Goal: Task Accomplishment & Management: Manage account settings

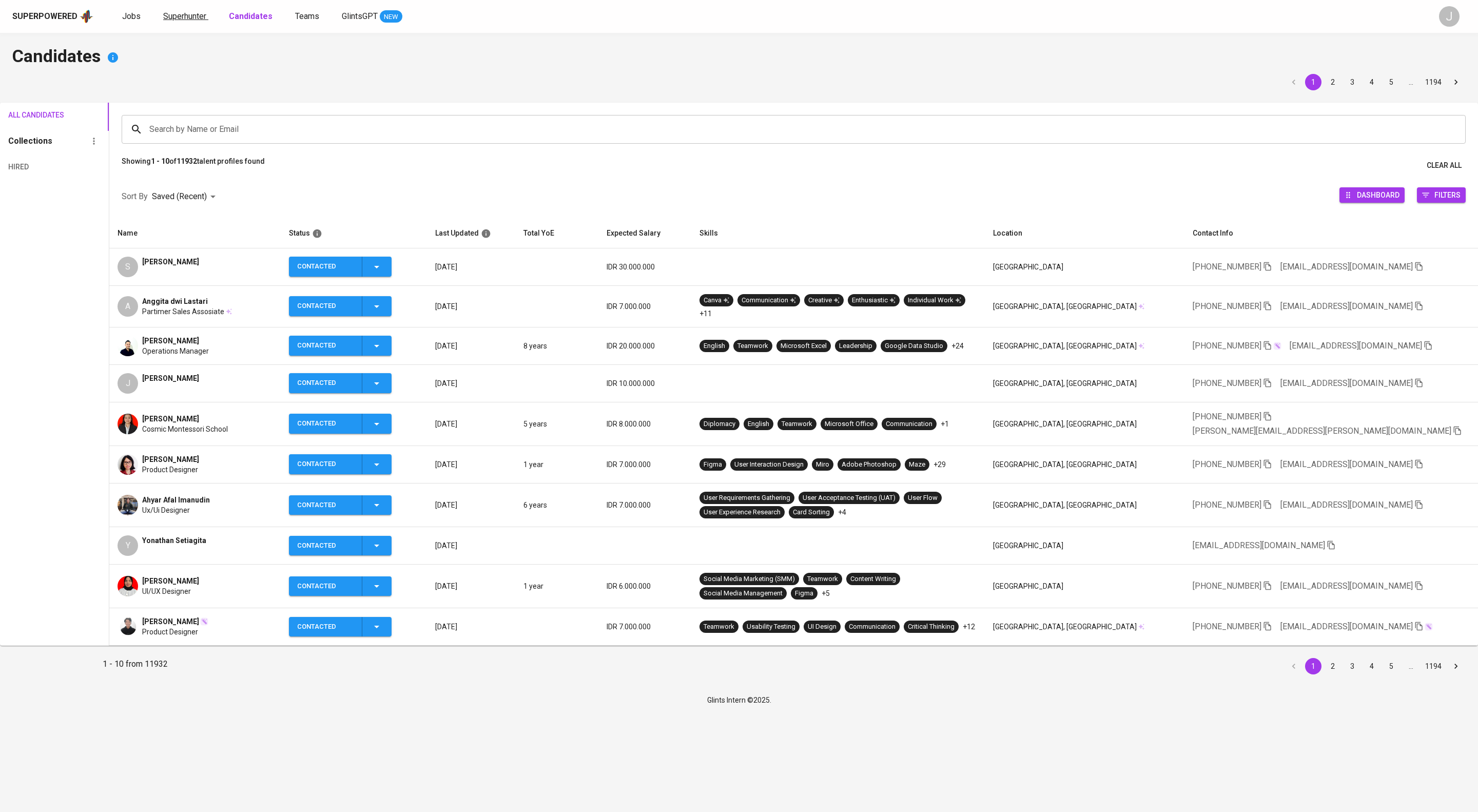
click at [206, 19] on span "Superhunter" at bounding box center [184, 16] width 43 height 10
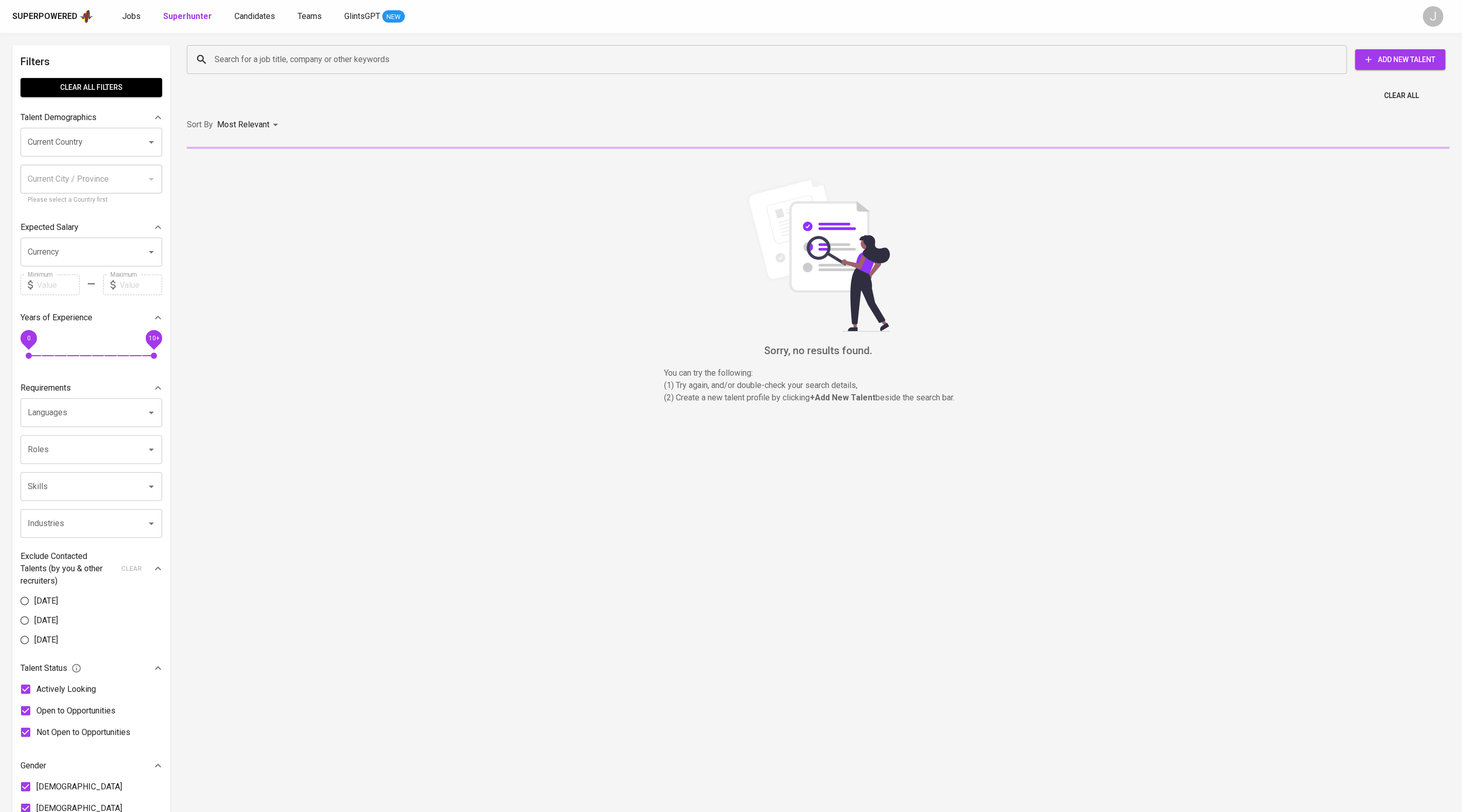
click at [301, 72] on div "Search for a job title, company or other keywords" at bounding box center [767, 60] width 1160 height 29
paste input "[EMAIL_ADDRESS][DOMAIN_NAME]"
type input "[EMAIL_ADDRESS][DOMAIN_NAME]"
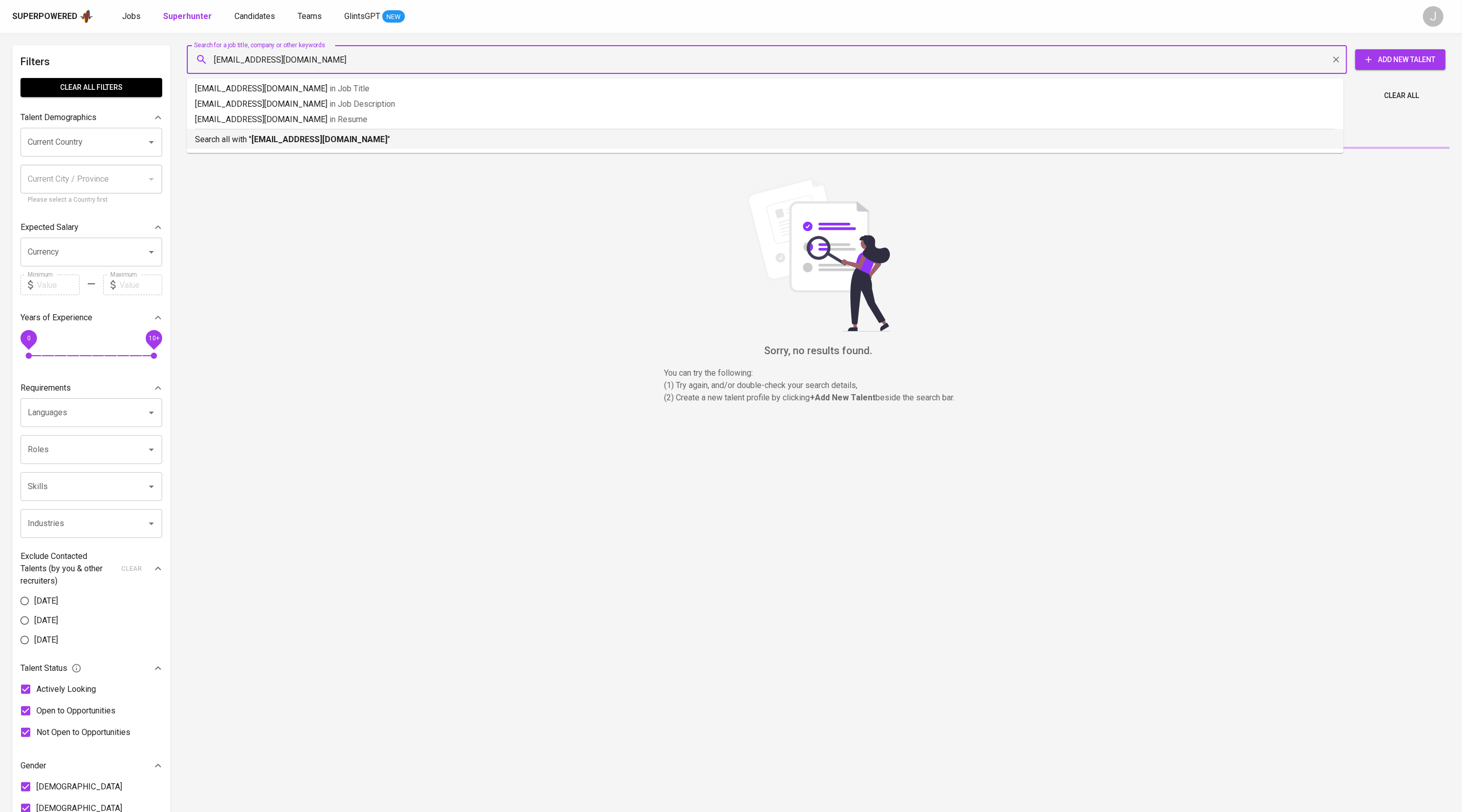
click at [387, 144] on b "[EMAIL_ADDRESS][DOMAIN_NAME]" at bounding box center [320, 140] width 136 height 10
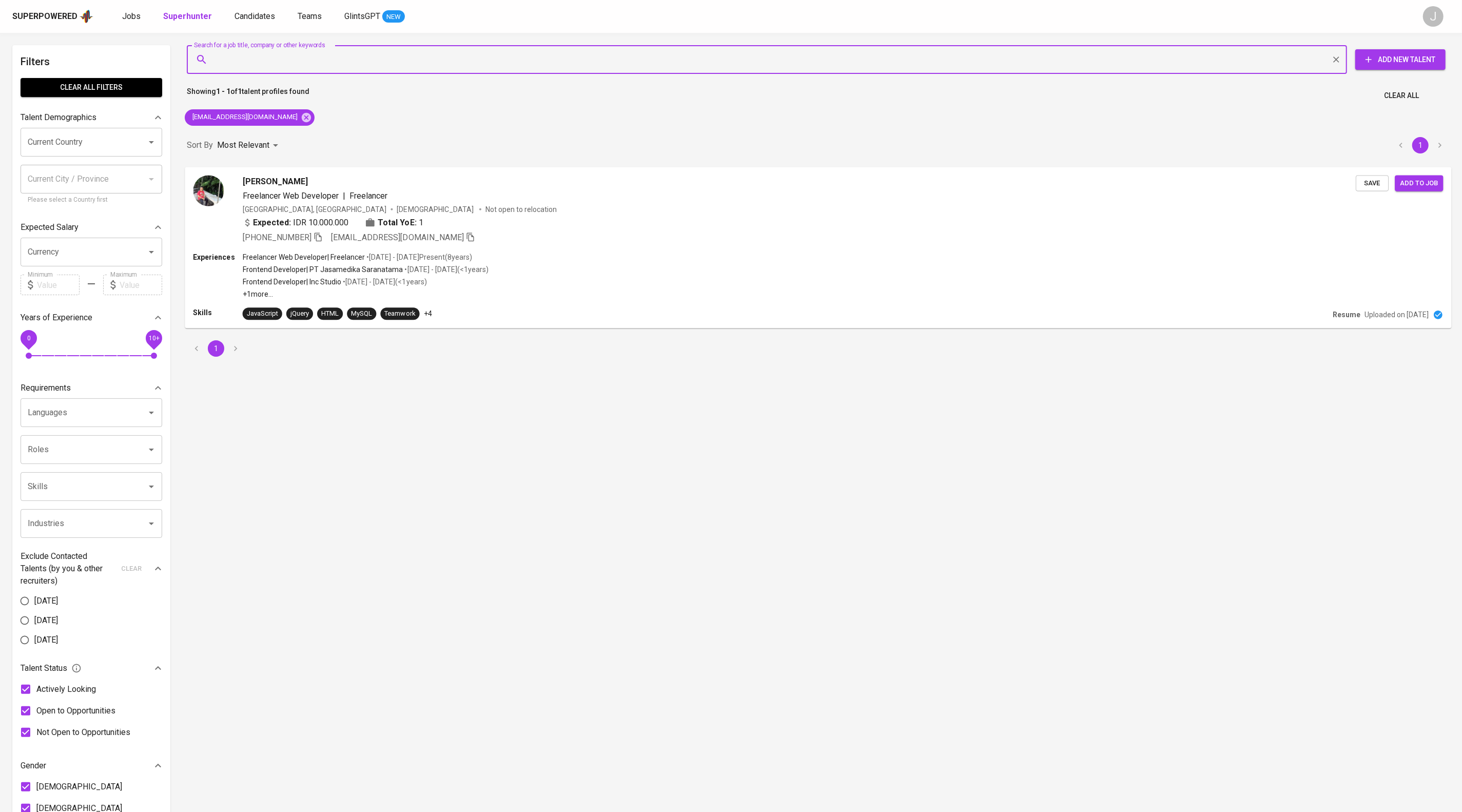
click at [1361, 189] on span "Save" at bounding box center [1372, 182] width 23 height 12
click at [296, 8] on div "Superpowered Jobs Superhunter Candidates Teams GlintsGPT NEW J" at bounding box center [731, 17] width 1462 height 33
click at [277, 10] on link "Candidates" at bounding box center [256, 17] width 43 height 13
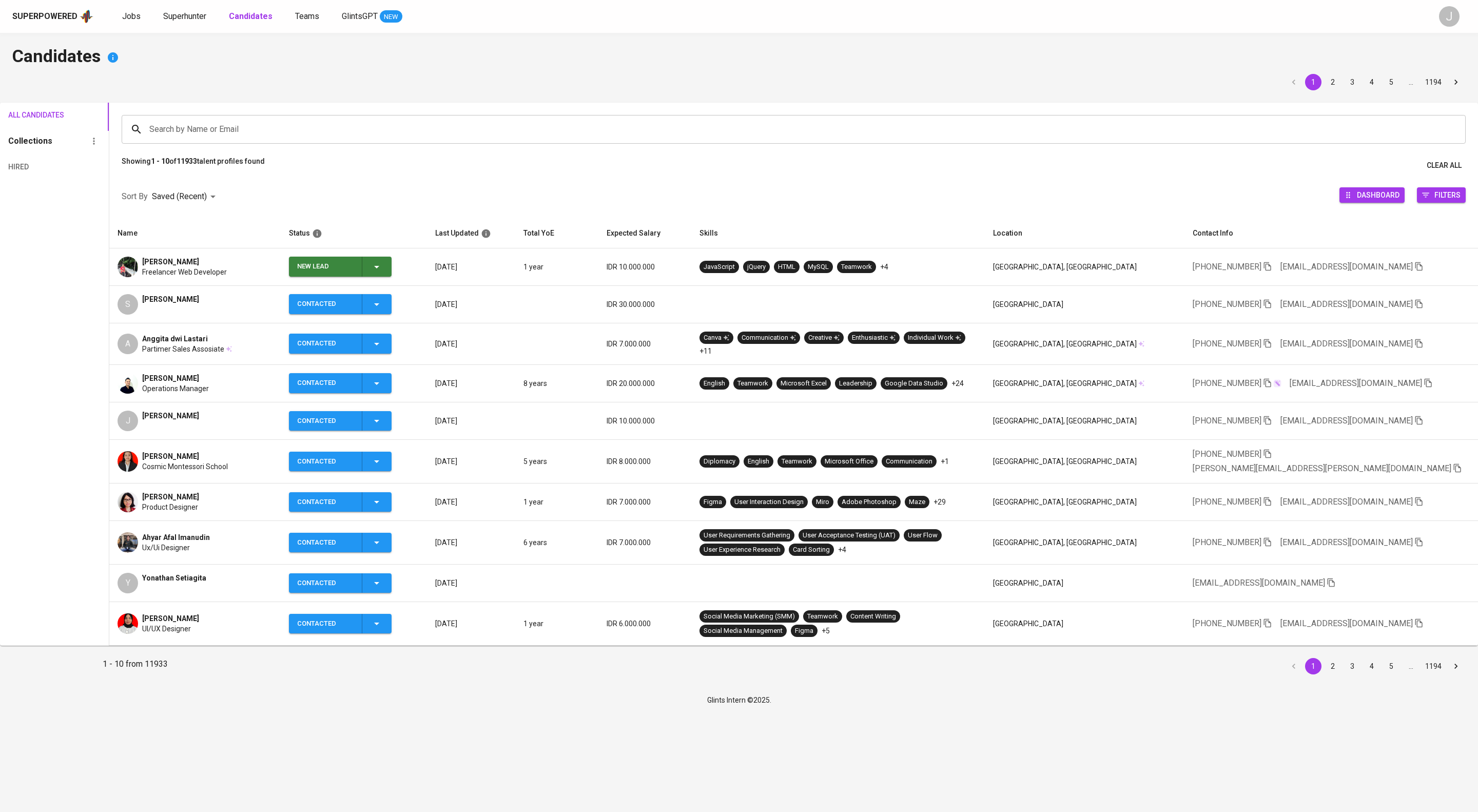
click at [387, 276] on span "New Lead" at bounding box center [340, 266] width 94 height 20
click at [374, 338] on li "Contacted" at bounding box center [362, 328] width 102 height 19
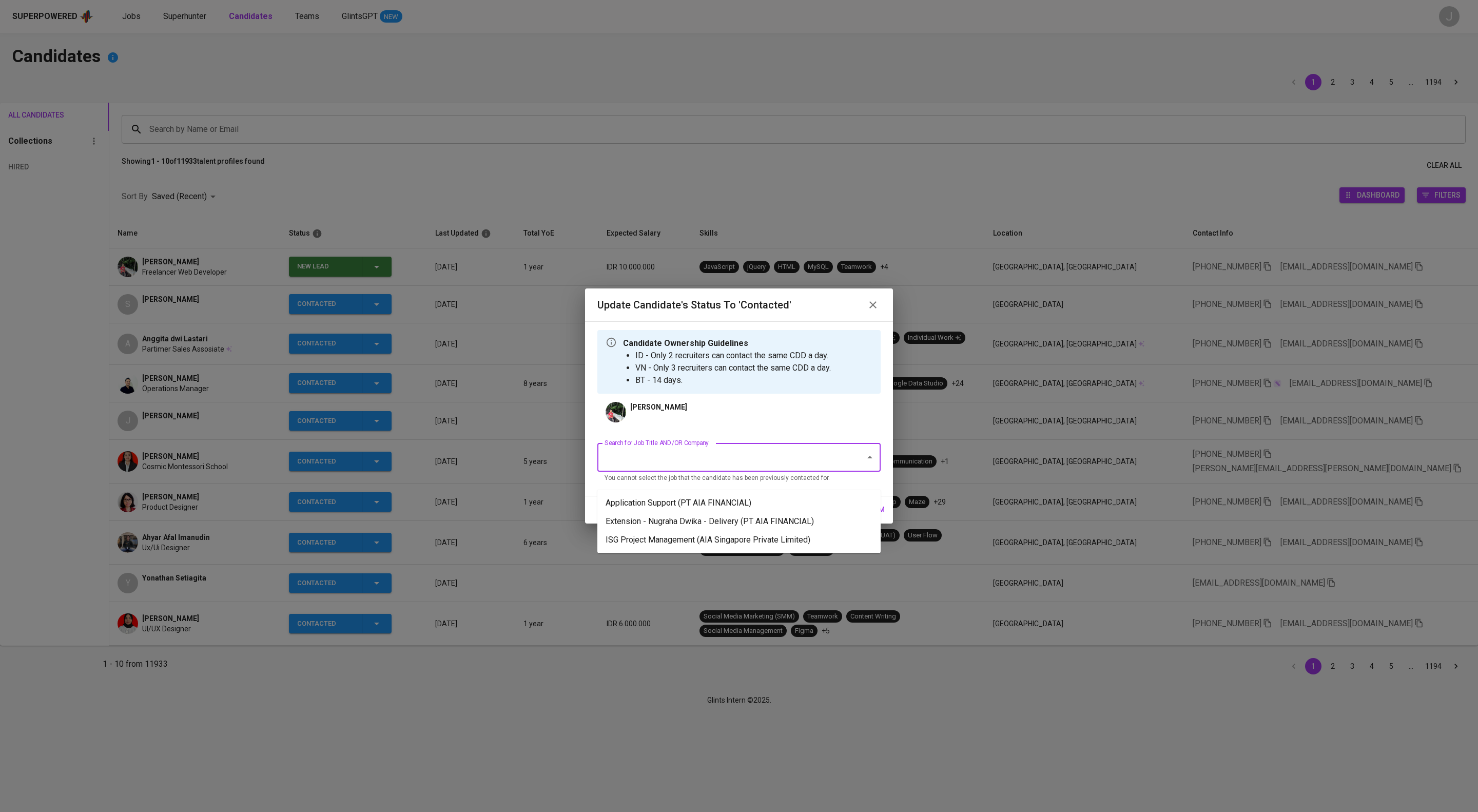
click at [748, 467] on input "Search for Job Title AND/OR Company" at bounding box center [724, 457] width 246 height 19
click at [797, 503] on li "Application Support (PT AIA FINANCIAL)" at bounding box center [739, 503] width 283 height 19
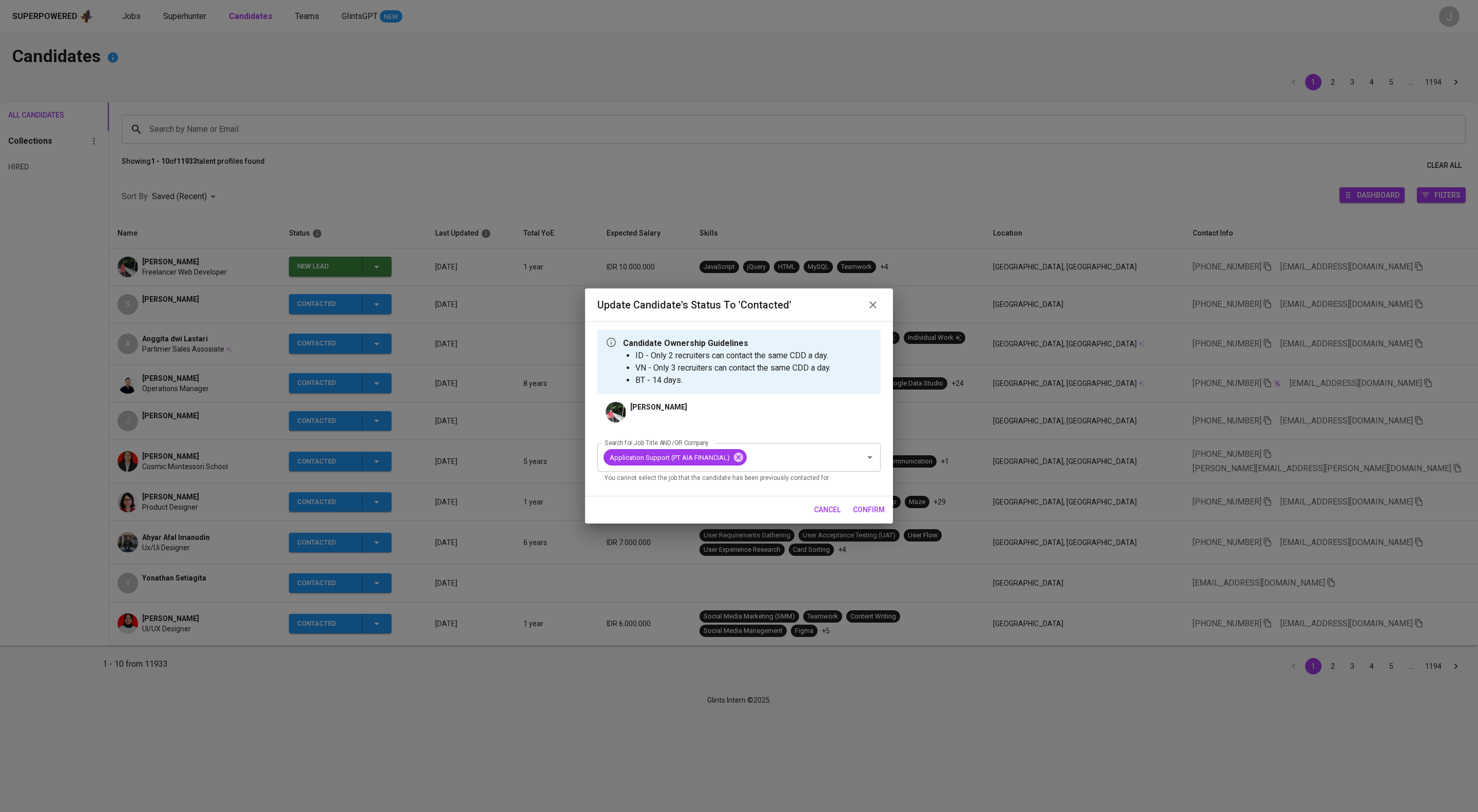
click at [859, 516] on span "confirm" at bounding box center [869, 509] width 32 height 13
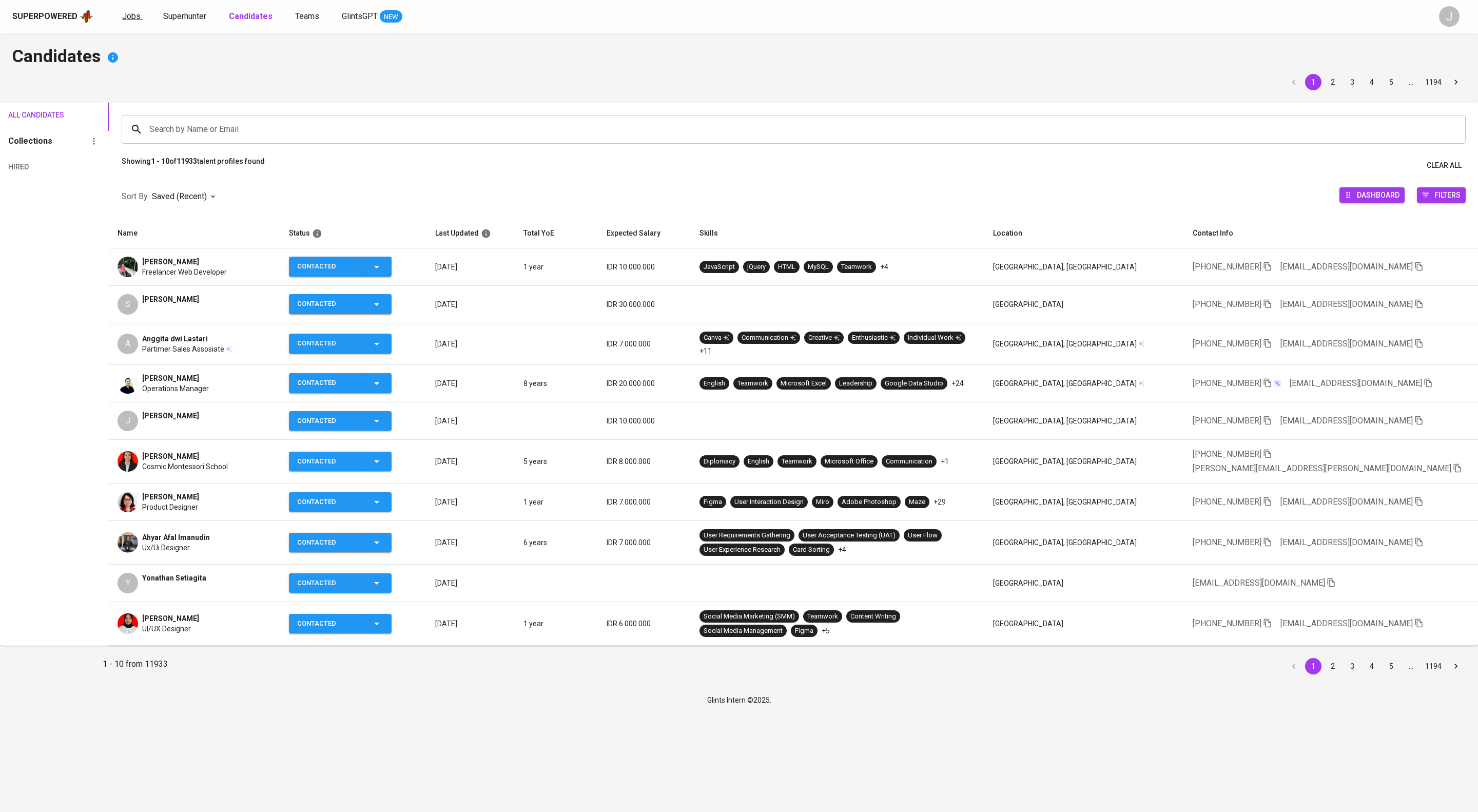
click at [139, 16] on span "Jobs" at bounding box center [131, 16] width 19 height 10
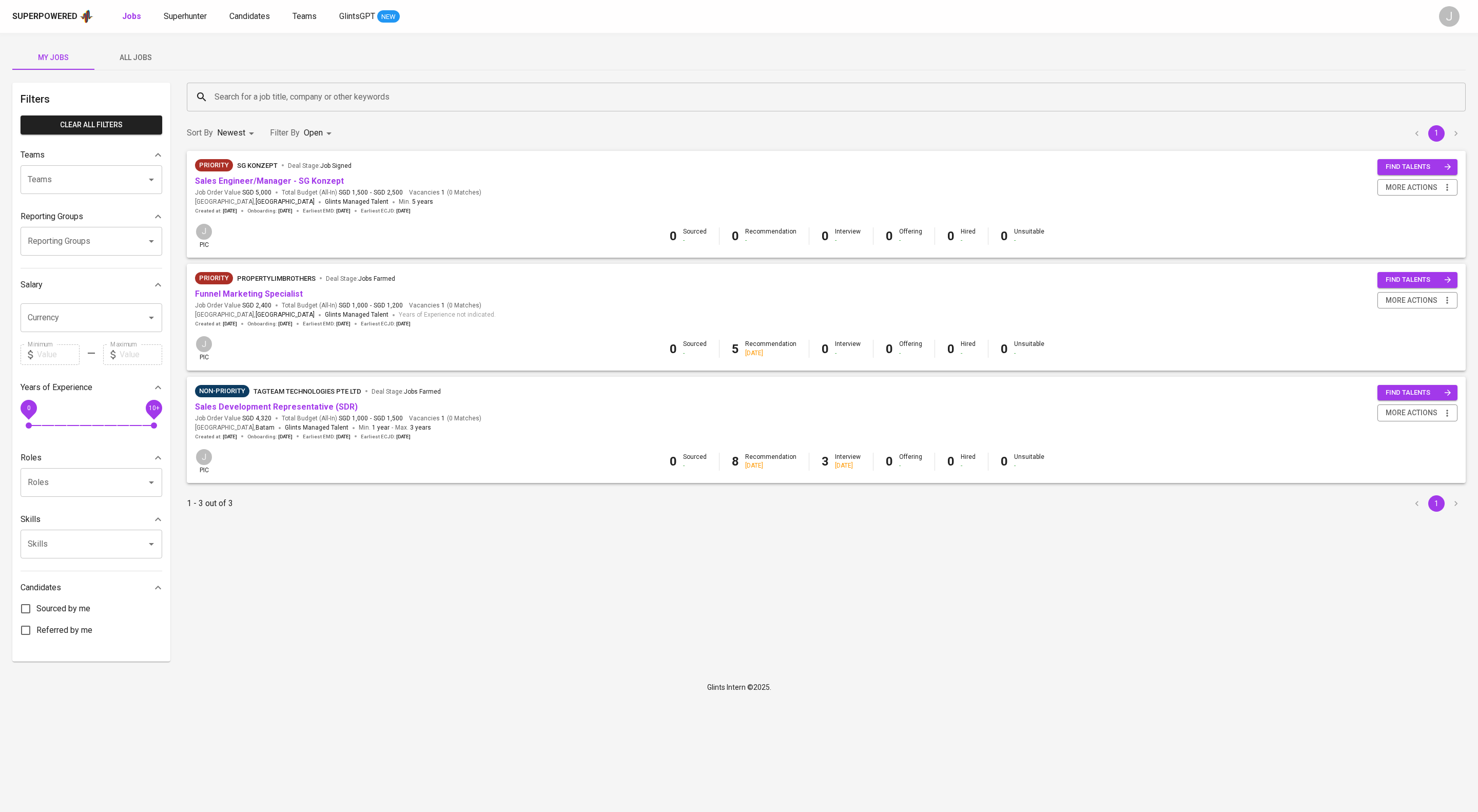
click at [74, 189] on input "Teams" at bounding box center [77, 179] width 104 height 19
click at [207, 15] on span "Superhunter" at bounding box center [185, 16] width 43 height 10
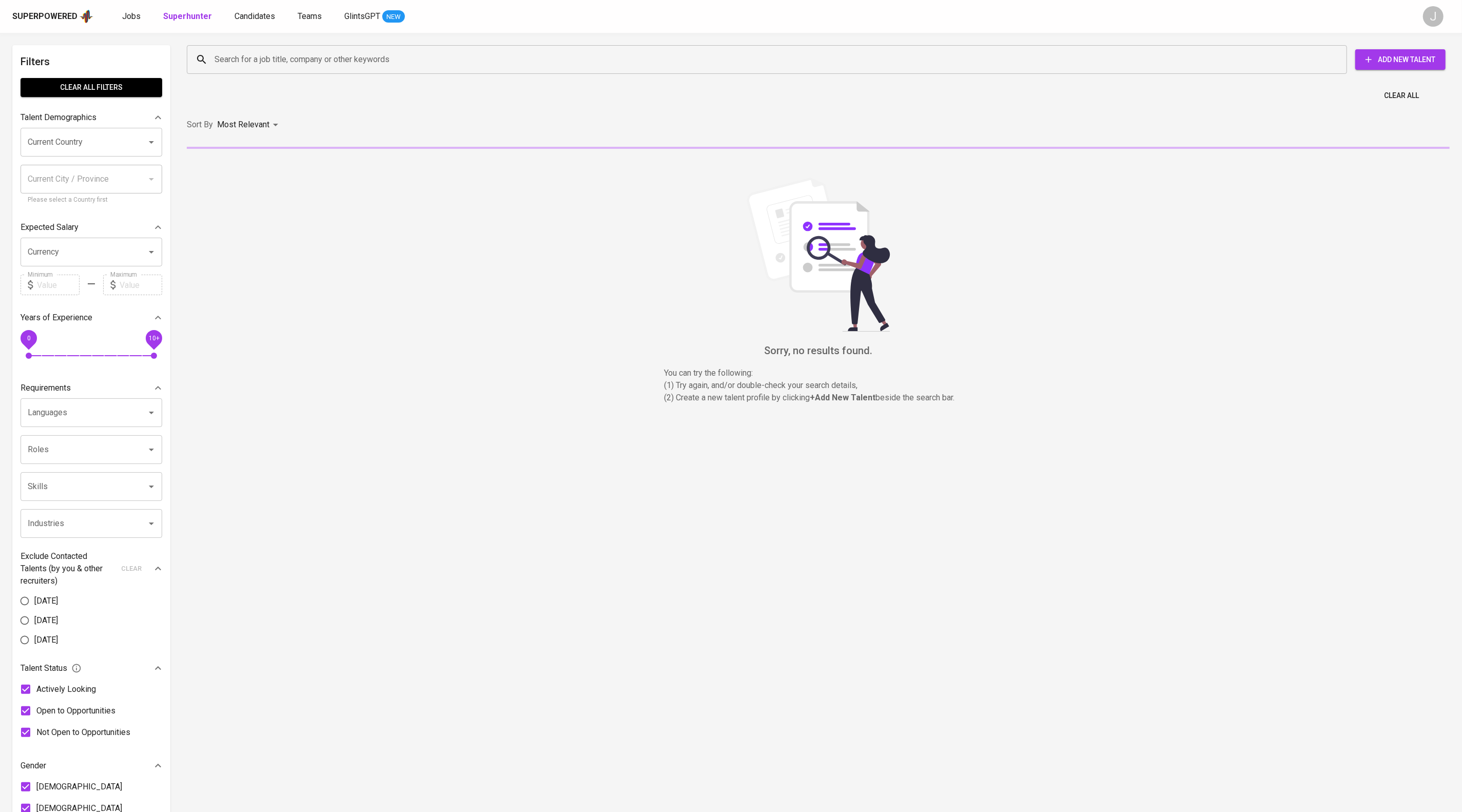
click at [337, 54] on input "Search for a job title, company or other keywords" at bounding box center [770, 59] width 1115 height 19
paste input "anastia.kristiana@gmail.com"
type input "anastia.kristiana@gmail.com"
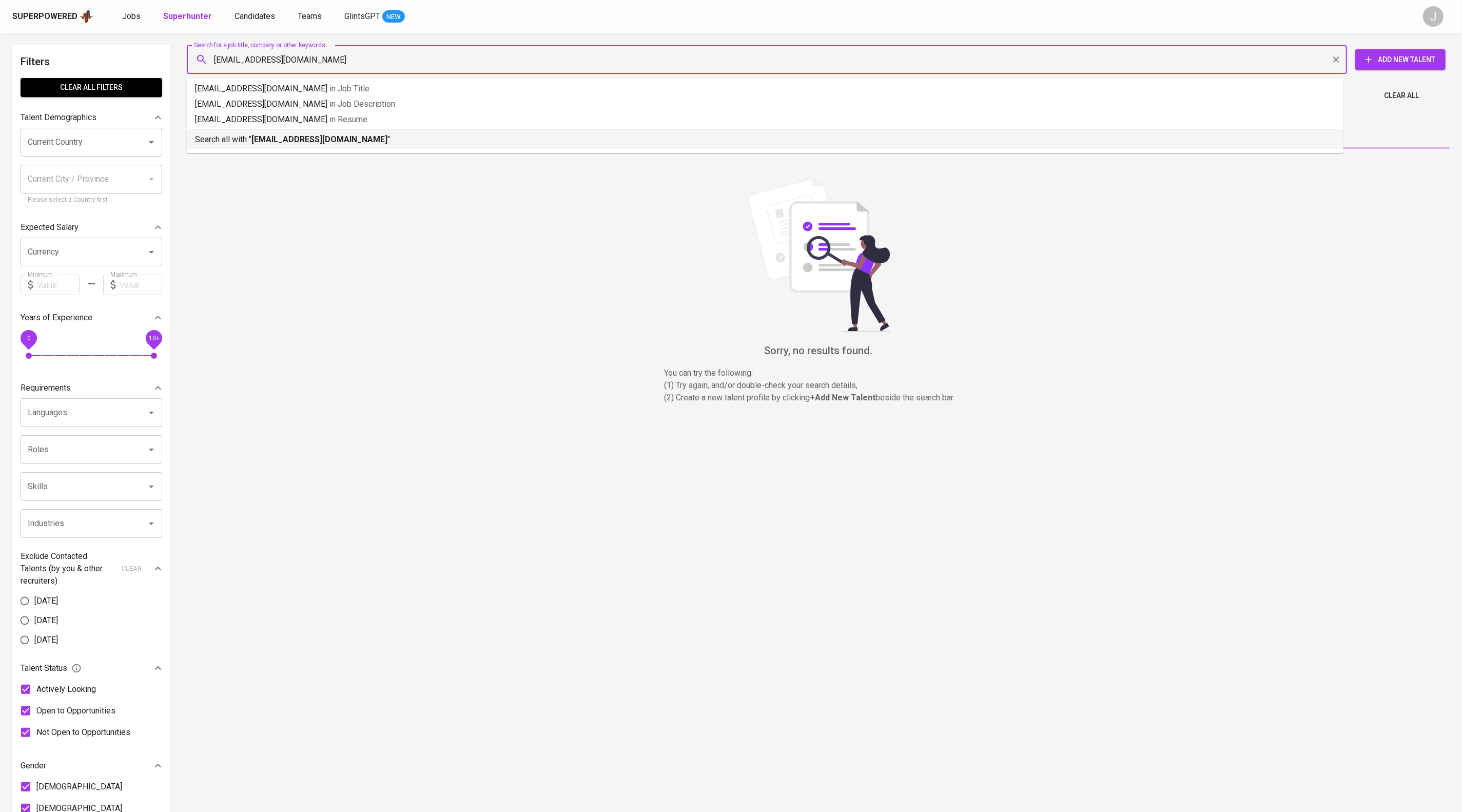
click at [450, 146] on p "Search all with " anastia.kristiana@gmail.com "" at bounding box center [765, 140] width 1140 height 12
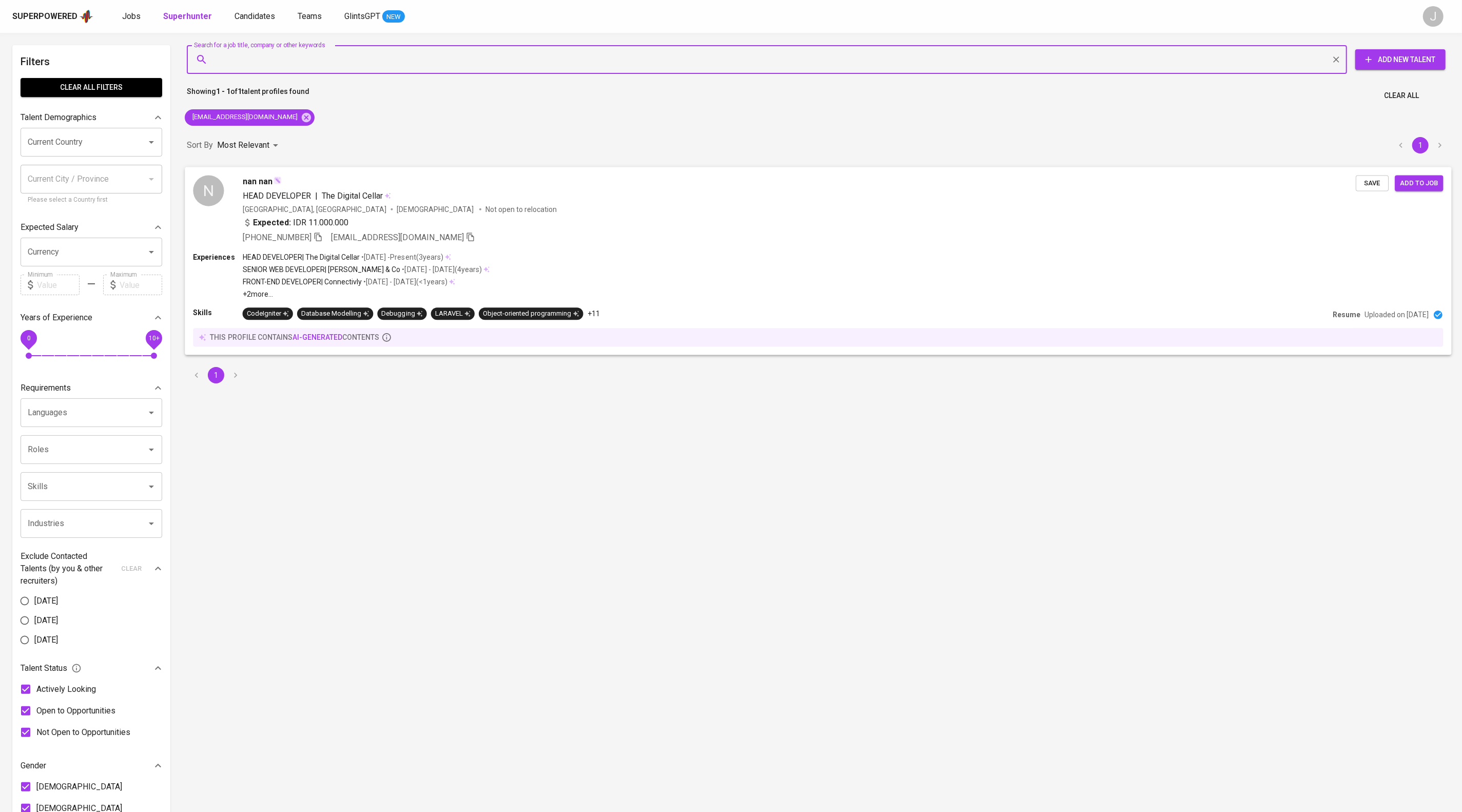
click at [1361, 189] on span "Save" at bounding box center [1372, 182] width 23 height 12
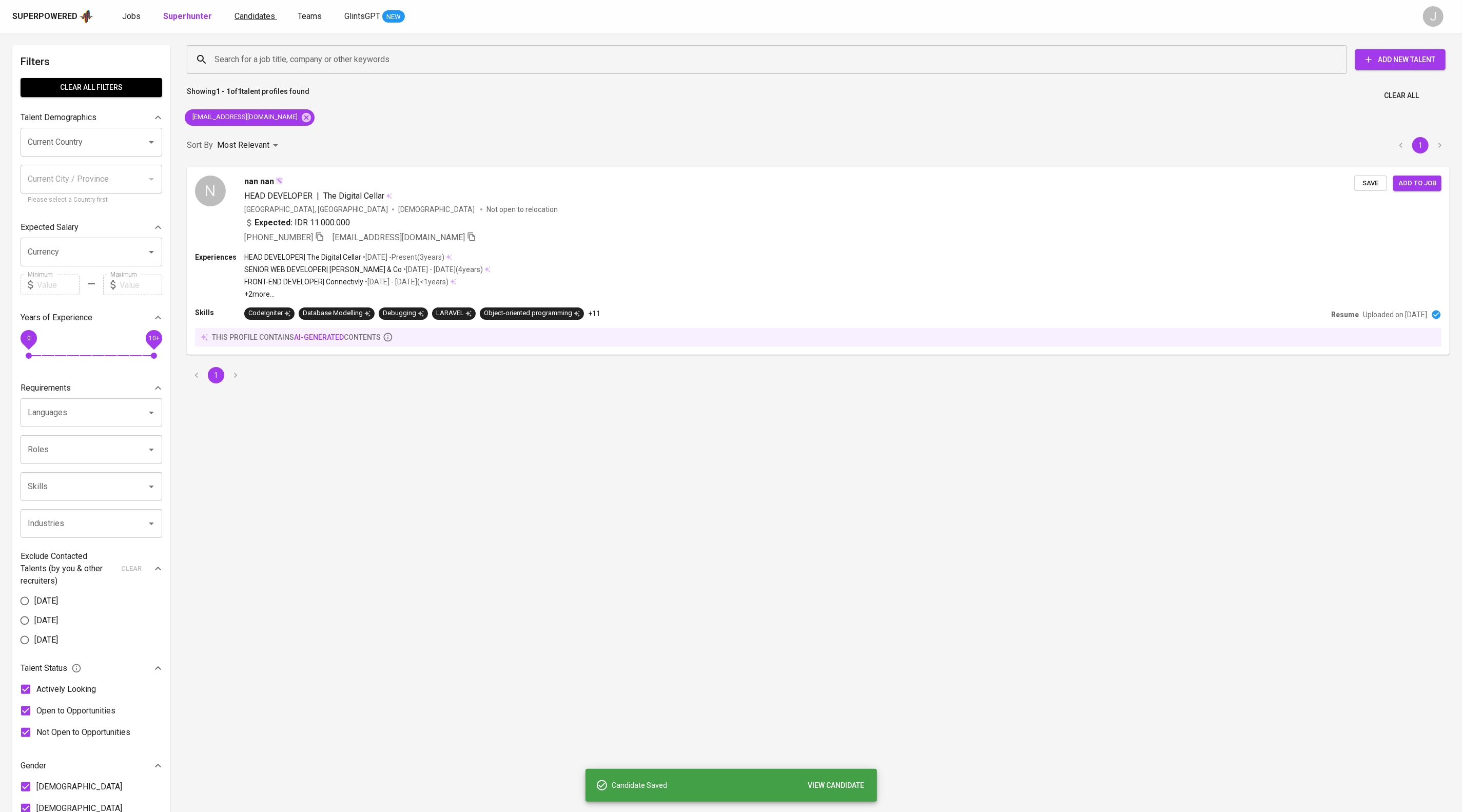
click at [275, 18] on span "Candidates" at bounding box center [254, 16] width 41 height 10
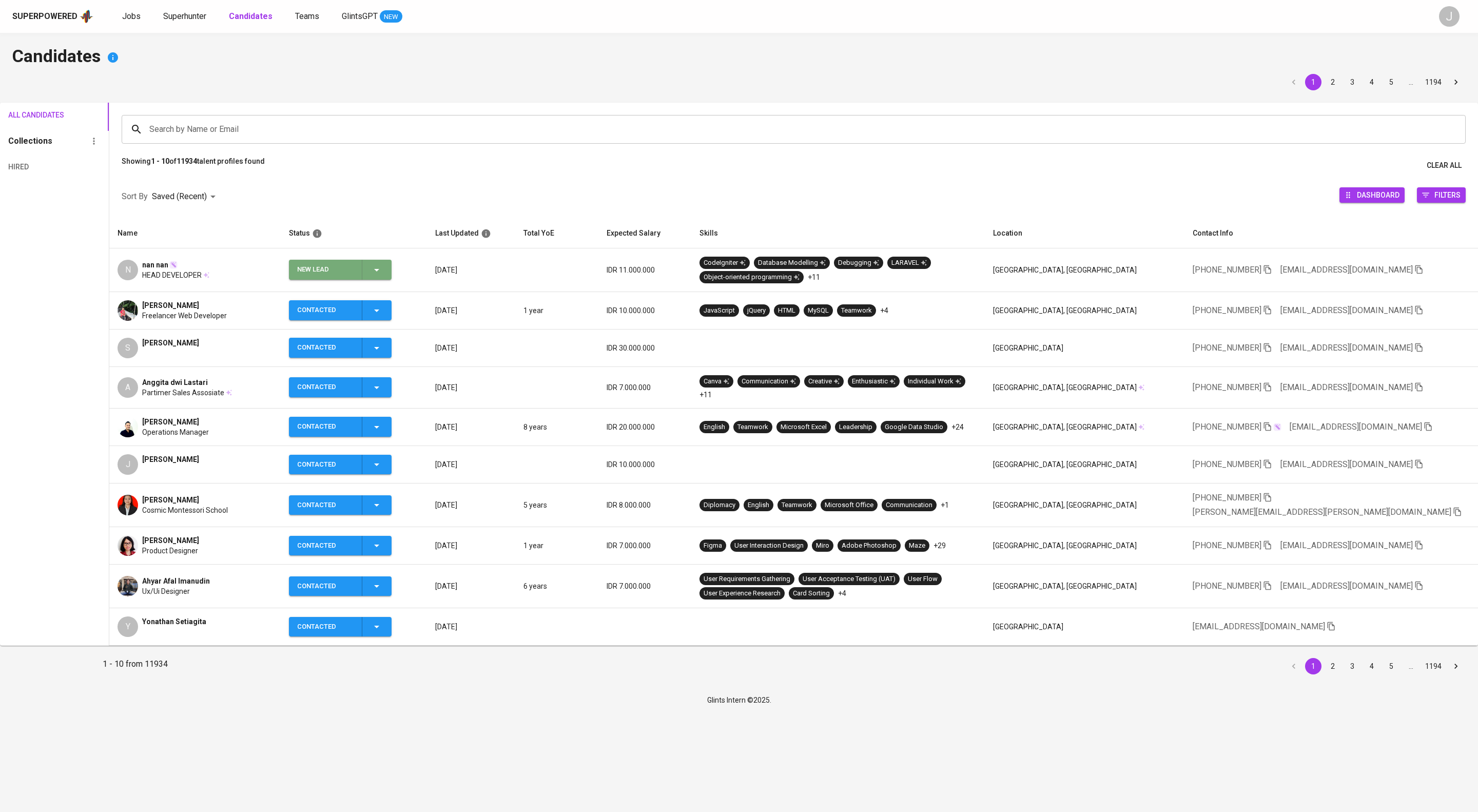
click at [383, 276] on icon "button" at bounding box center [377, 270] width 12 height 12
click at [366, 332] on li "Contacted" at bounding box center [362, 329] width 102 height 19
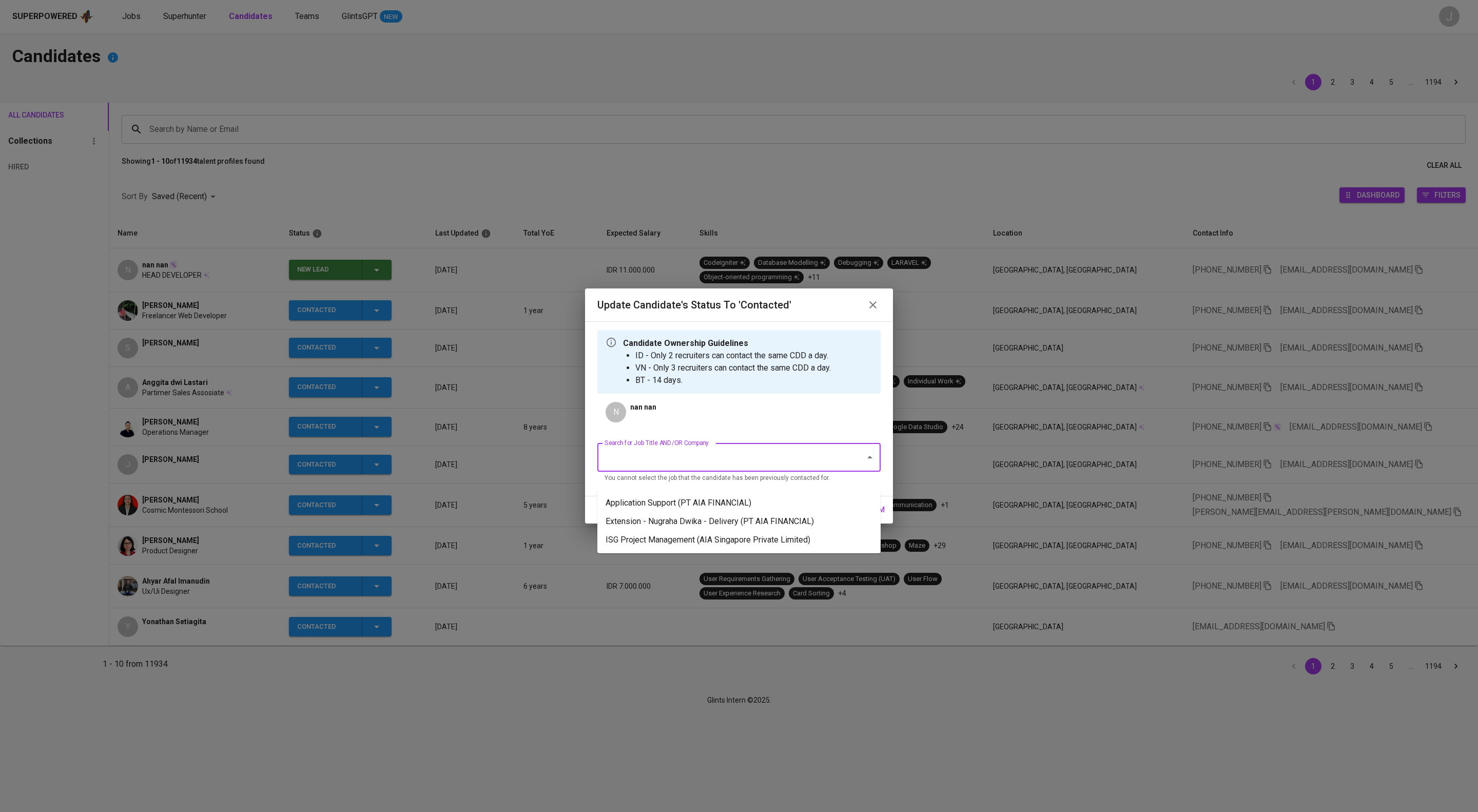
click at [686, 464] on input "Search for Job Title AND/OR Company" at bounding box center [724, 457] width 246 height 19
click at [740, 519] on li "Extension - Nugraha Dwika - Delivery (PT AIA FINANCIAL)" at bounding box center [739, 521] width 283 height 19
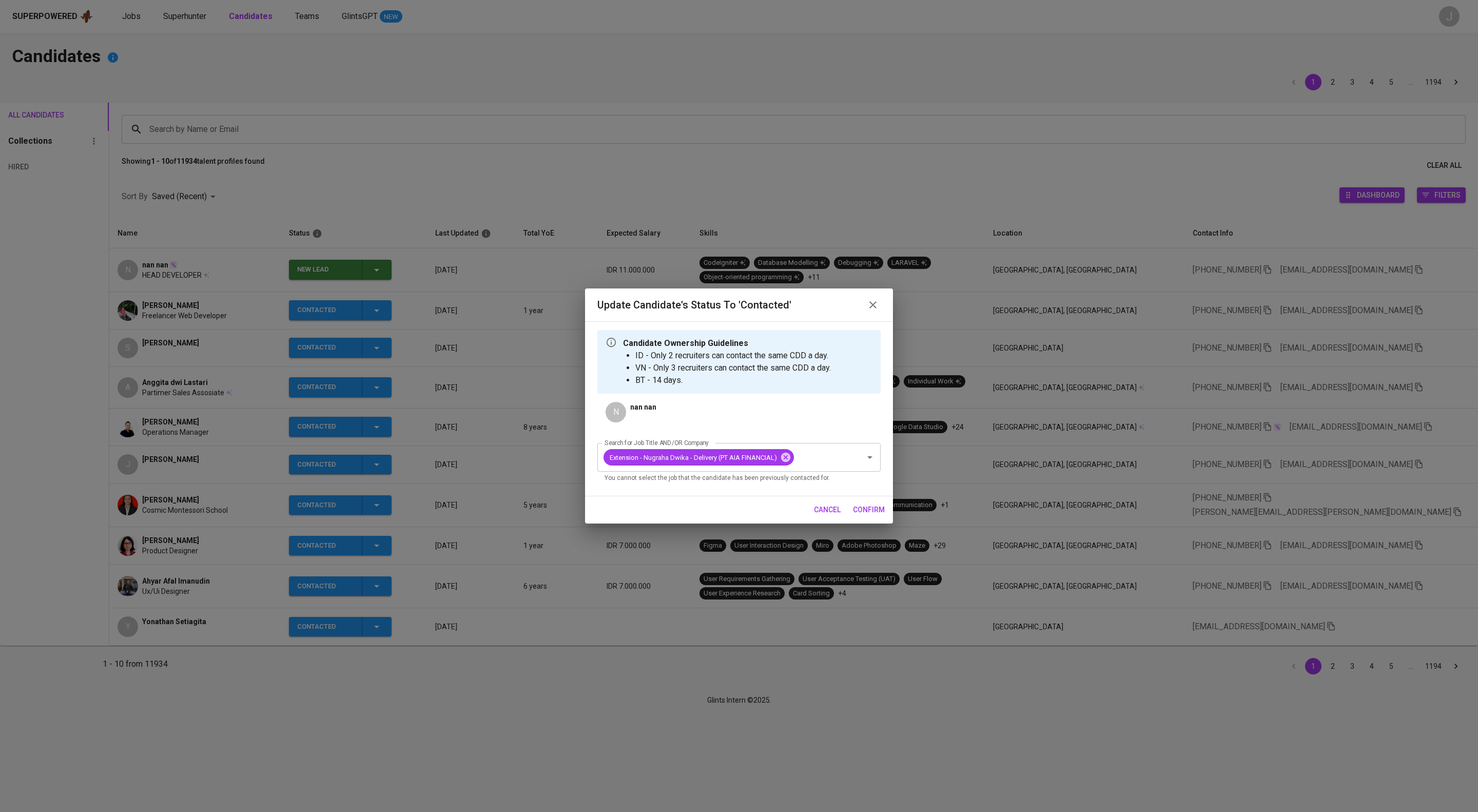
click at [876, 516] on span "confirm" at bounding box center [869, 509] width 32 height 13
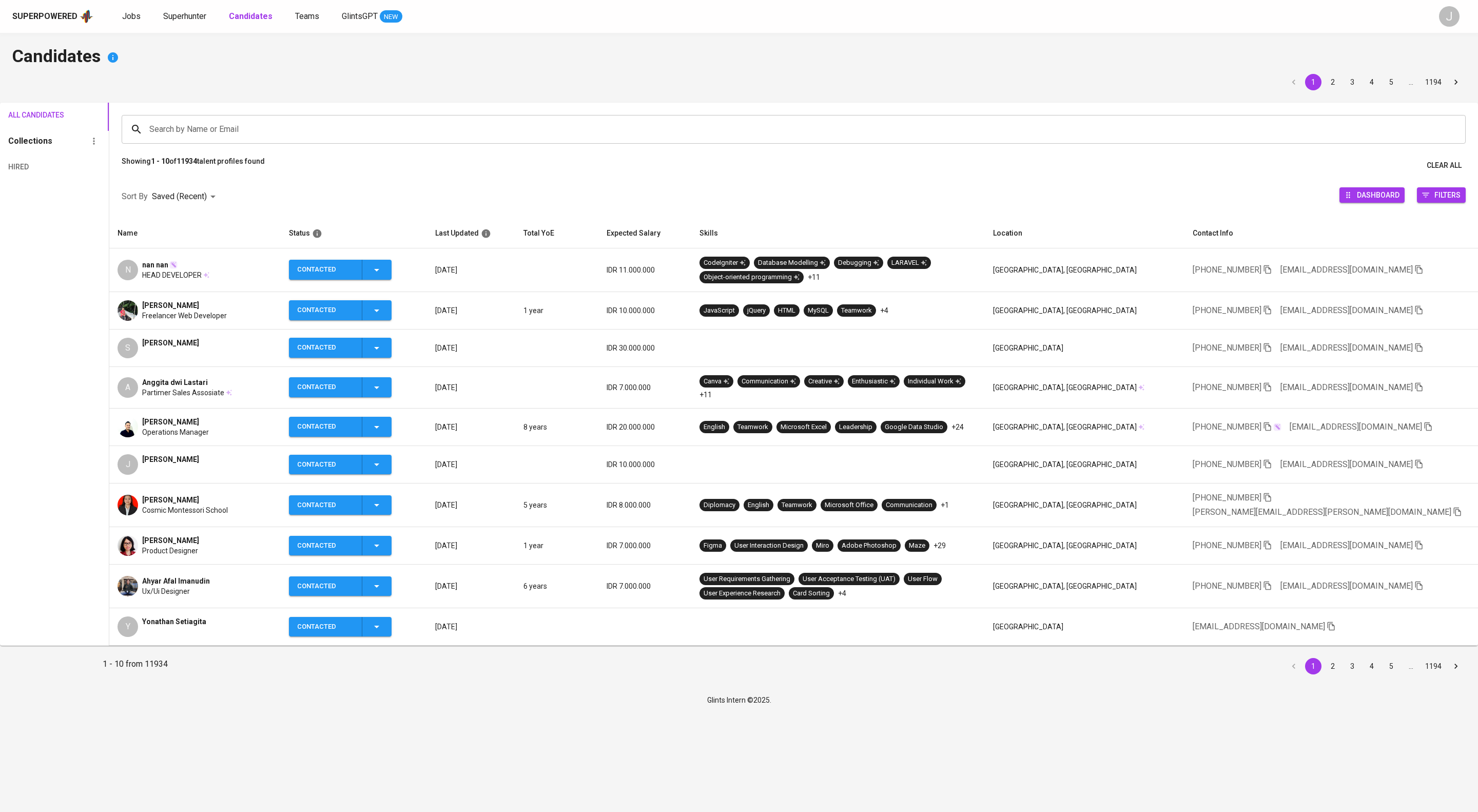
click at [304, 118] on div "Search by Name or Email Search by Name or Email" at bounding box center [794, 129] width 1369 height 54
click at [296, 133] on input "Search by Name or Email" at bounding box center [796, 129] width 1299 height 19
type input "e"
type input "hendriawan"
click at [245, 204] on p "Search " hendriawan " in Name and Email" at bounding box center [794, 198] width 1314 height 12
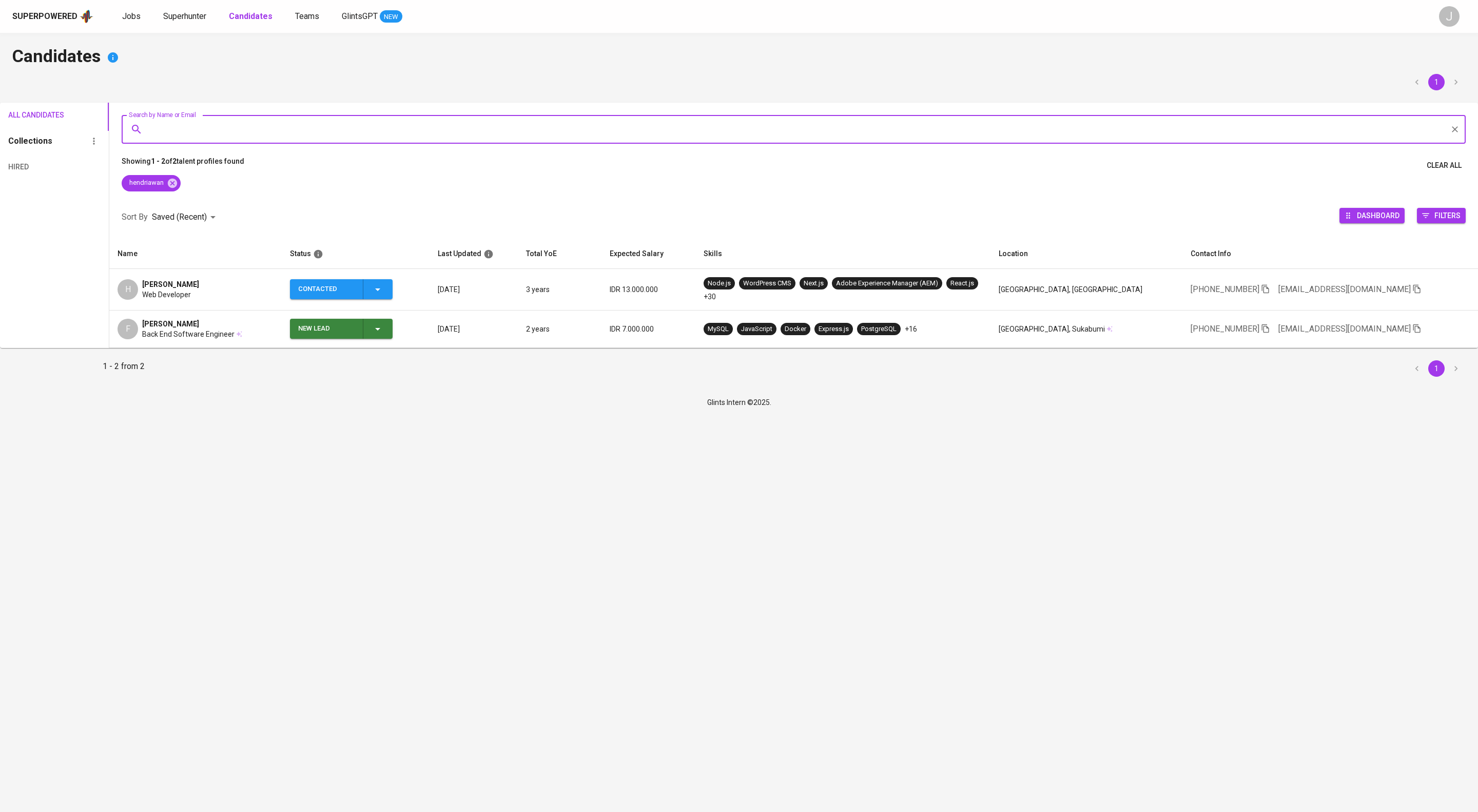
click at [274, 300] on div "H Hendriawan Yudhistira Web Developer" at bounding box center [195, 289] width 156 height 21
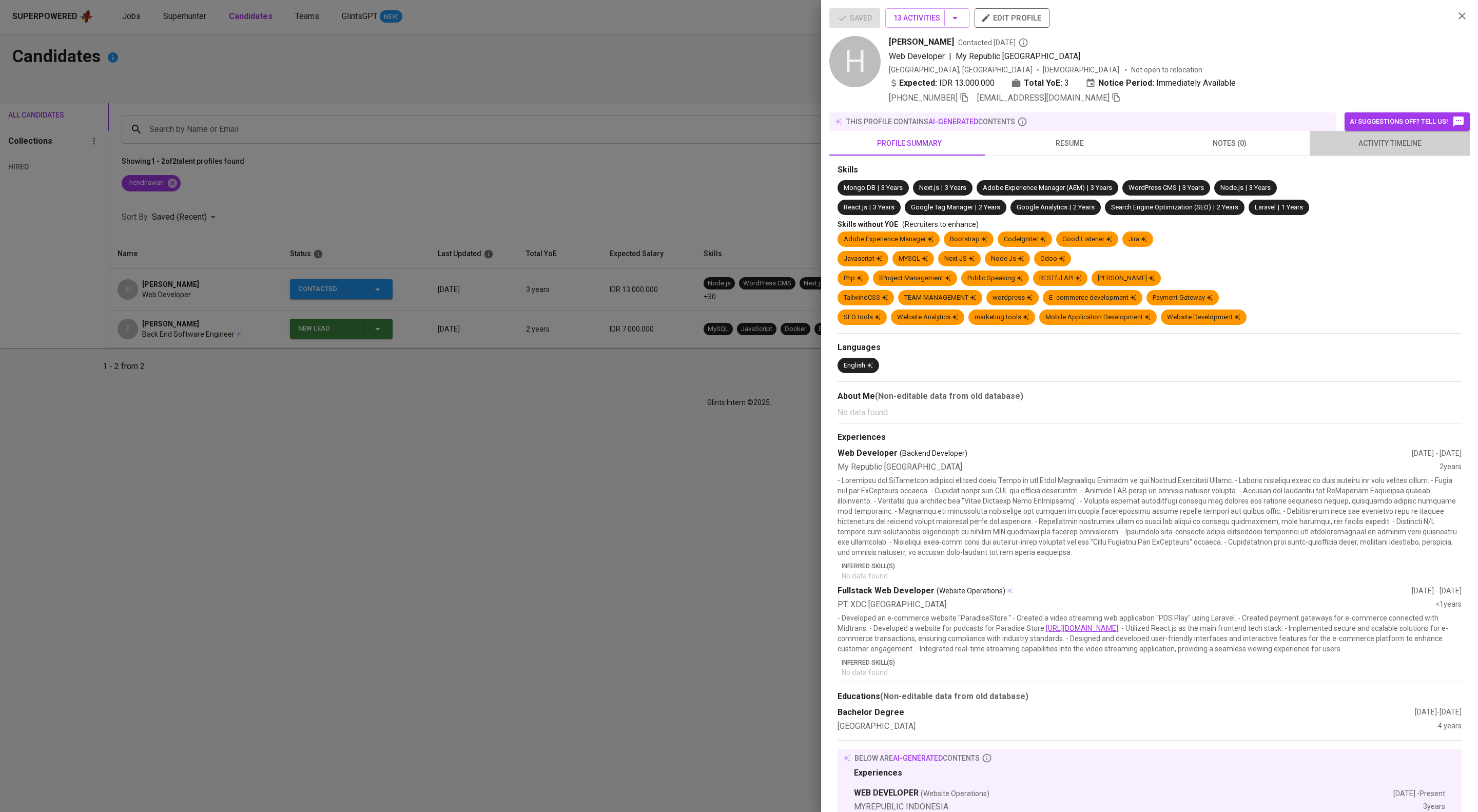
click at [1380, 150] on span "activity timeline" at bounding box center [1390, 143] width 148 height 13
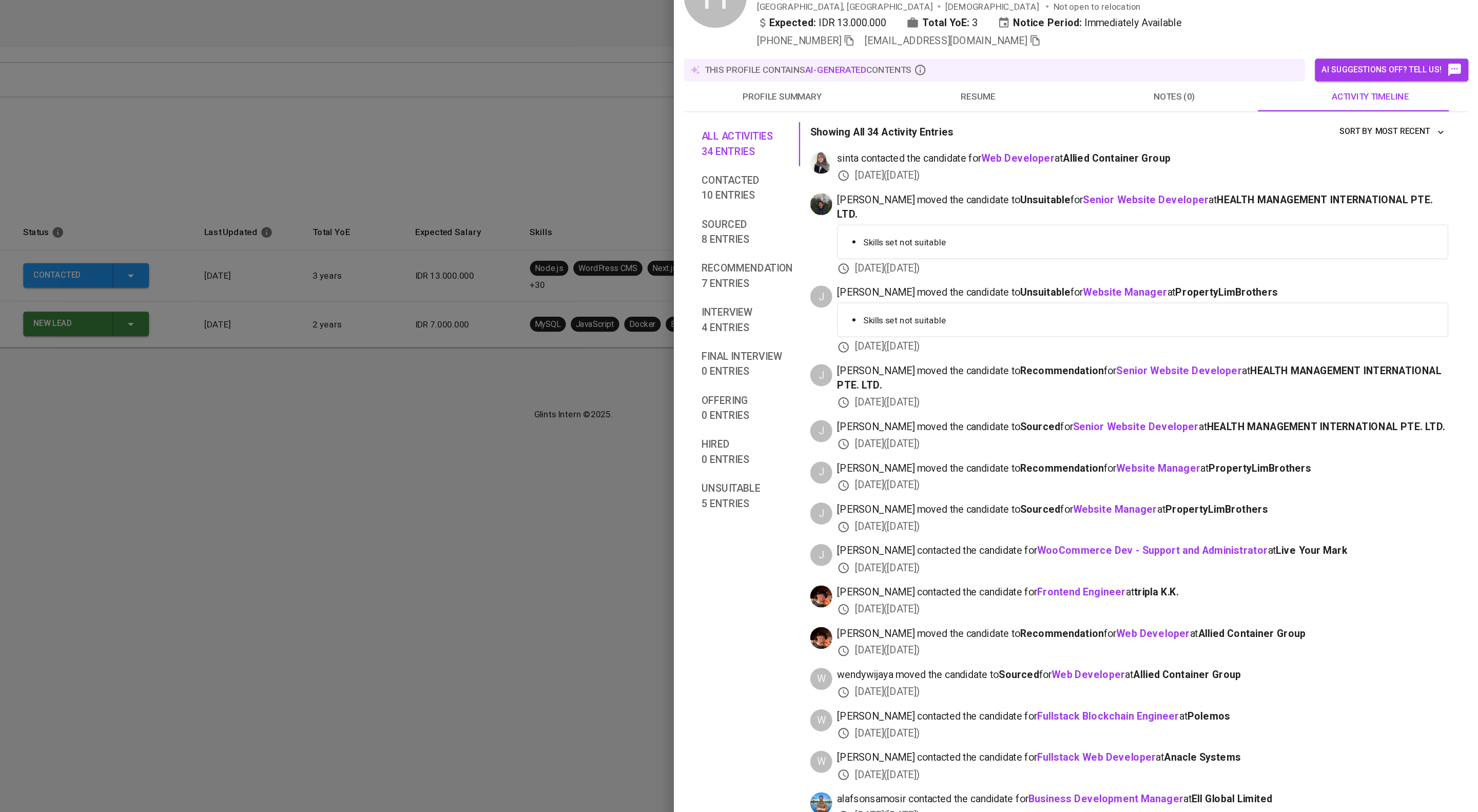
click at [465, 78] on div at bounding box center [739, 406] width 1478 height 812
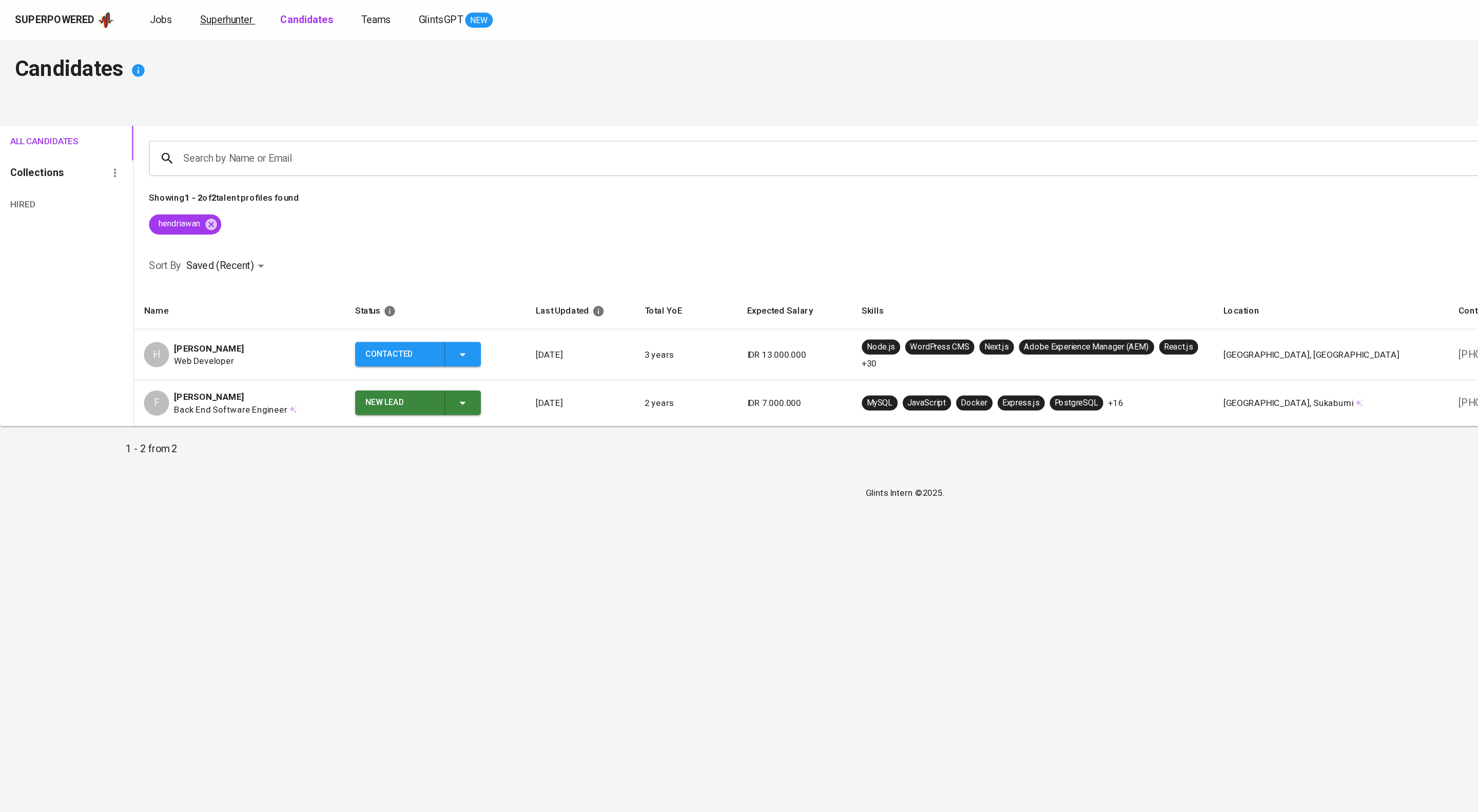
click at [195, 14] on span "Superhunter" at bounding box center [184, 16] width 43 height 10
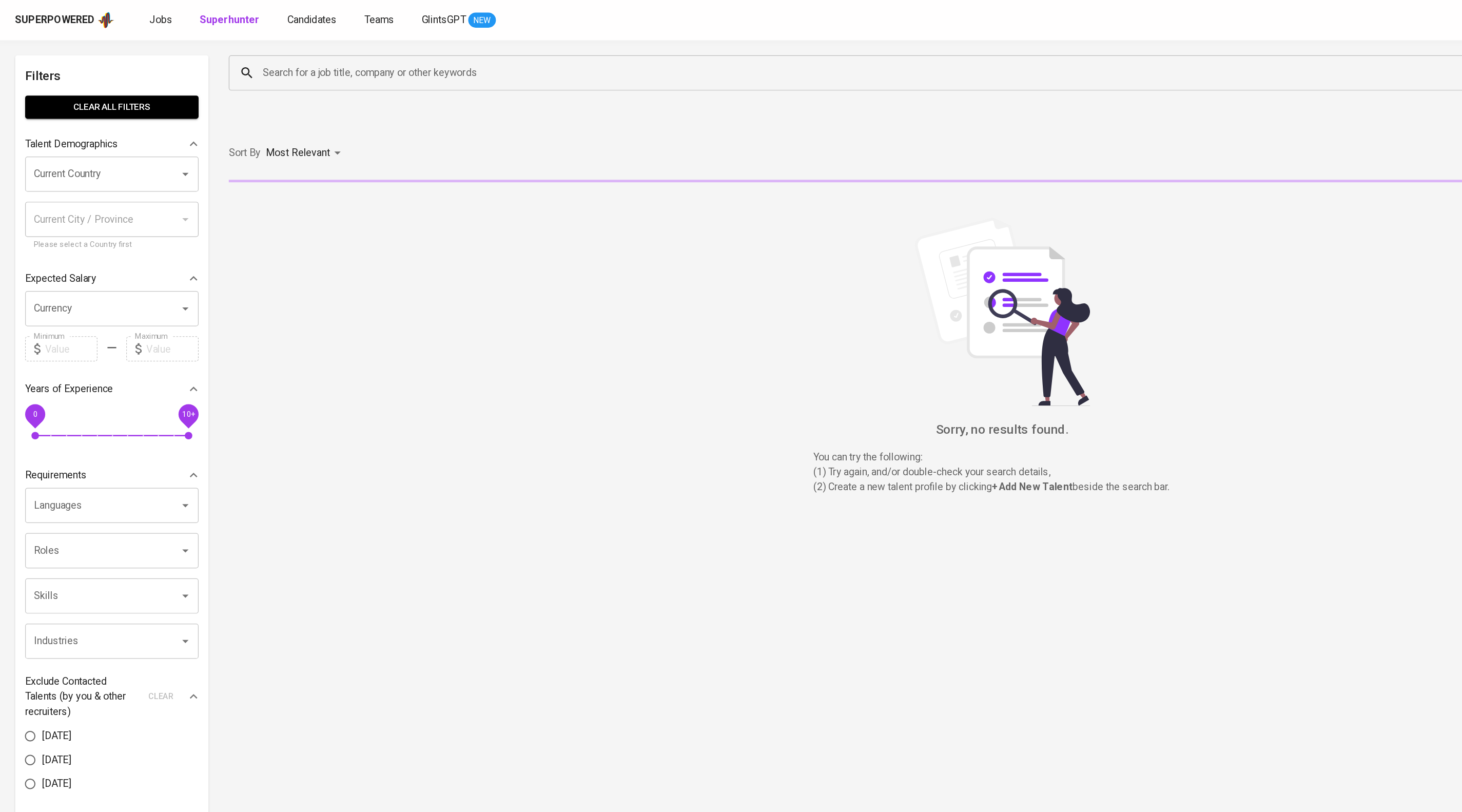
click at [266, 50] on input "Search for a job title, company or other keywords" at bounding box center [770, 59] width 1115 height 19
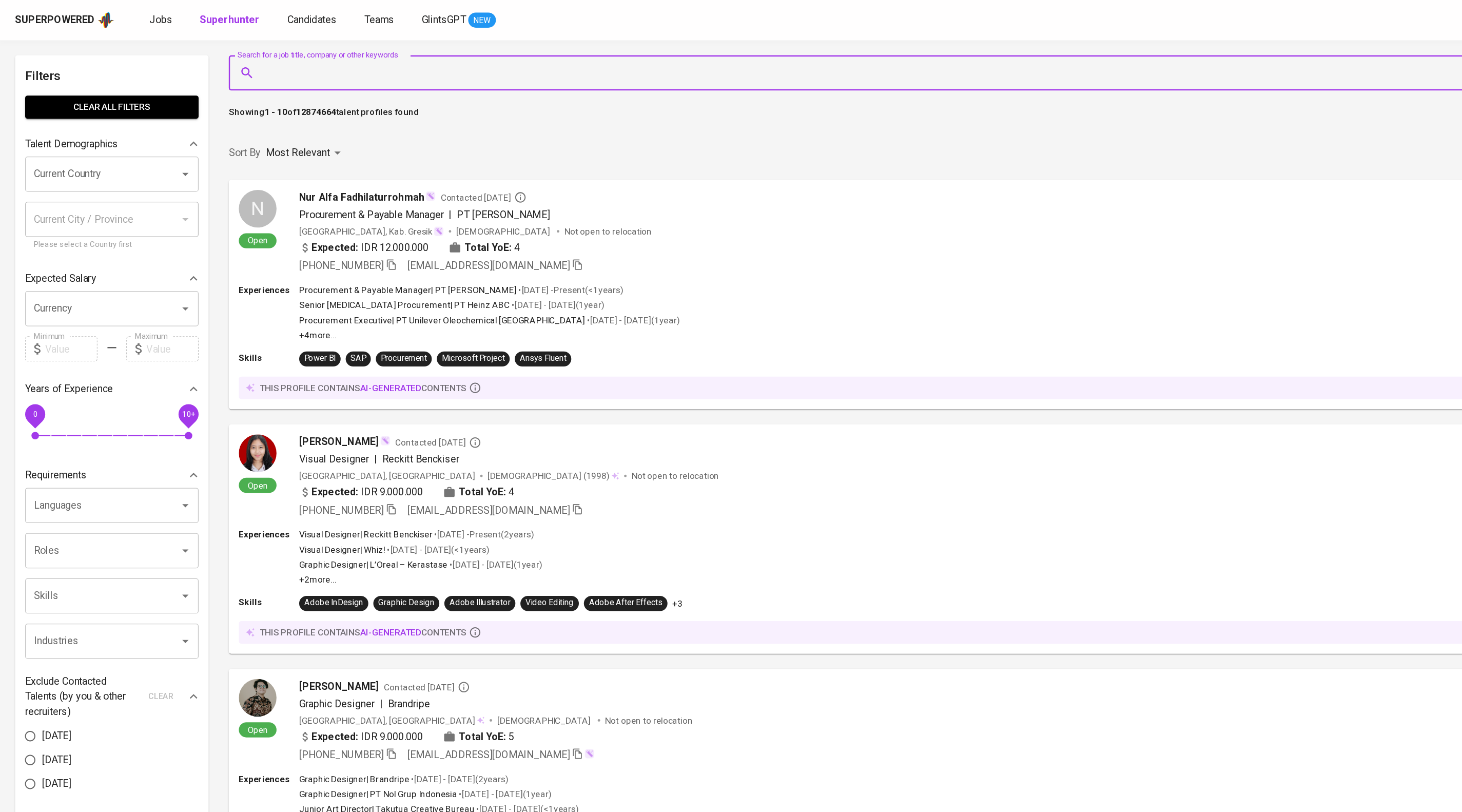
click at [59, 146] on input "Current Country" at bounding box center [77, 142] width 104 height 19
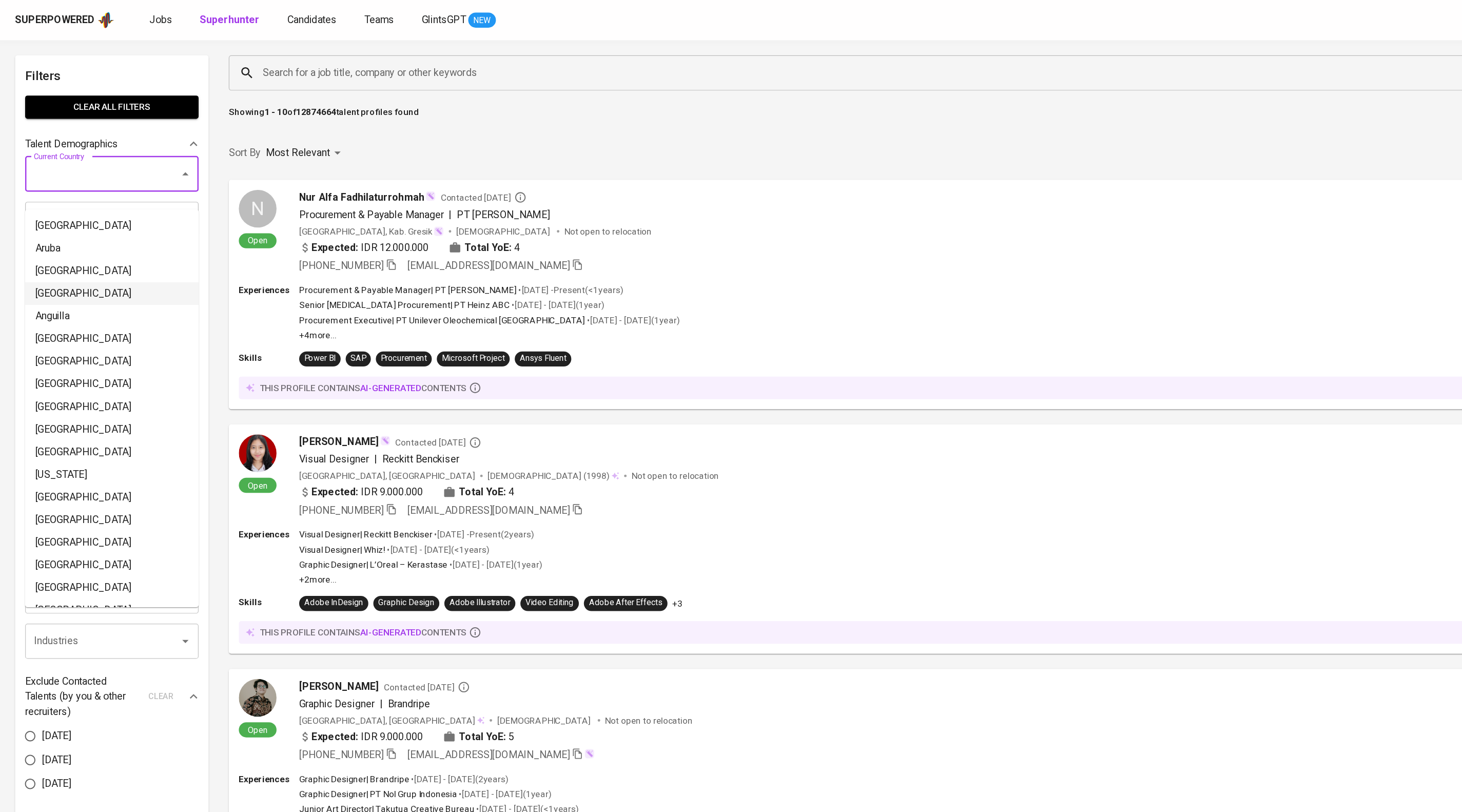
click at [30, 29] on div "Superpowered Jobs Superhunter Candidates Teams GlintsGPT NEW J" at bounding box center [731, 17] width 1462 height 33
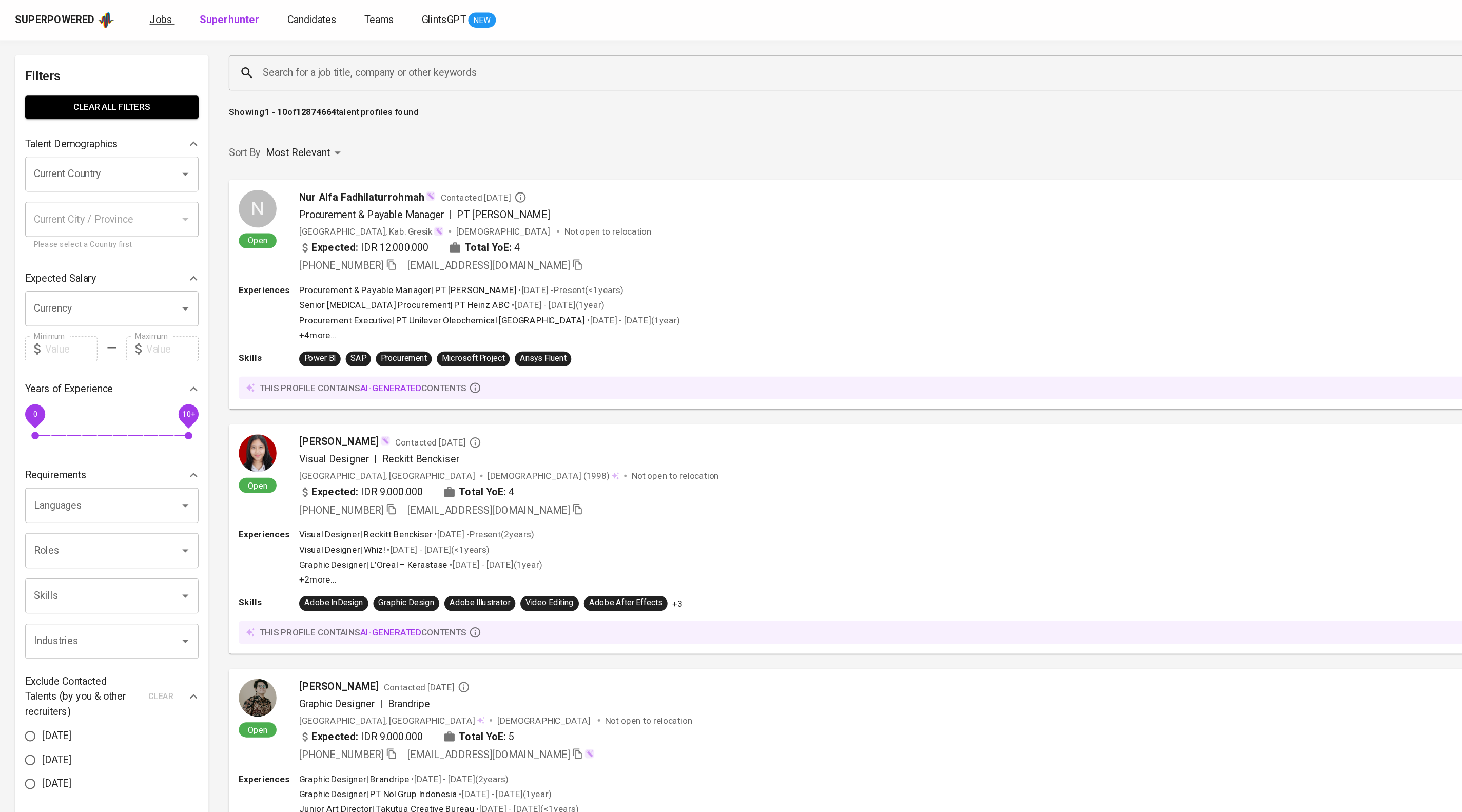
click at [140, 21] on span "Jobs" at bounding box center [131, 16] width 19 height 10
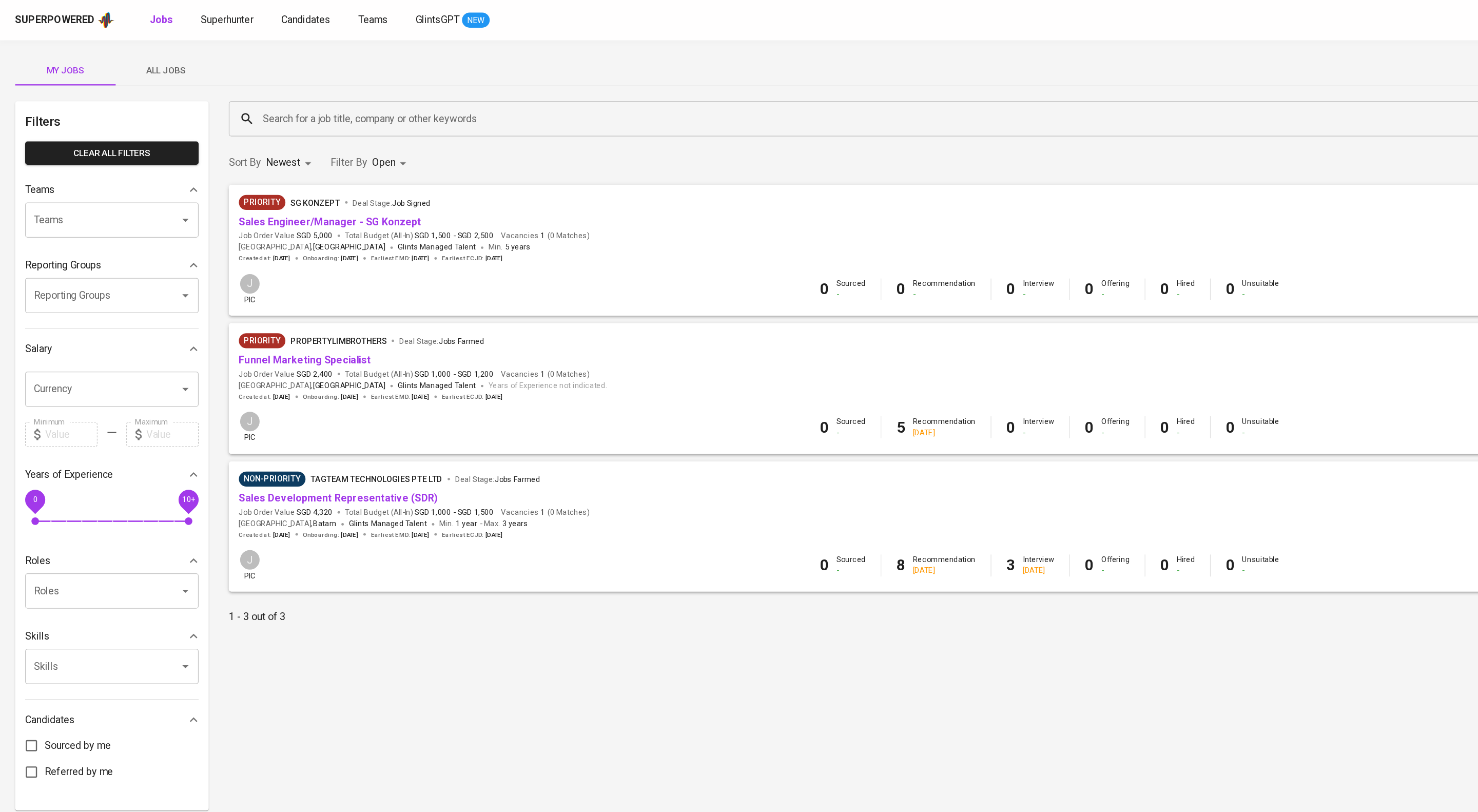
click at [70, 189] on input "Teams" at bounding box center [77, 179] width 104 height 19
click at [50, 213] on li "Pod Annisa" at bounding box center [91, 222] width 142 height 19
type input "annisa"
click at [142, 44] on div "My Jobs All Jobs Filters Clear All filters Teams Teams Pod Annisa Teams Reporti…" at bounding box center [739, 353] width 1478 height 641
click at [143, 47] on button "All Jobs" at bounding box center [135, 58] width 82 height 25
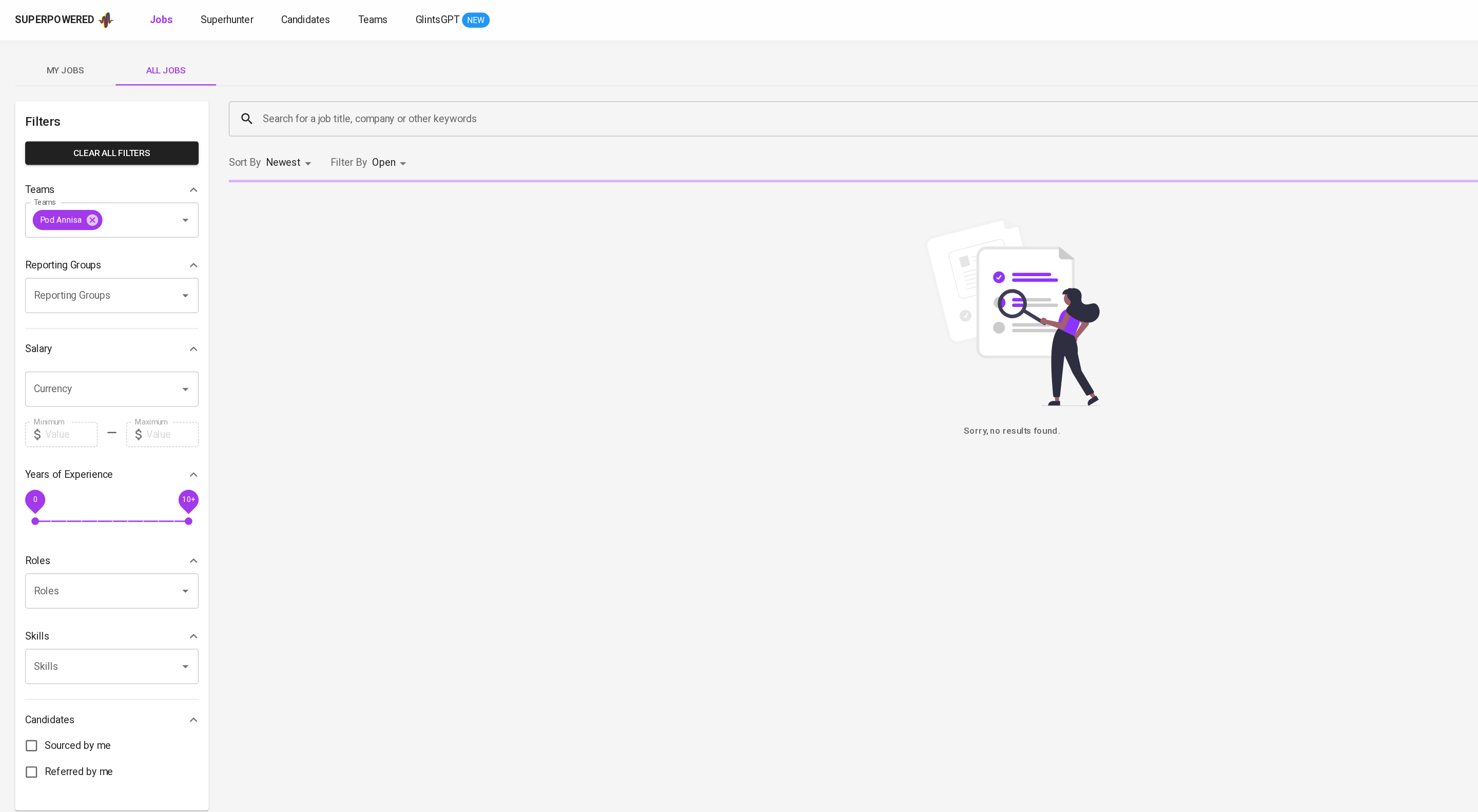
click at [317, 102] on input "Search for a job title, company or other keywords" at bounding box center [829, 97] width 1234 height 19
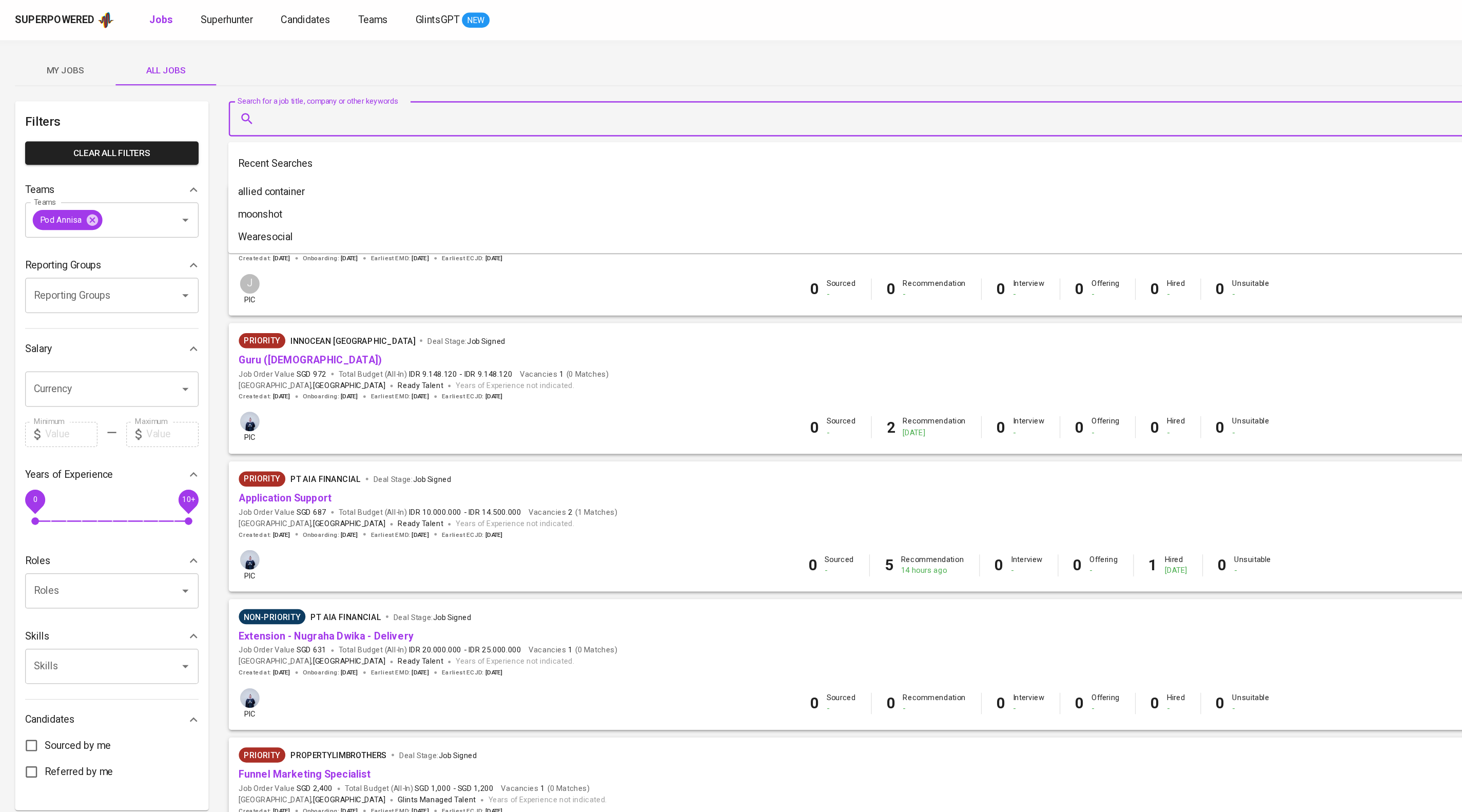
type input "i"
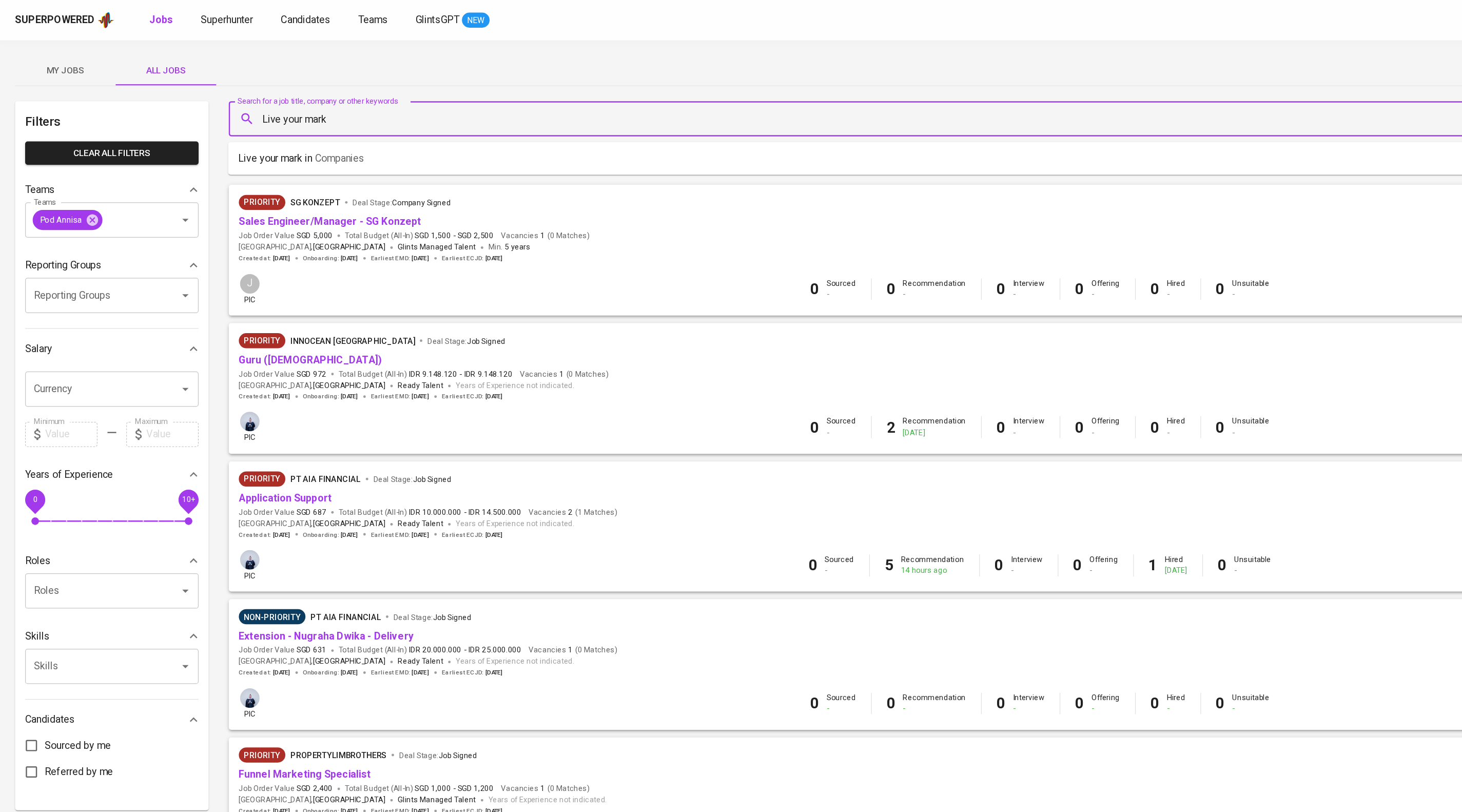
type input "Live your mark"
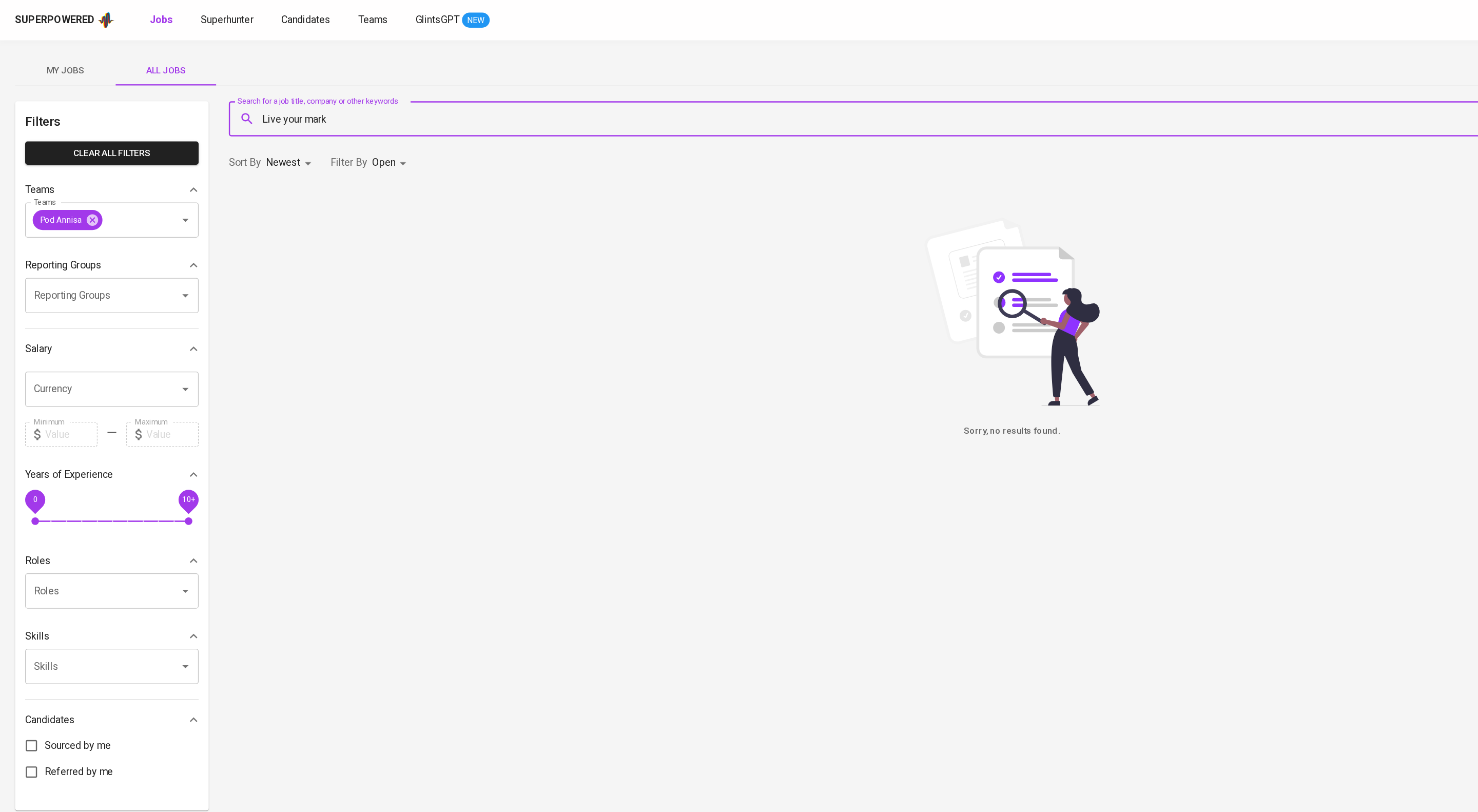
click at [325, 145] on body "Superpowered Jobs Superhunter Candidates Teams GlintsGPT NEW J My Jobs All Jobs…" at bounding box center [739, 350] width 1478 height 701
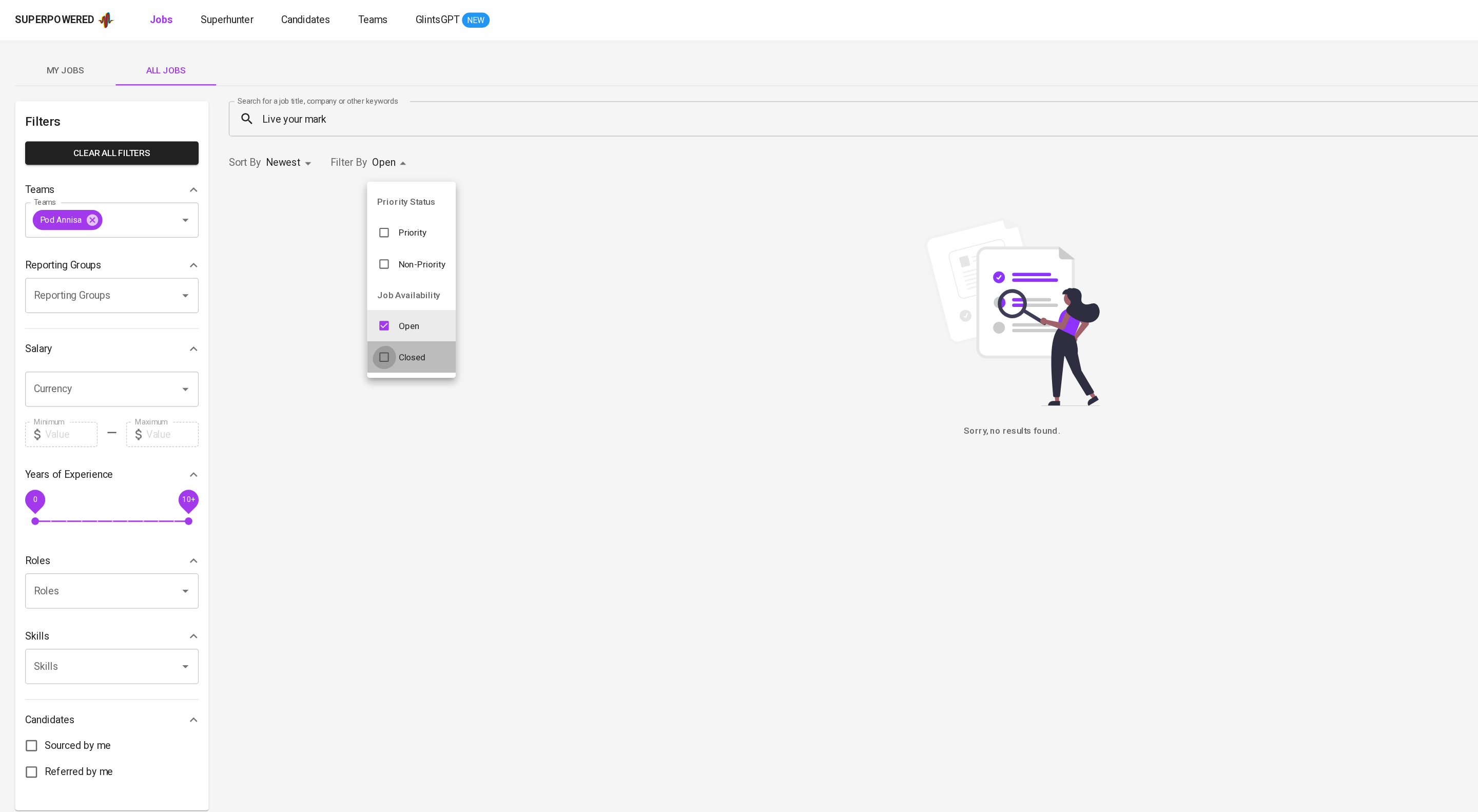
click at [318, 292] on input "checkbox" at bounding box center [314, 292] width 19 height 19
checkbox input "true"
type input "OPEN,CLOSE"
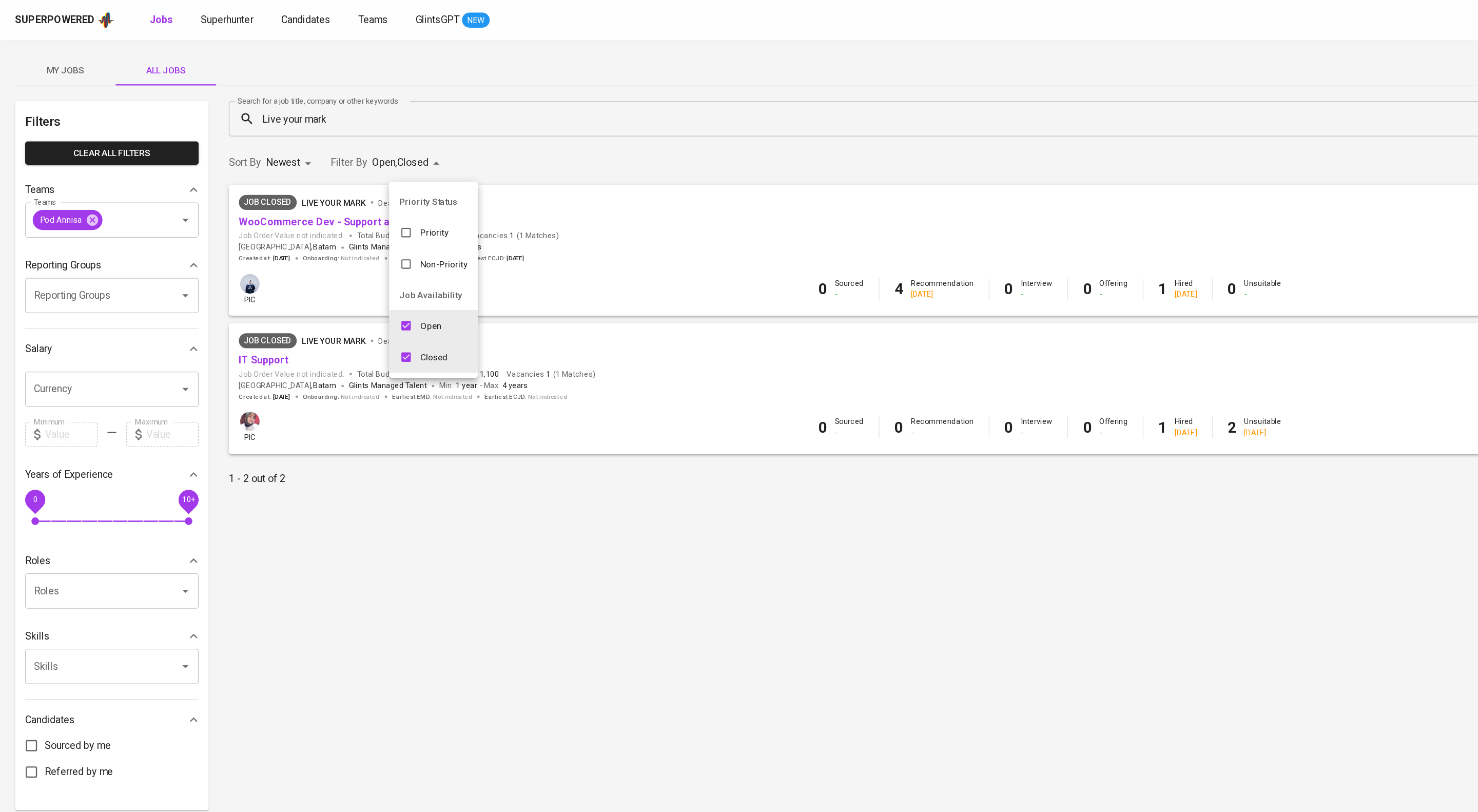
click at [331, 271] on input "checkbox" at bounding box center [332, 265] width 19 height 19
checkbox input "false"
type input "CLOSE"
click at [605, 130] on div at bounding box center [739, 406] width 1478 height 812
click at [362, 186] on link "WooCommerce Dev - Support and Administrator" at bounding box center [290, 181] width 188 height 10
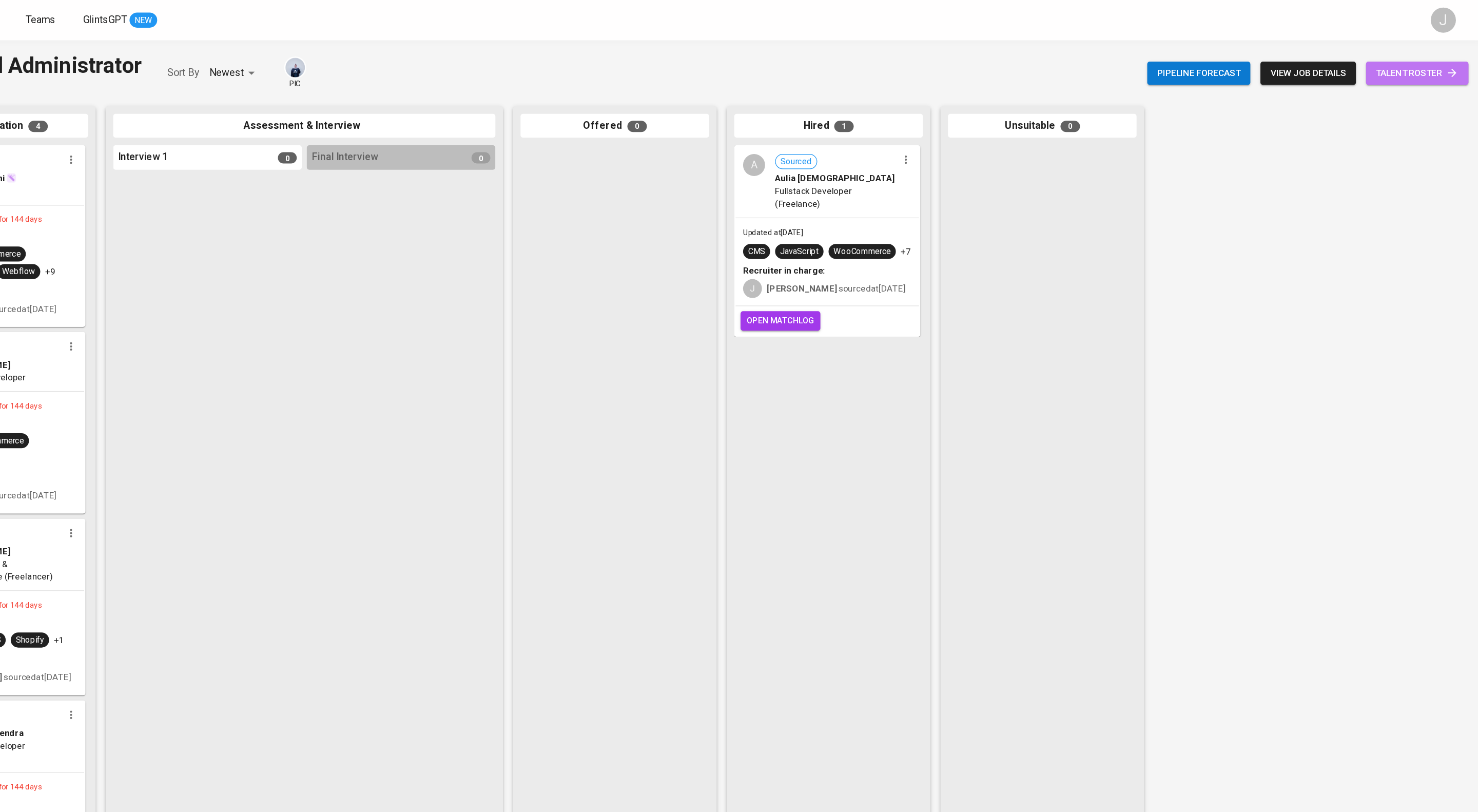
click at [1437, 66] on span "talent roster" at bounding box center [1428, 60] width 67 height 13
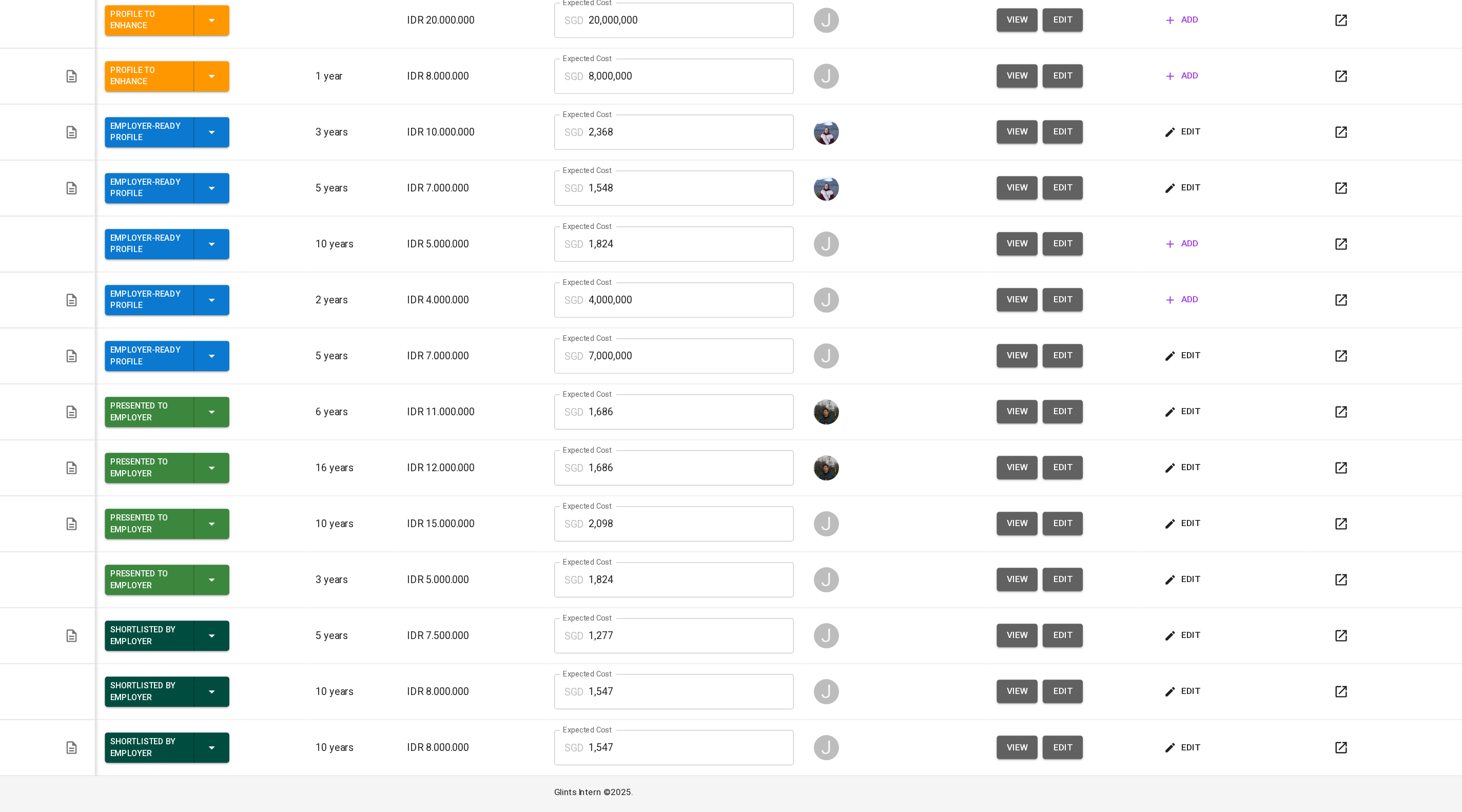
scroll to position [3, 0]
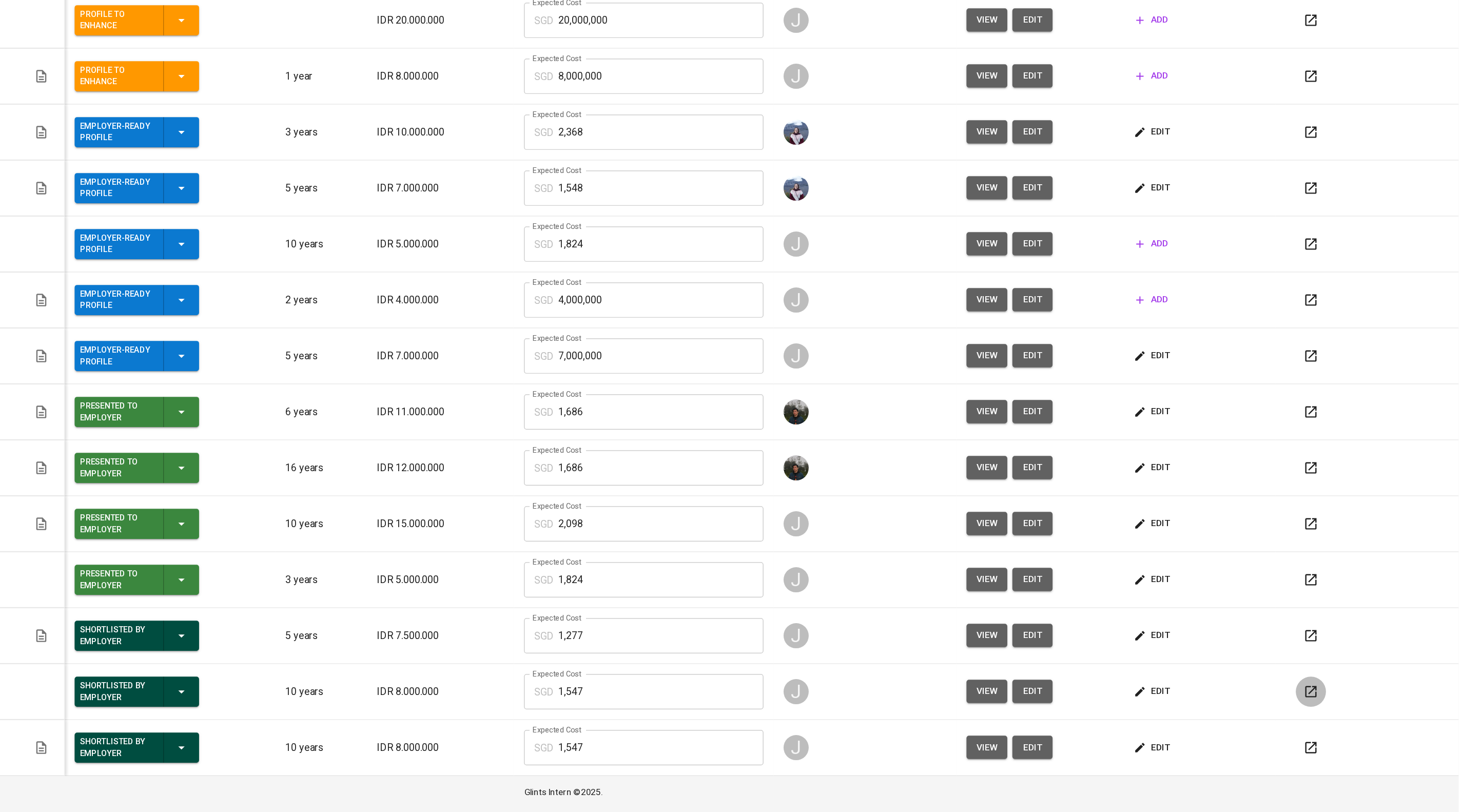
click at [1338, 704] on icon "button" at bounding box center [1342, 708] width 12 height 12
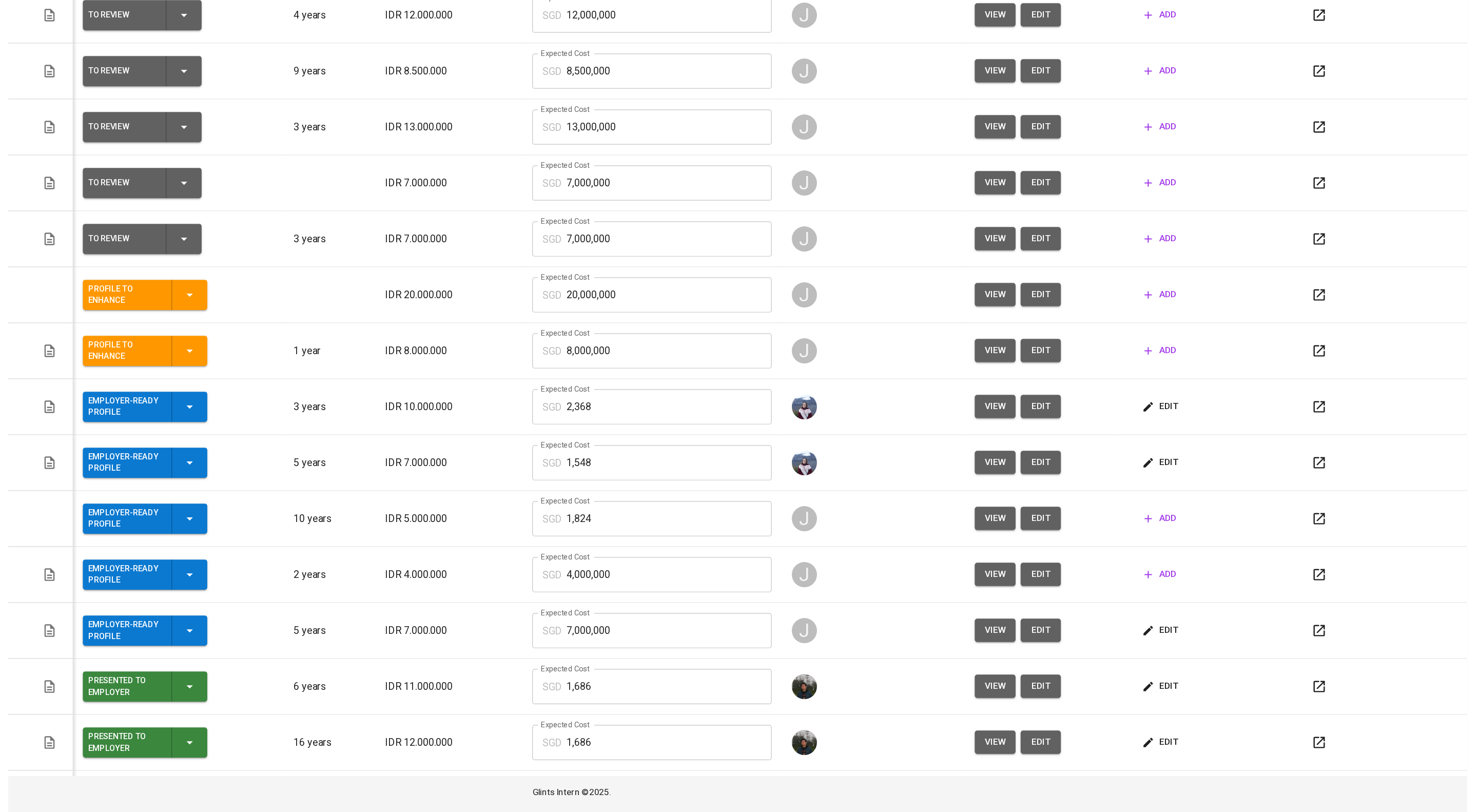
scroll to position [277, 0]
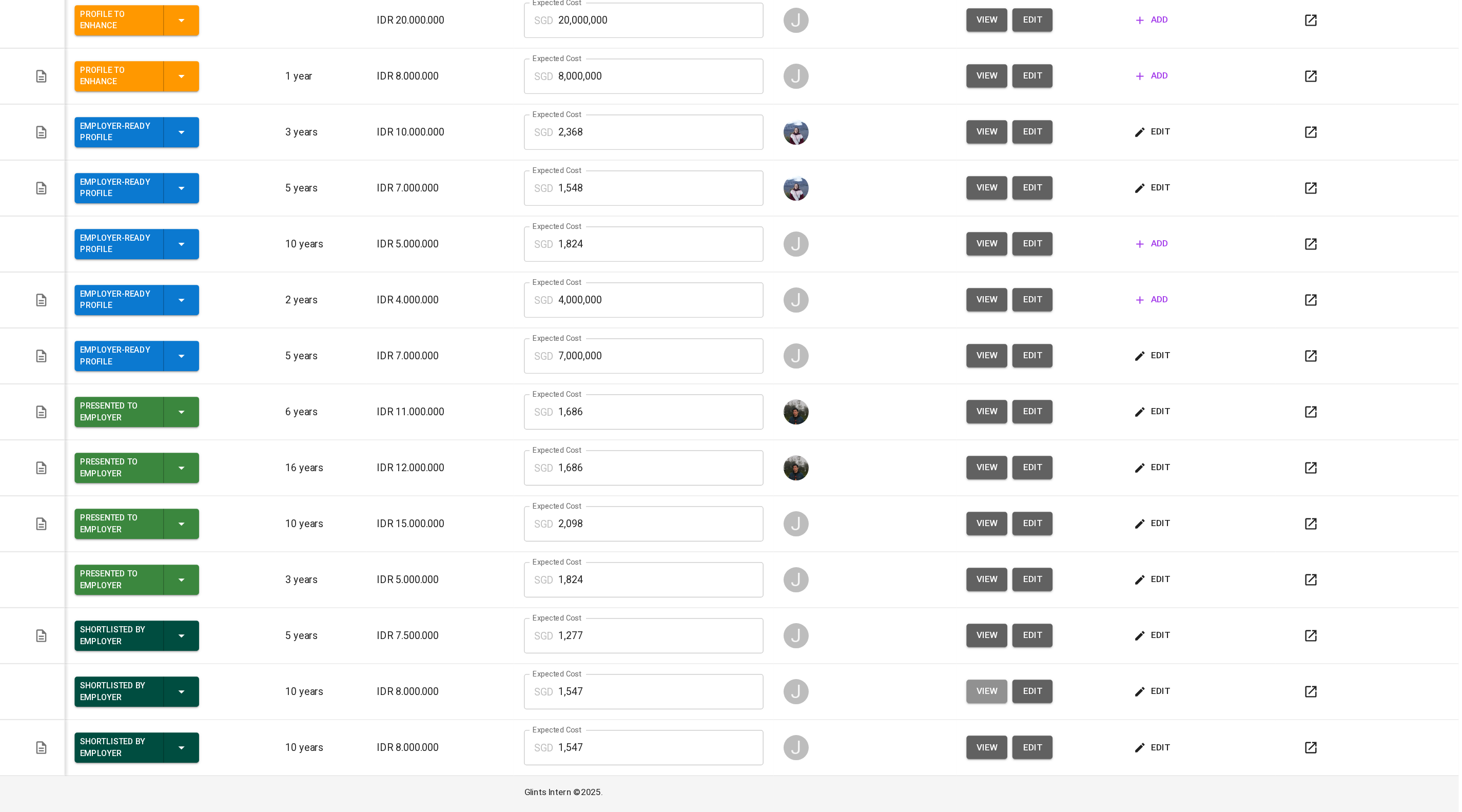
click at [1083, 709] on span "view" at bounding box center [1077, 707] width 17 height 13
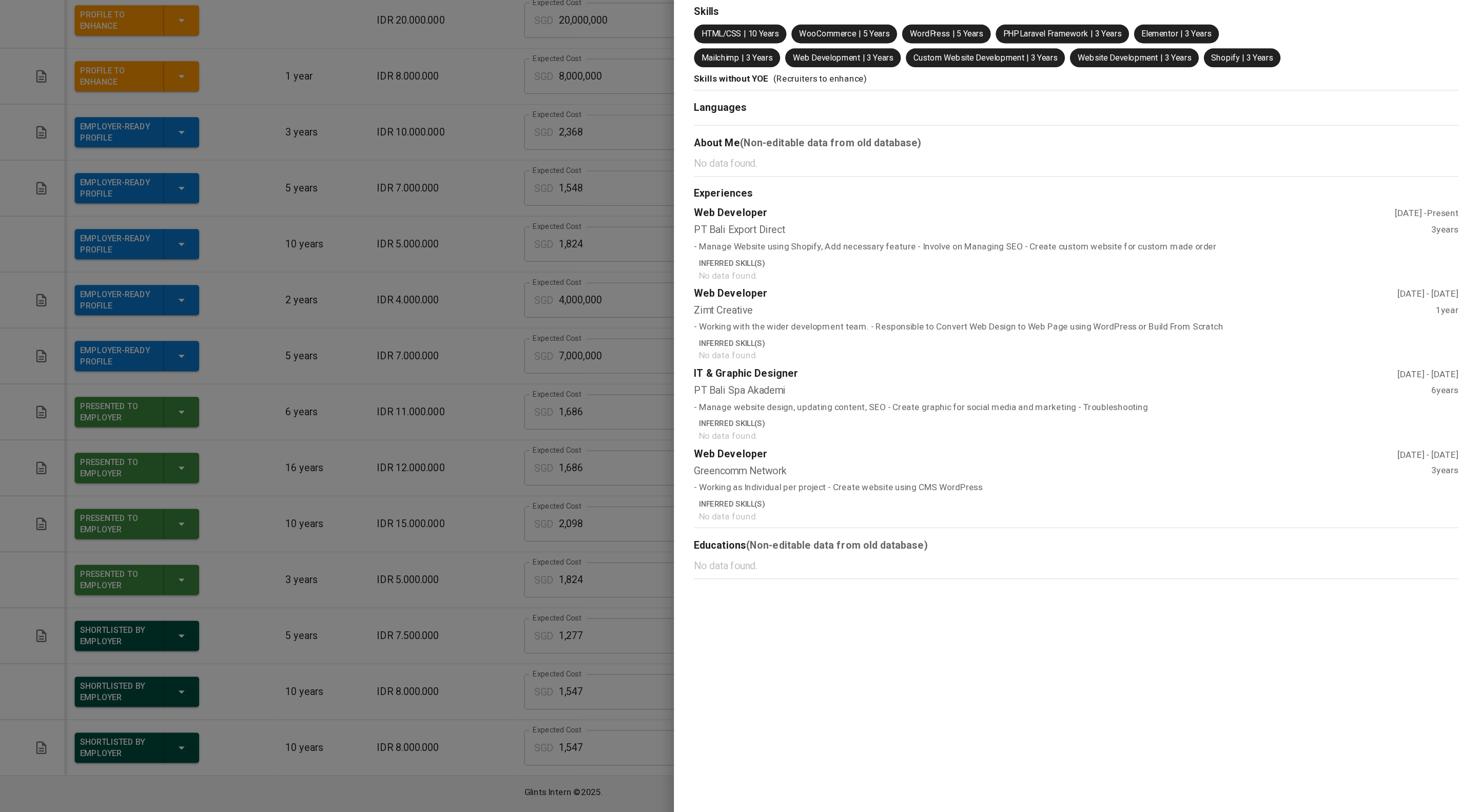
scroll to position [3, 0]
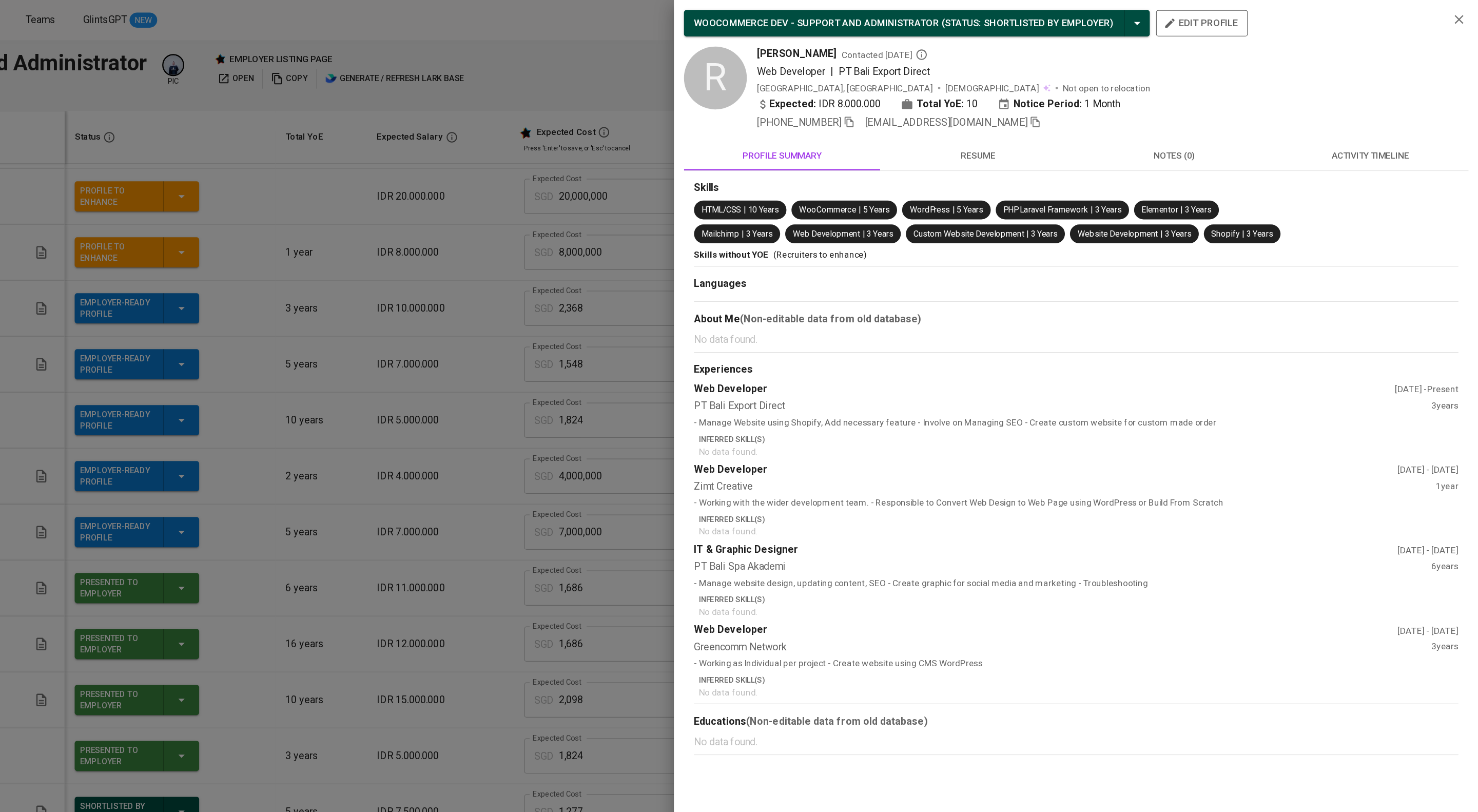
click at [1072, 133] on span "resume" at bounding box center [1069, 127] width 148 height 13
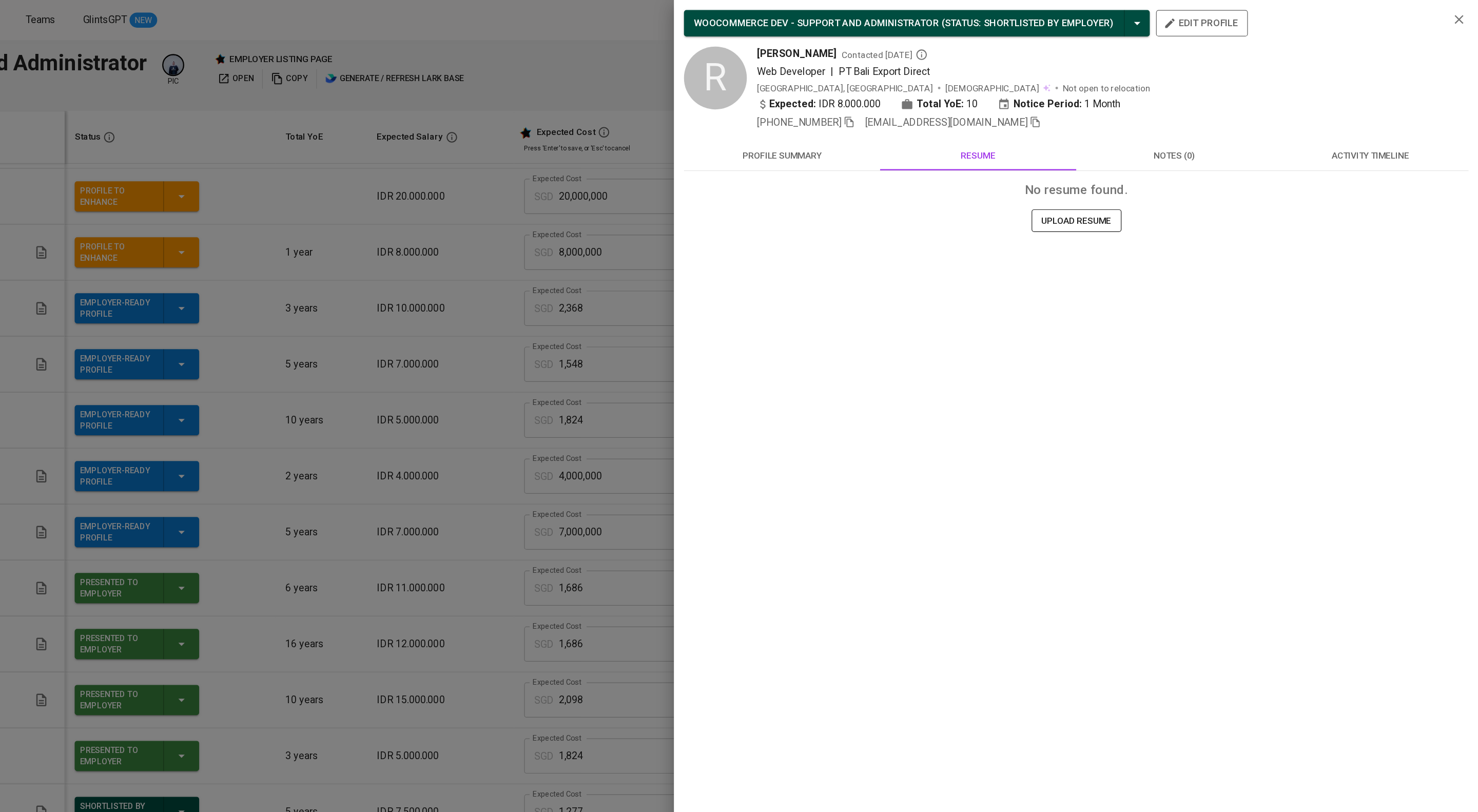
click at [734, 226] on div at bounding box center [739, 406] width 1478 height 812
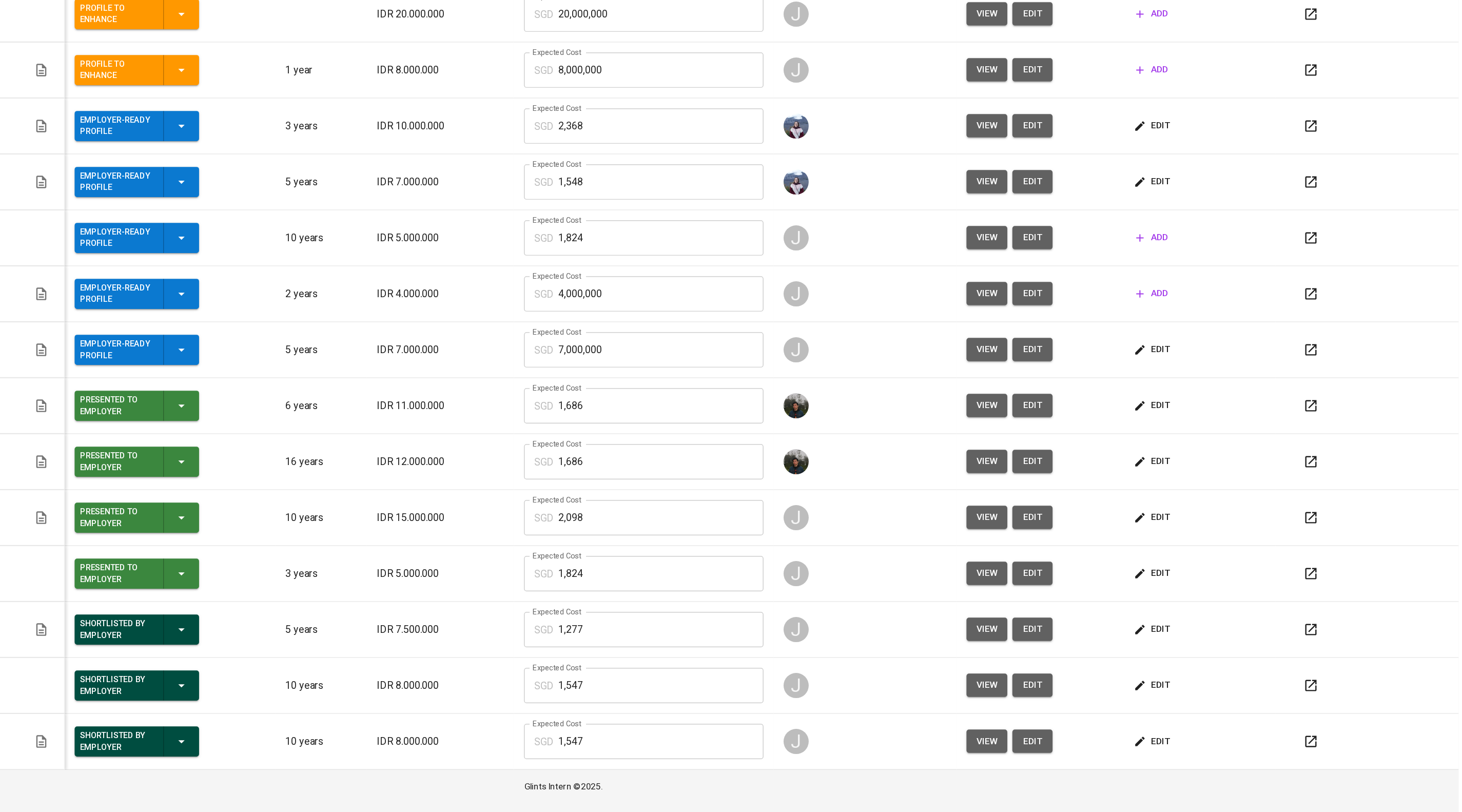
click at [1086, 661] on span "view" at bounding box center [1077, 662] width 17 height 13
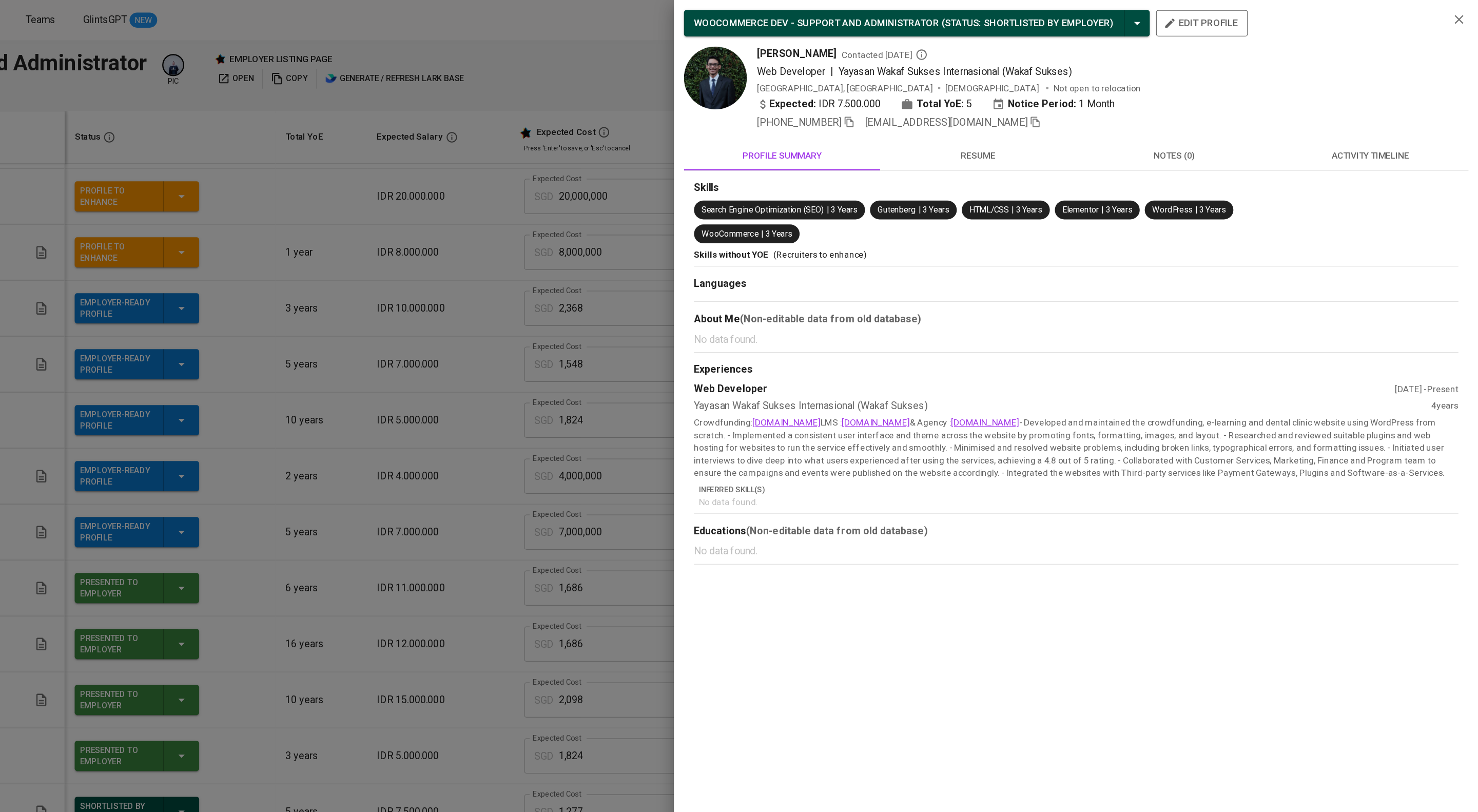
click at [754, 278] on div at bounding box center [739, 406] width 1478 height 812
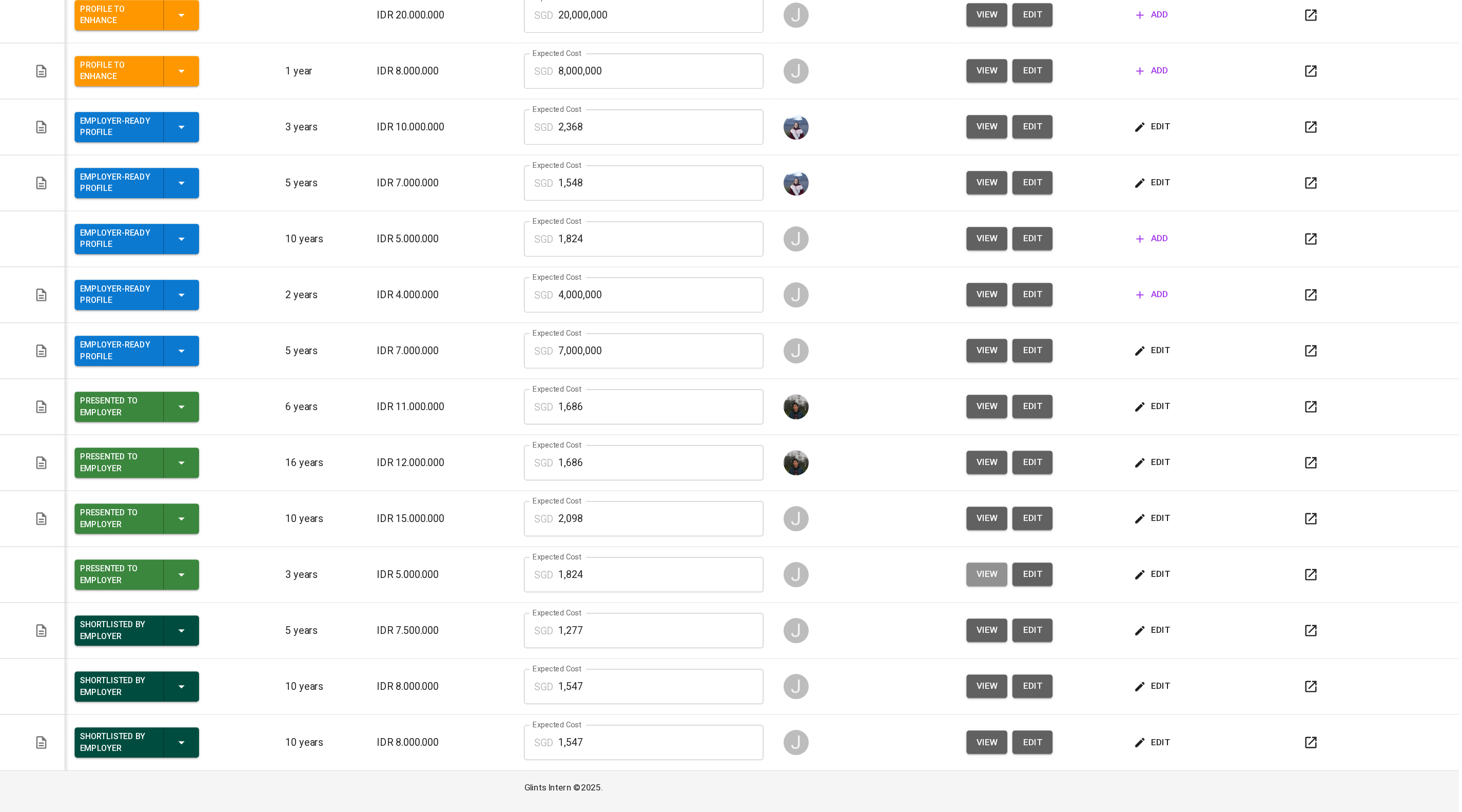
click at [1086, 612] on span "view" at bounding box center [1077, 616] width 17 height 13
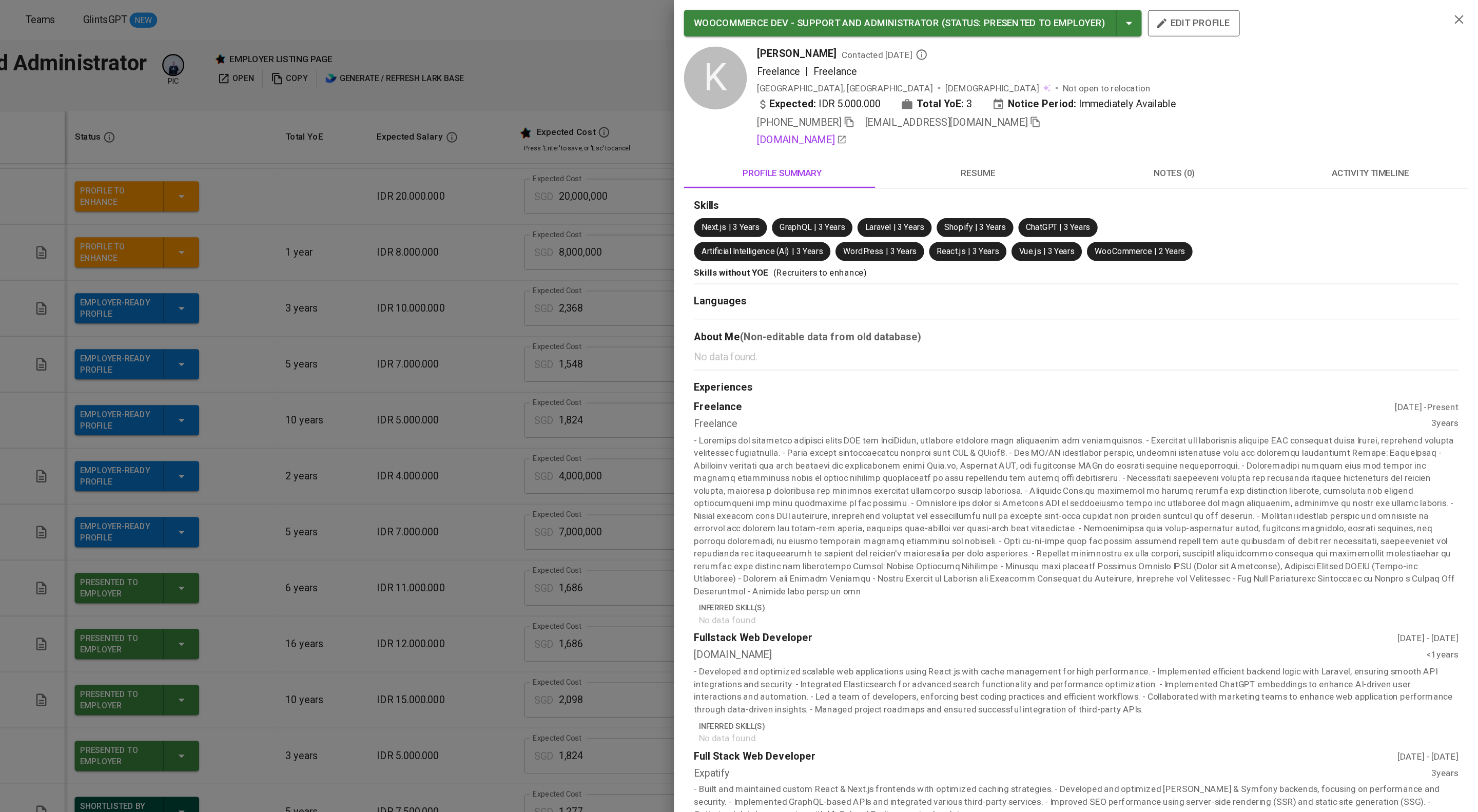
click at [756, 314] on div at bounding box center [739, 406] width 1478 height 812
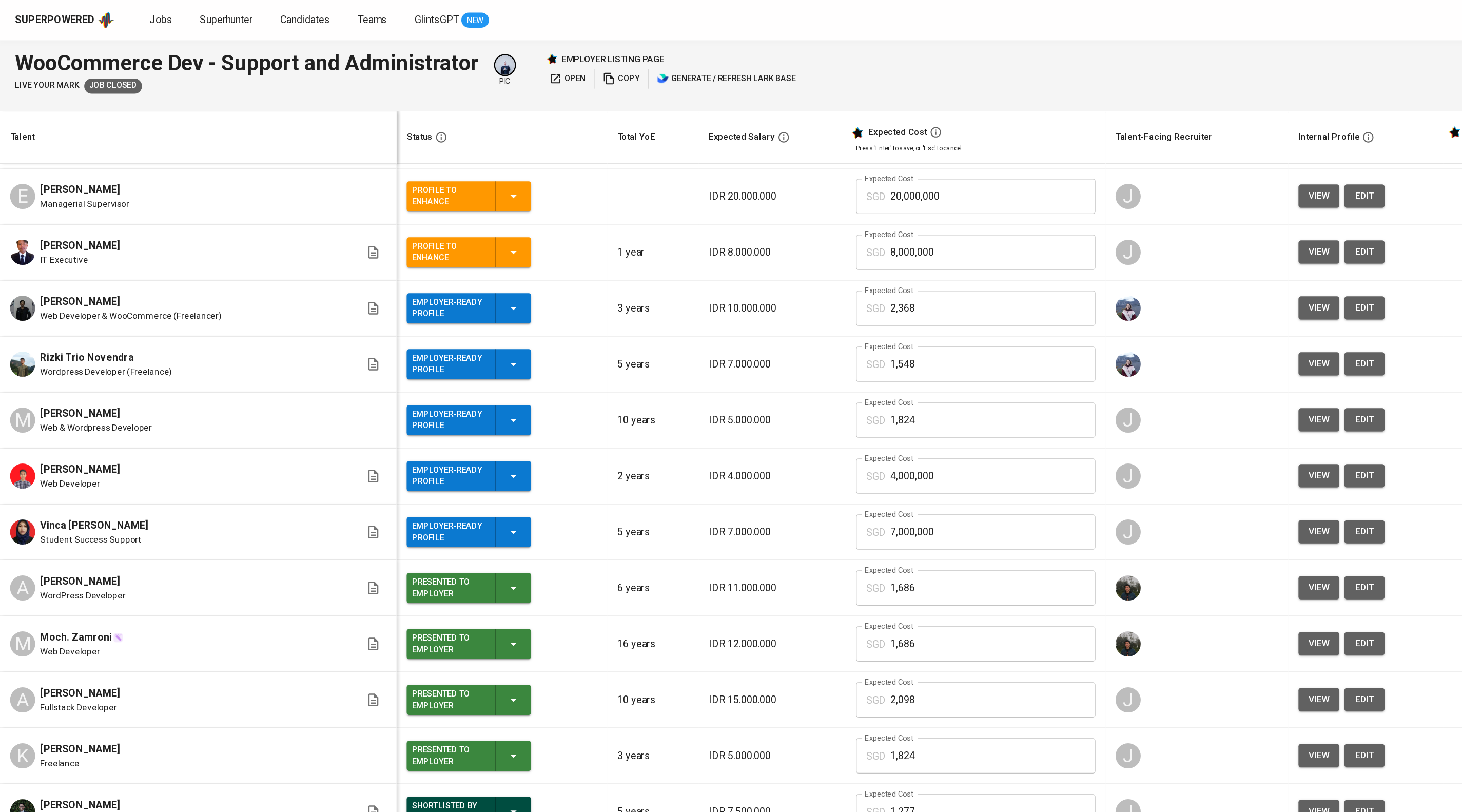
scroll to position [2, 0]
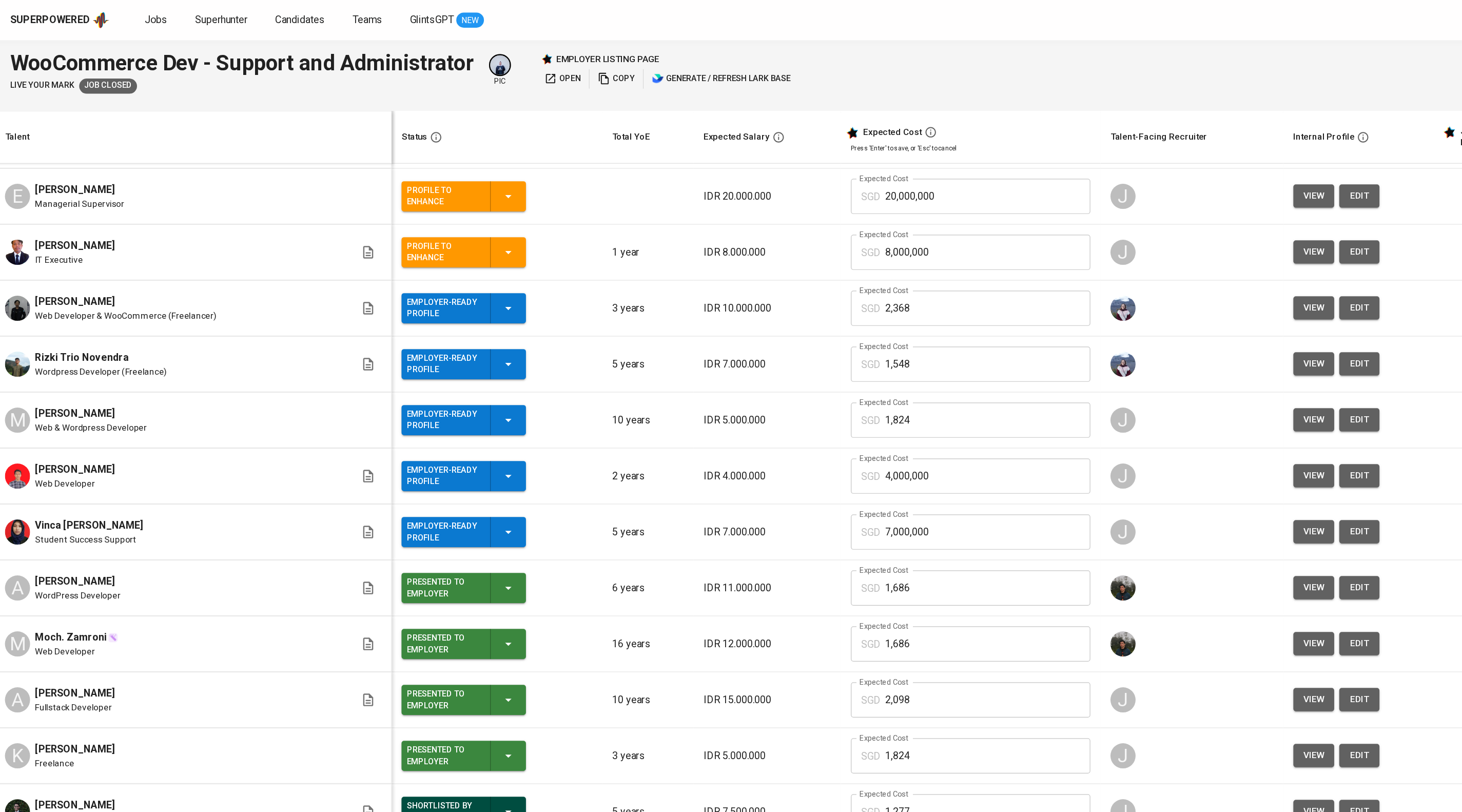
click at [76, 606] on span "Kemas Ghani Sampurna" at bounding box center [65, 612] width 65 height 12
click at [1086, 612] on span "view" at bounding box center [1077, 616] width 17 height 13
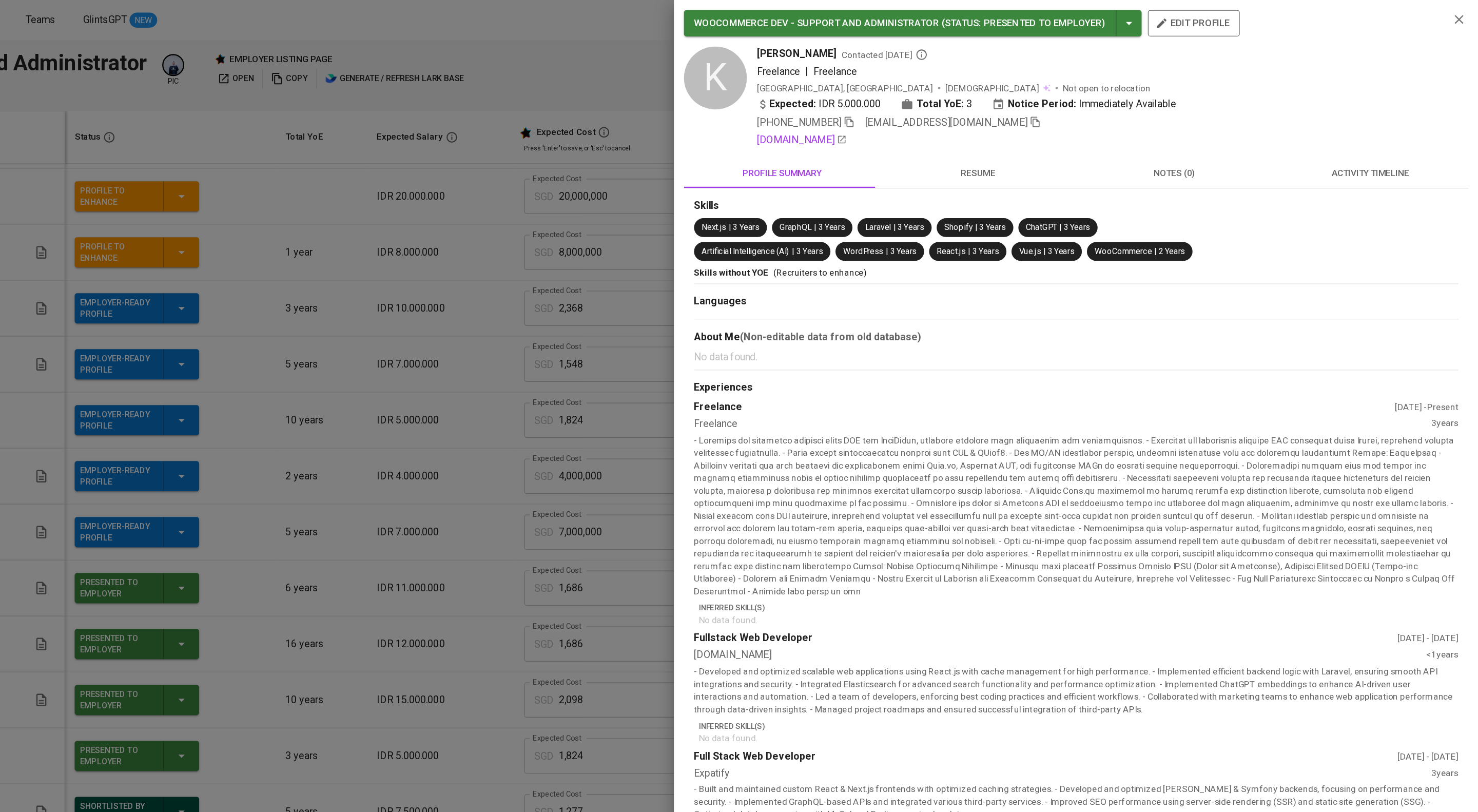
click at [1121, 105] on icon "button" at bounding box center [1116, 99] width 9 height 9
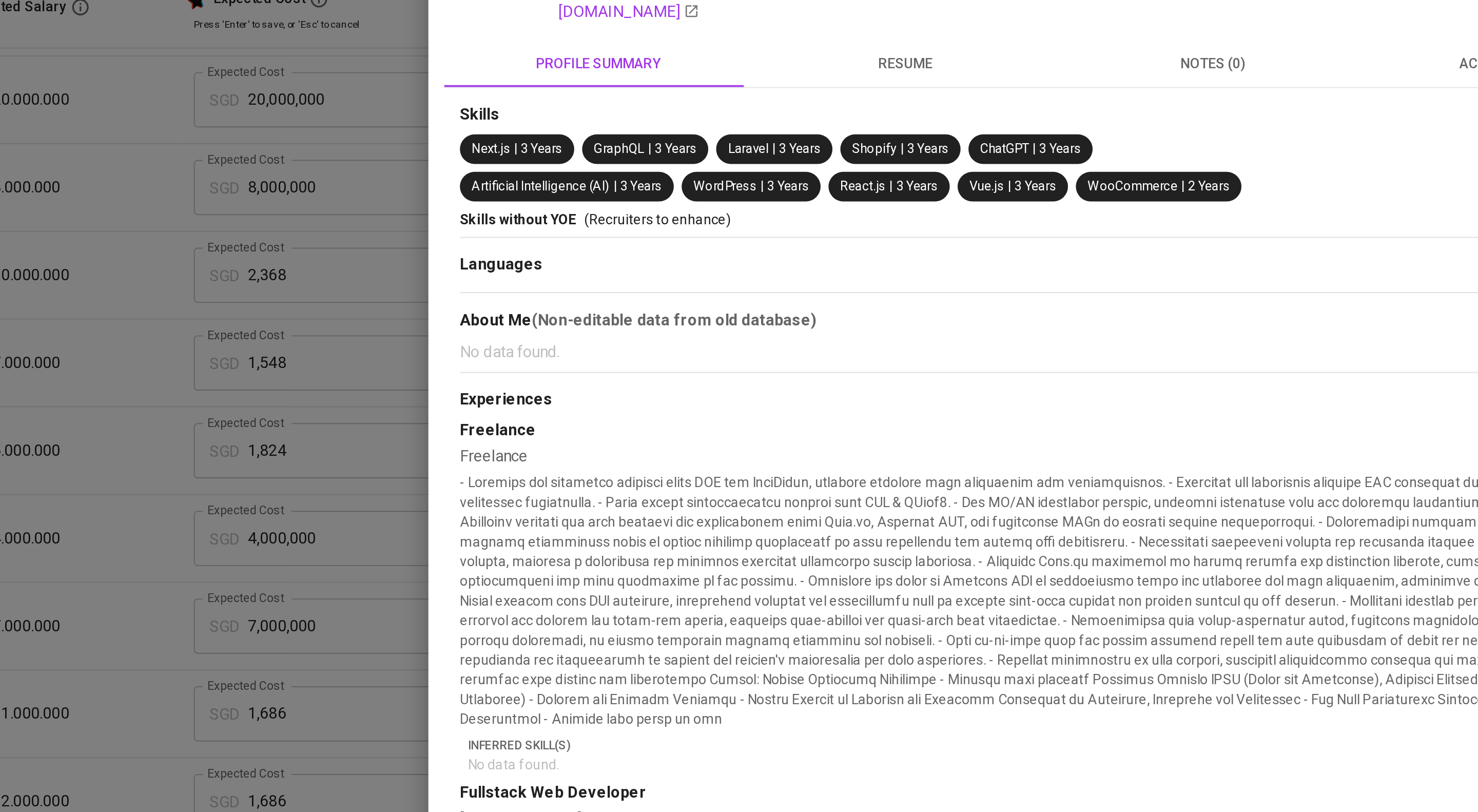
click at [723, 310] on div at bounding box center [739, 406] width 1478 height 812
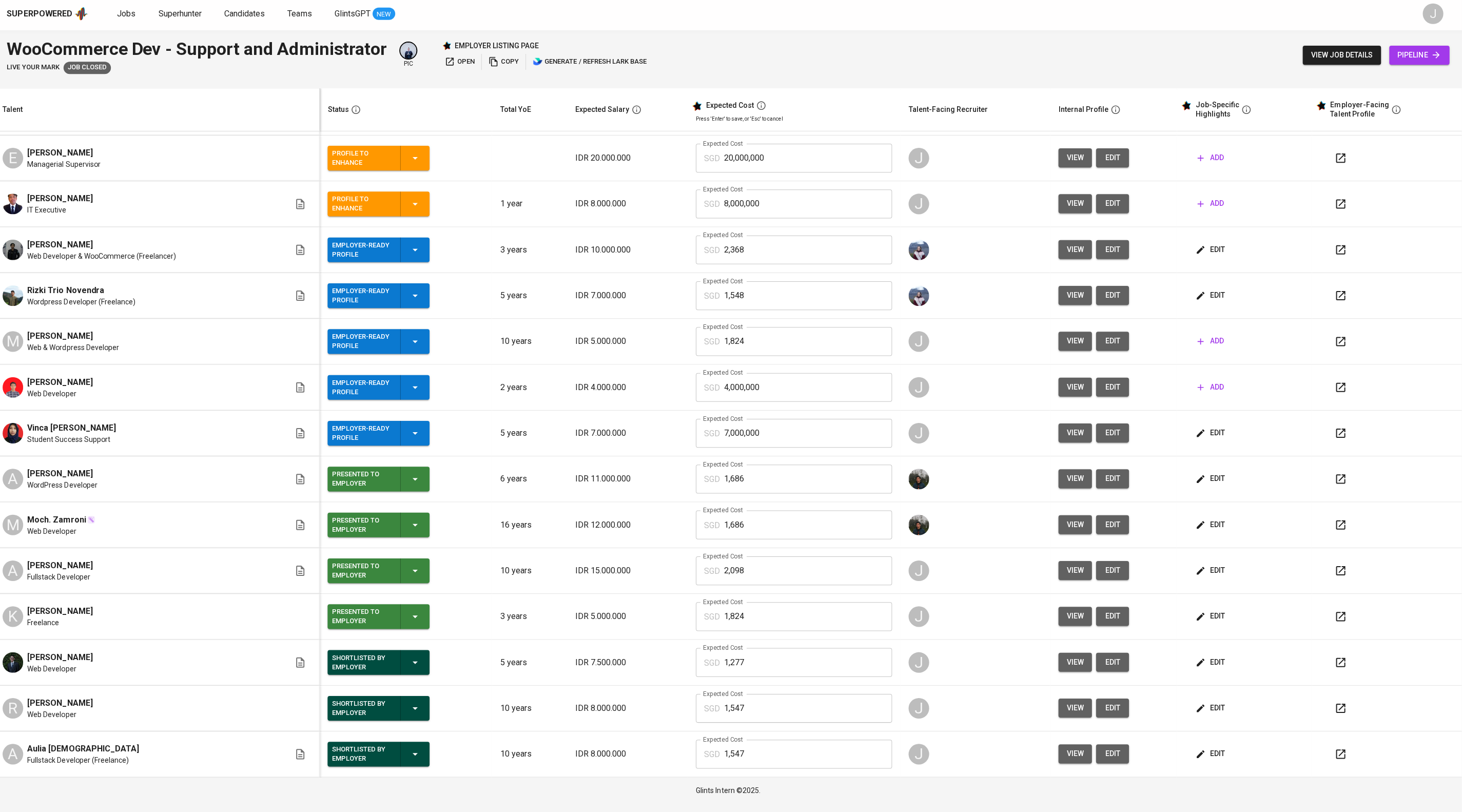
scroll to position [1, 0]
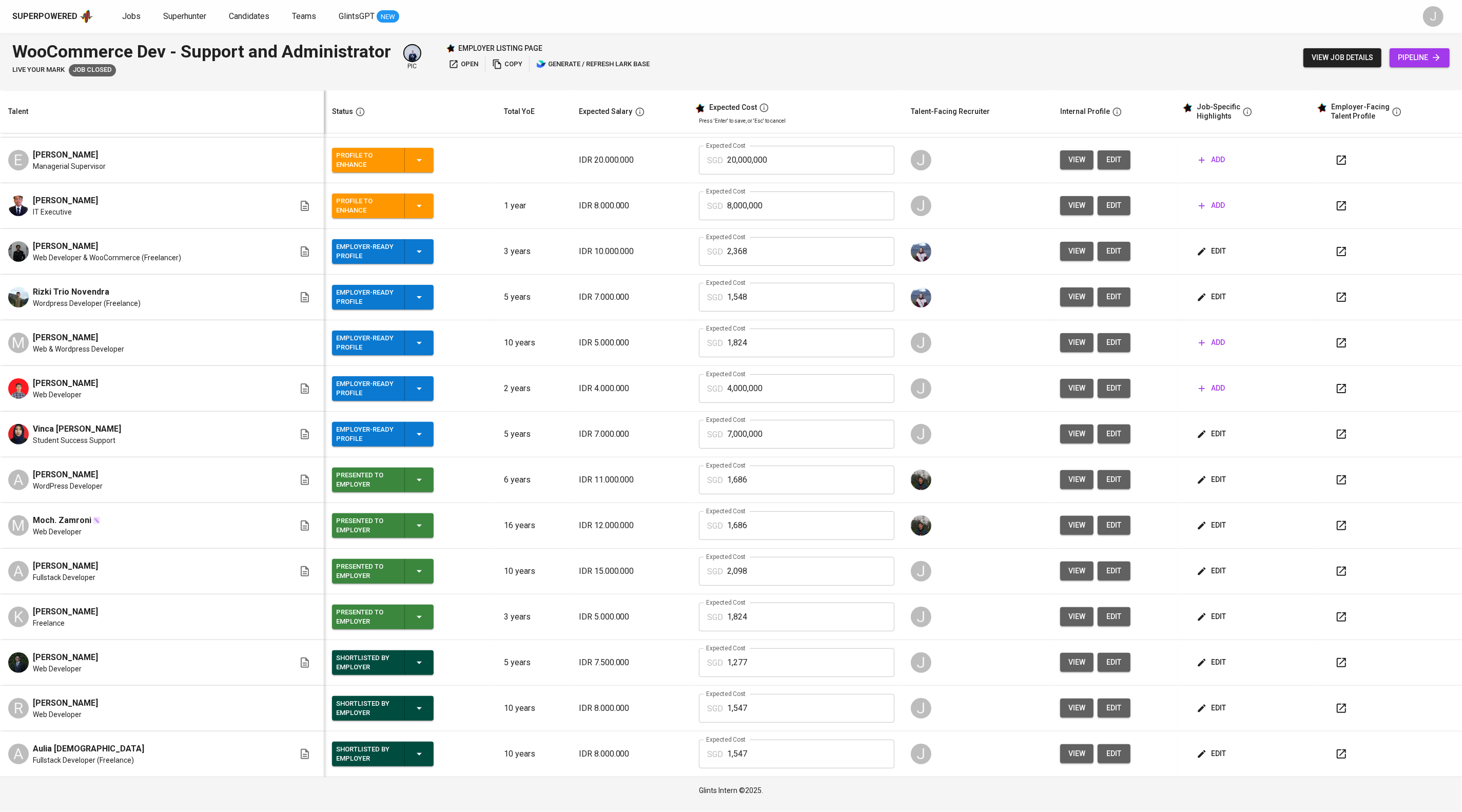
click at [1071, 561] on button "view" at bounding box center [1077, 571] width 34 height 19
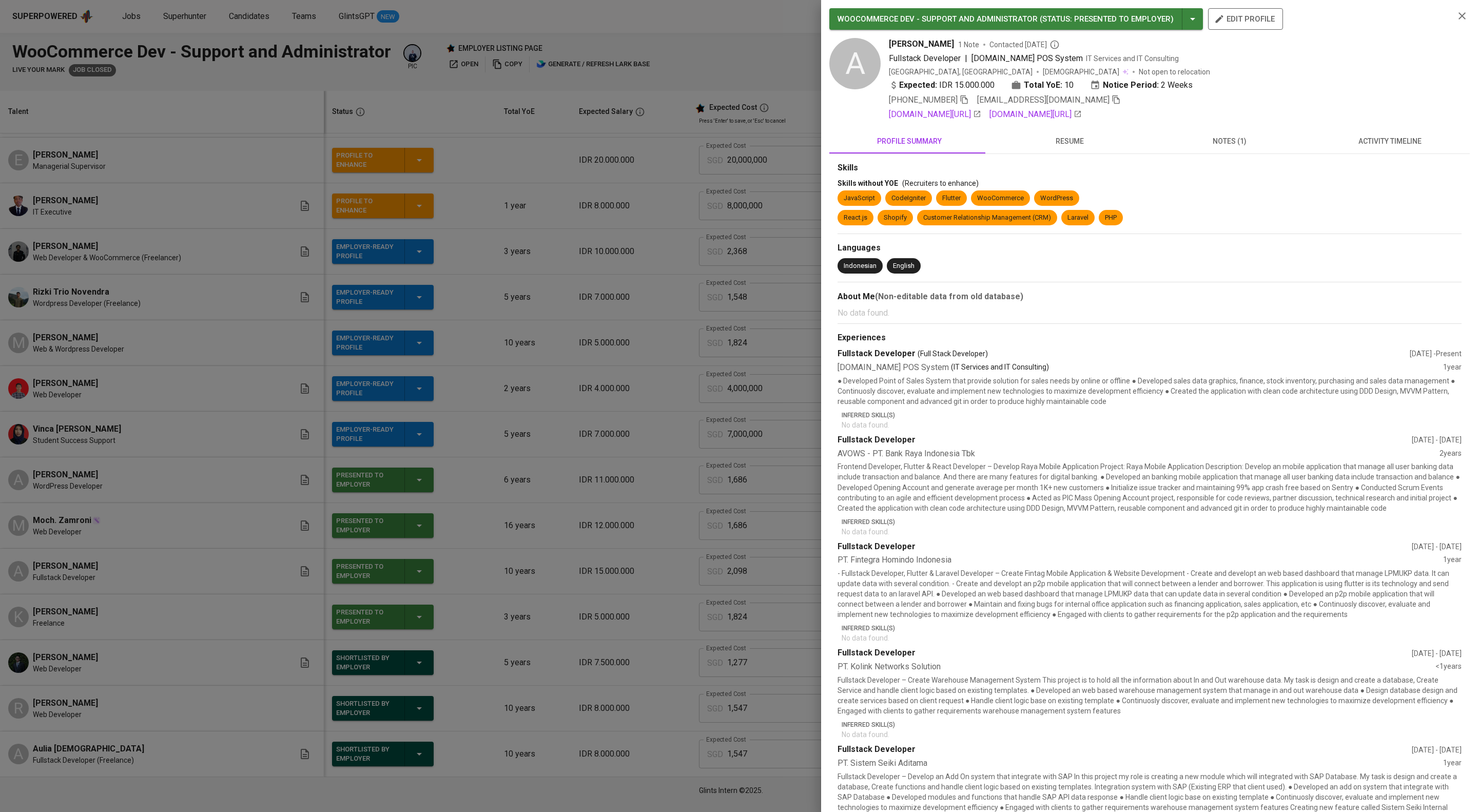
click at [752, 525] on div at bounding box center [739, 406] width 1478 height 812
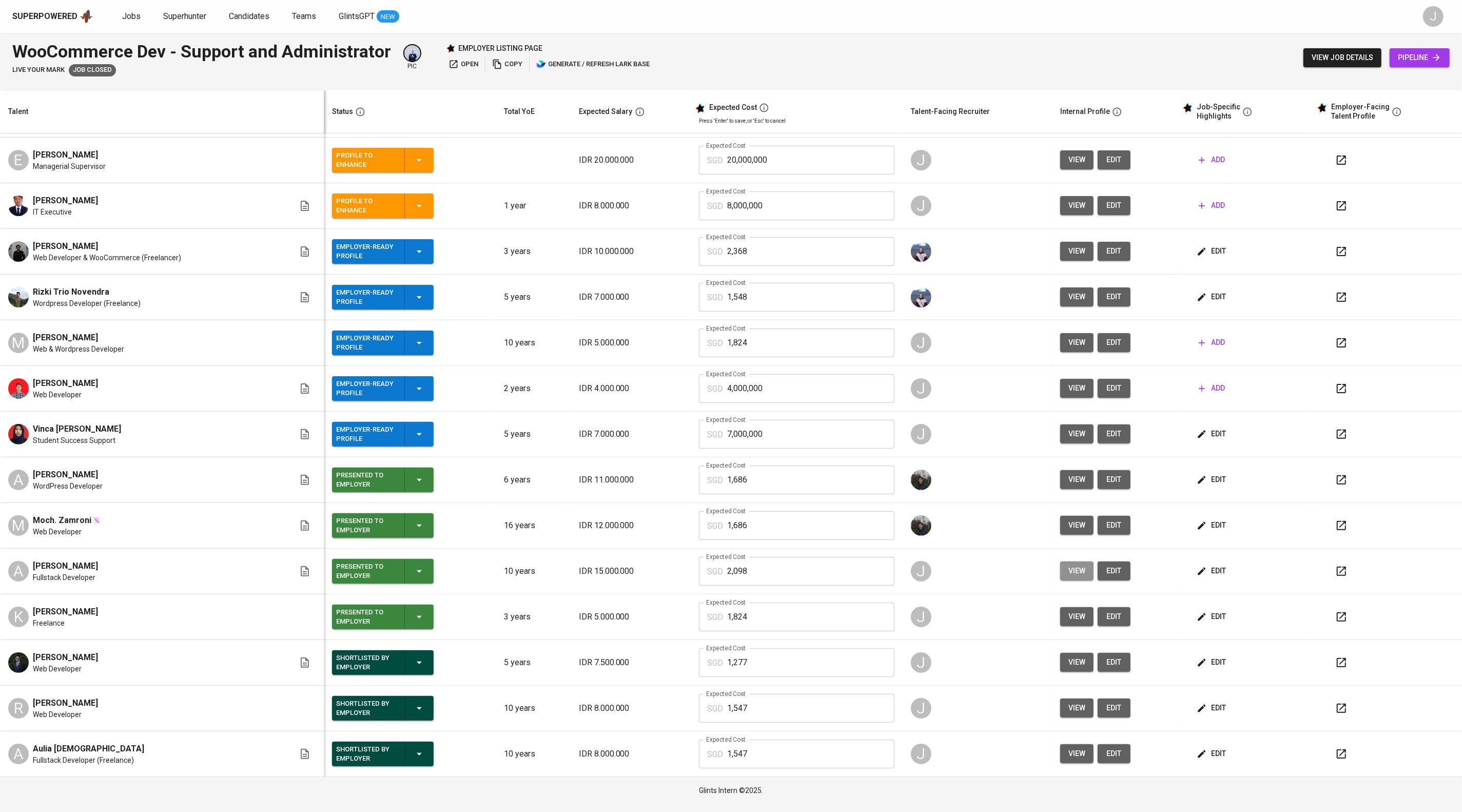
click at [1086, 564] on span "view" at bounding box center [1077, 571] width 17 height 13
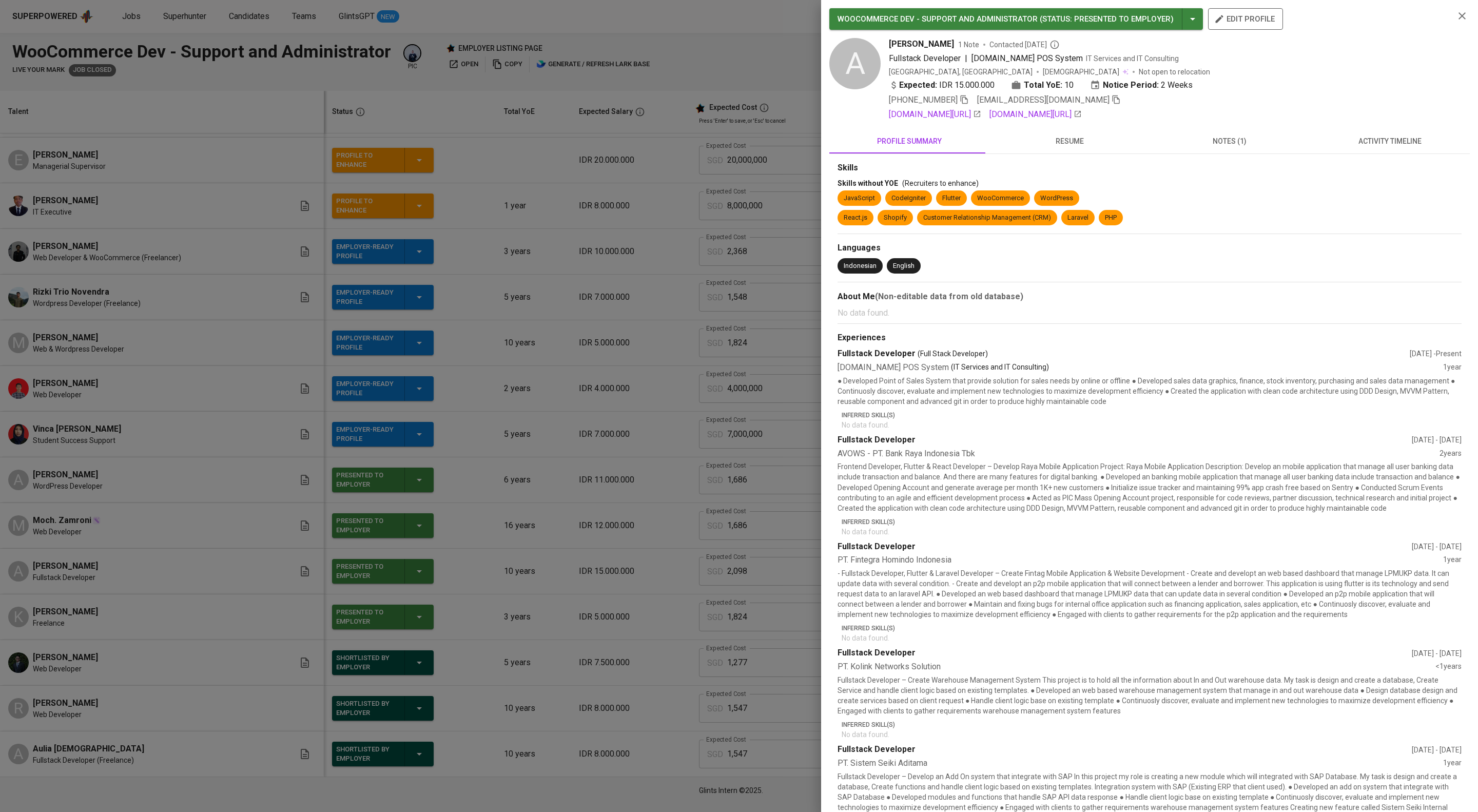
click at [734, 561] on div at bounding box center [739, 406] width 1478 height 812
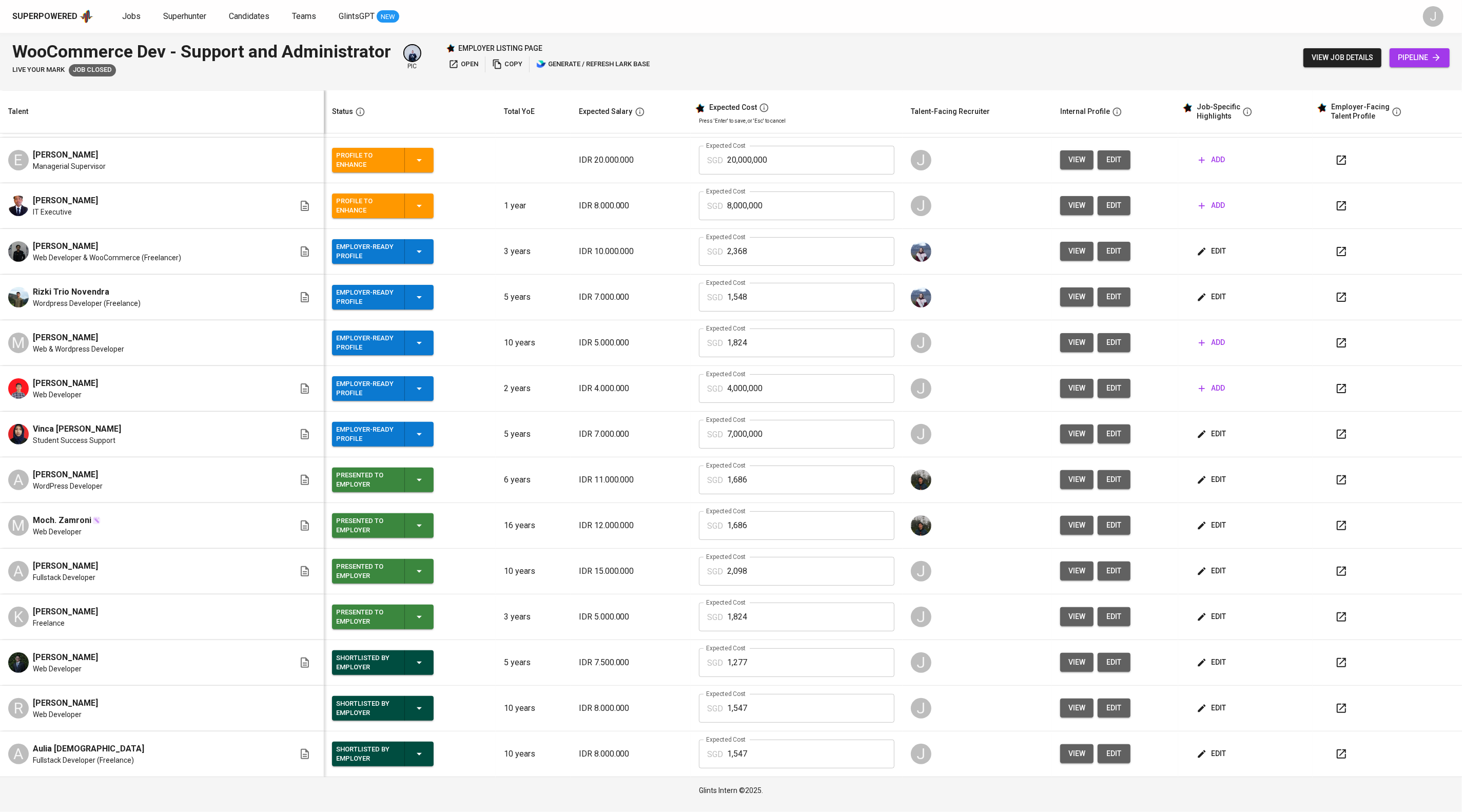
click at [1085, 521] on span "view" at bounding box center [1077, 525] width 17 height 13
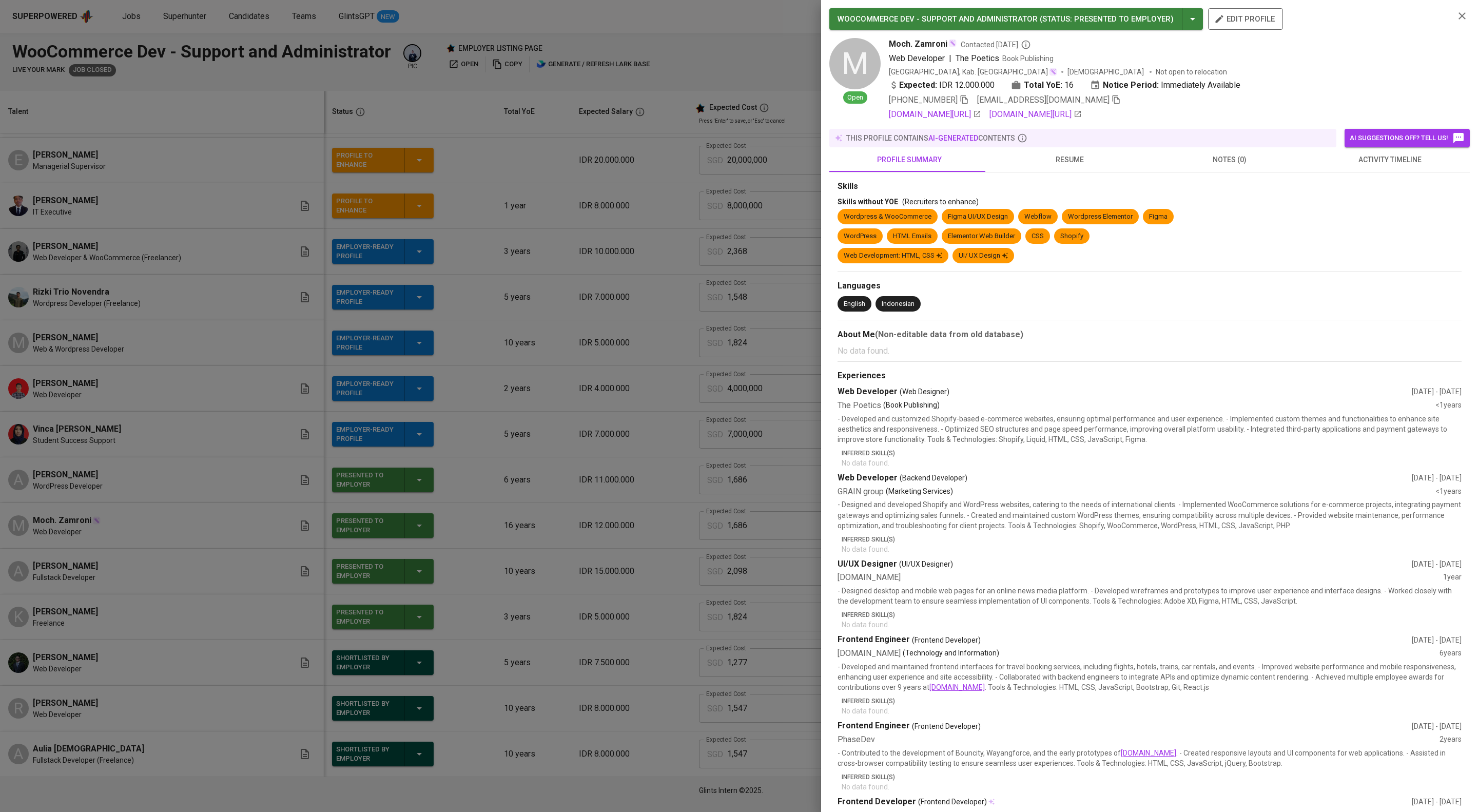
click at [376, 492] on div at bounding box center [739, 406] width 1478 height 812
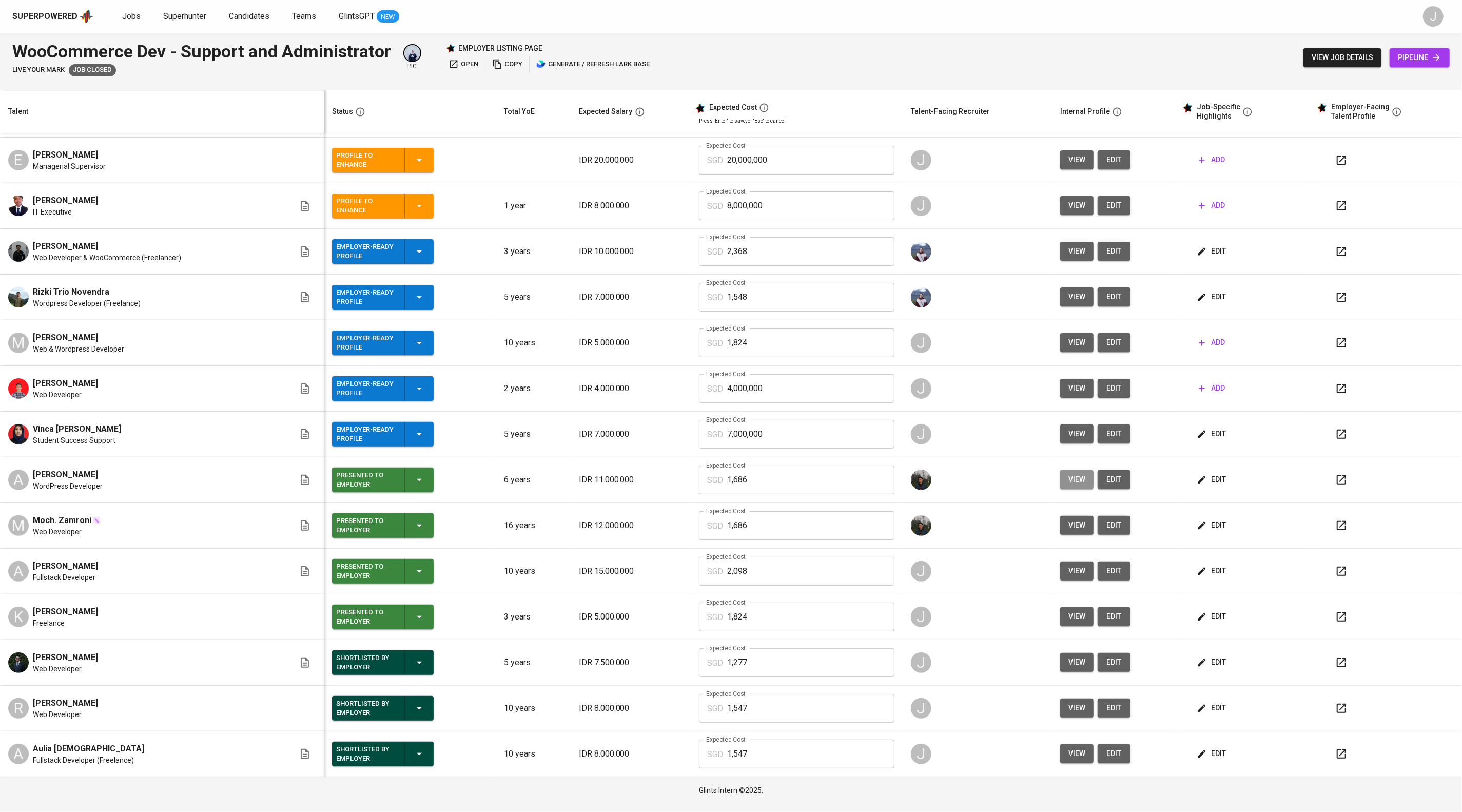
click at [1078, 473] on span "view" at bounding box center [1077, 479] width 17 height 13
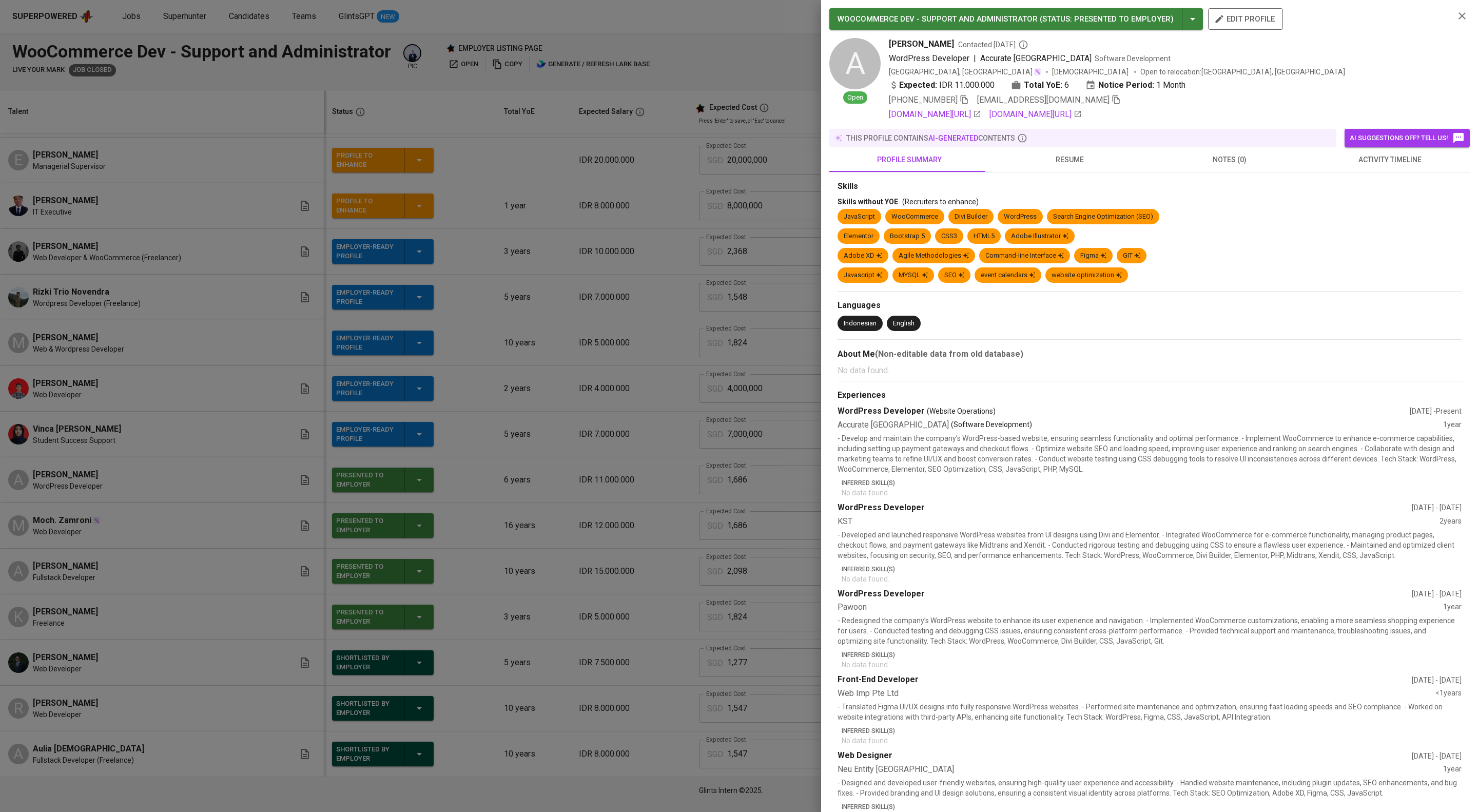
click at [711, 366] on div at bounding box center [739, 406] width 1478 height 812
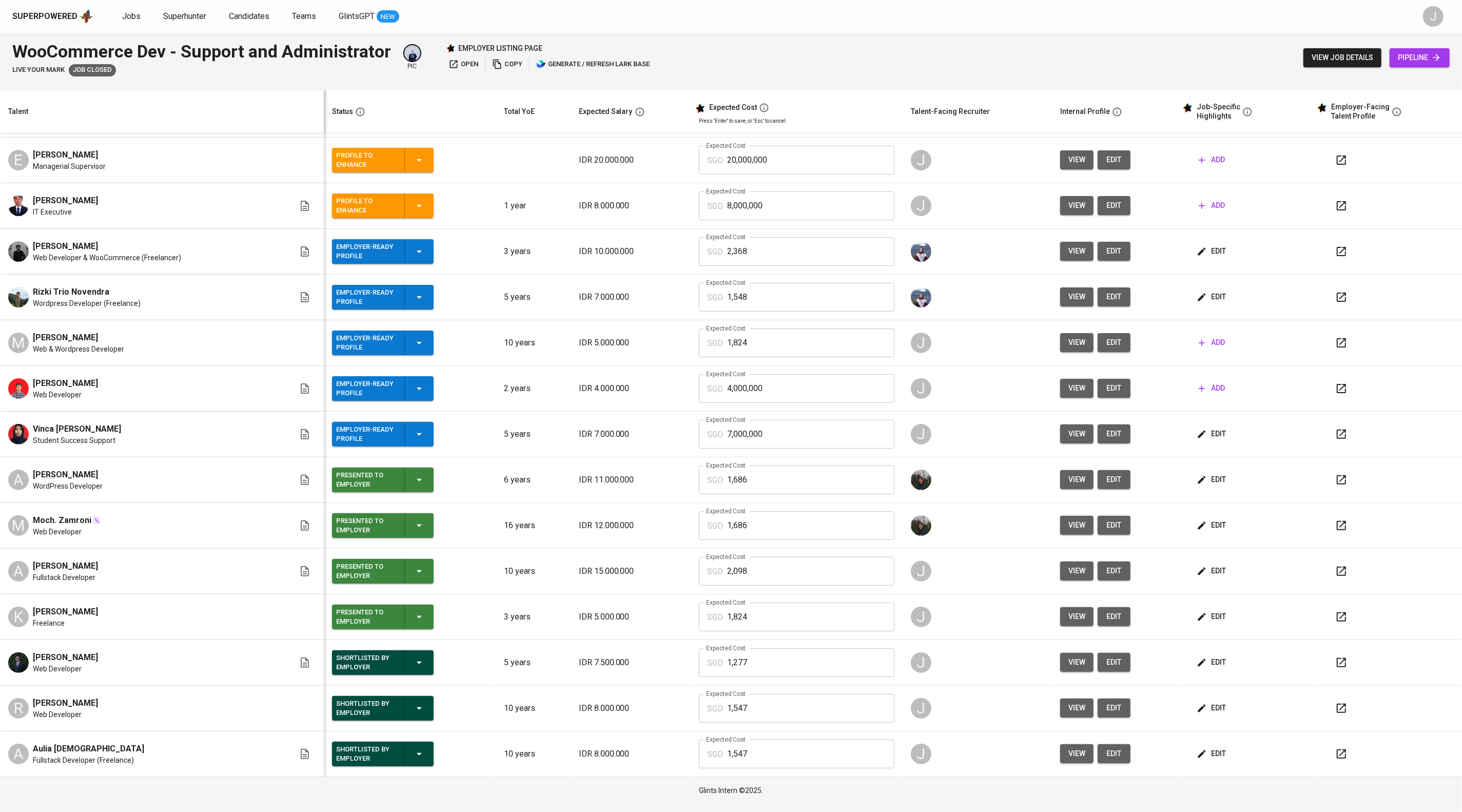
scroll to position [271, 0]
click at [1078, 382] on span "view" at bounding box center [1077, 388] width 17 height 13
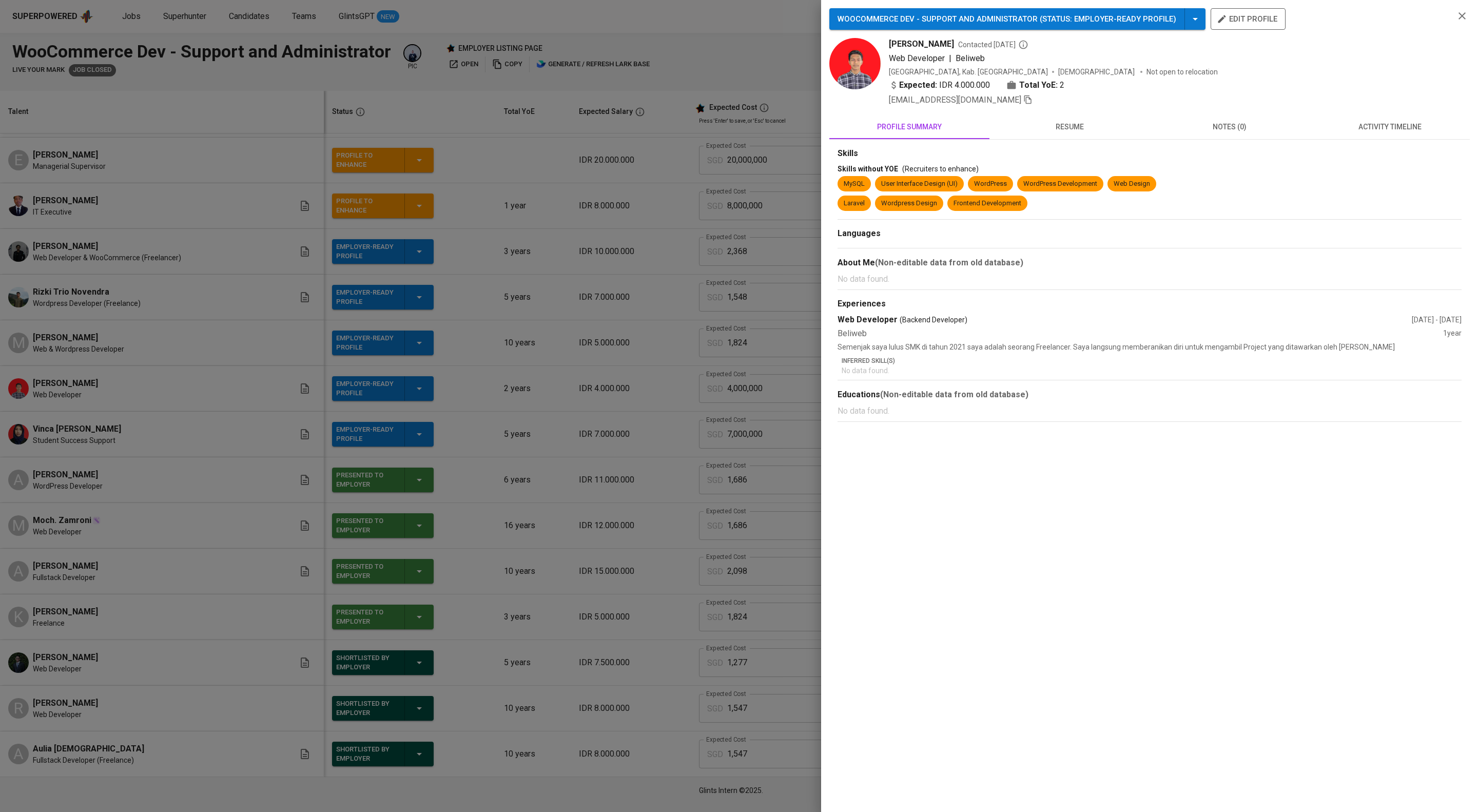
click at [651, 375] on div at bounding box center [739, 406] width 1478 height 812
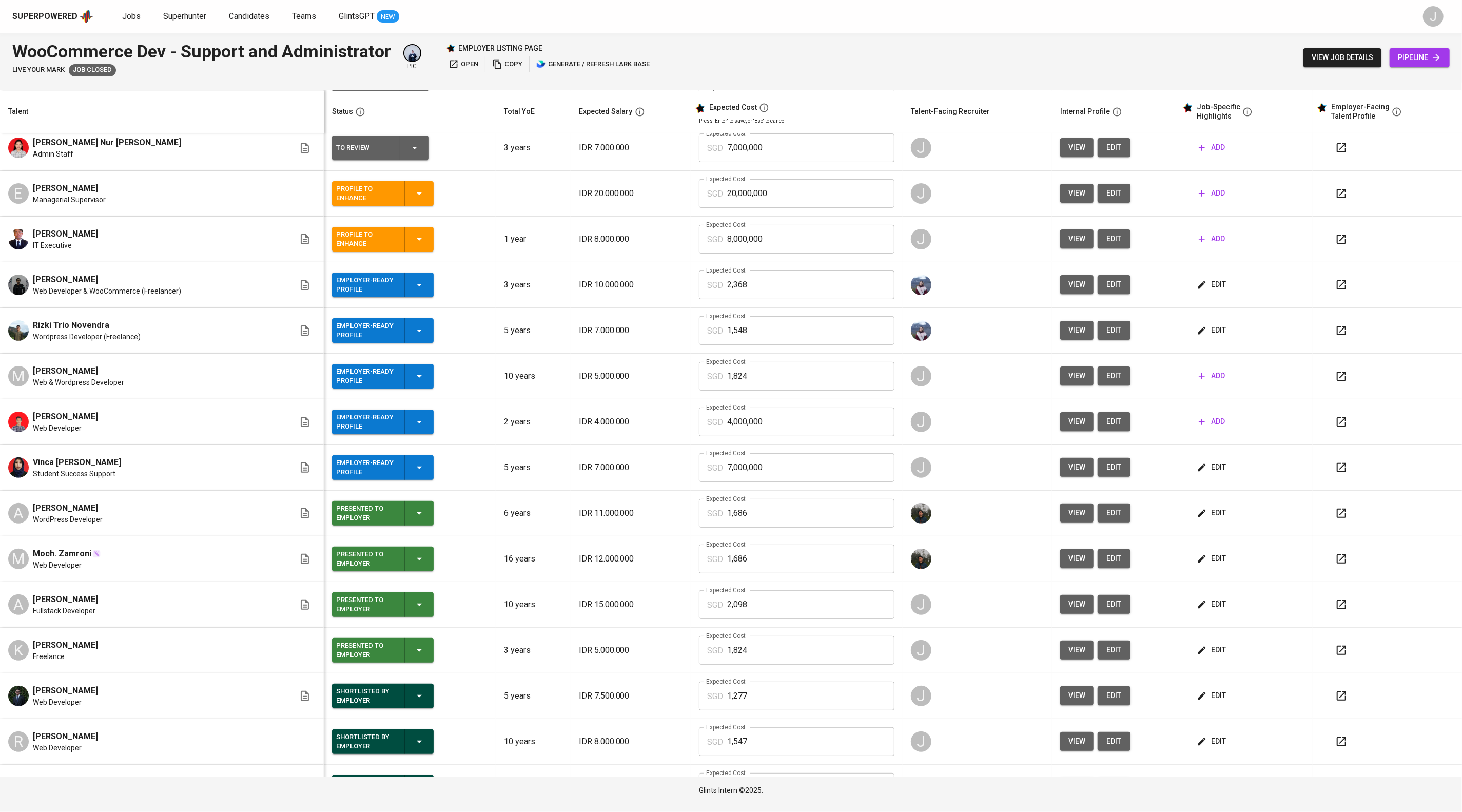
scroll to position [131, 0]
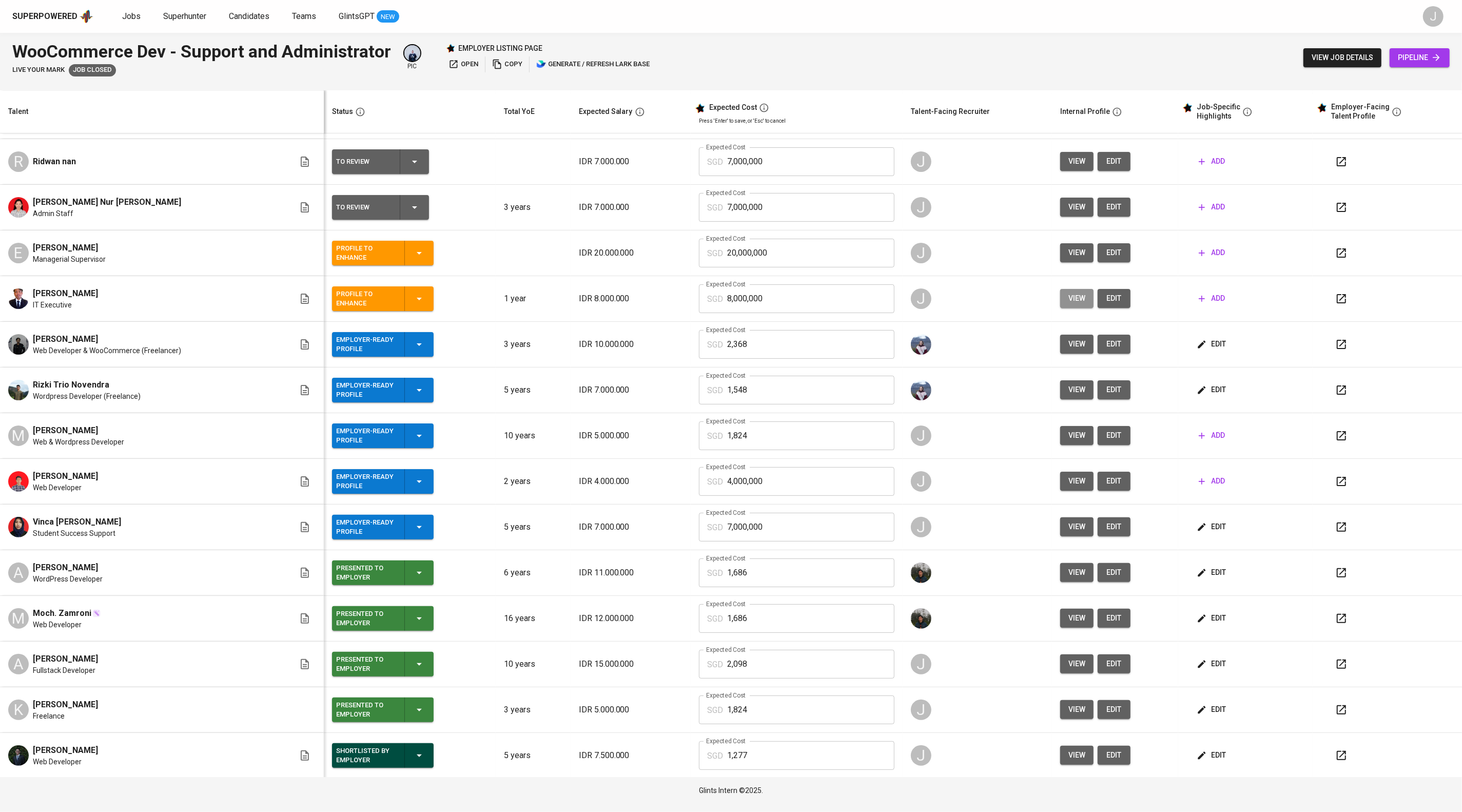
click at [1086, 305] on span "view" at bounding box center [1077, 298] width 17 height 13
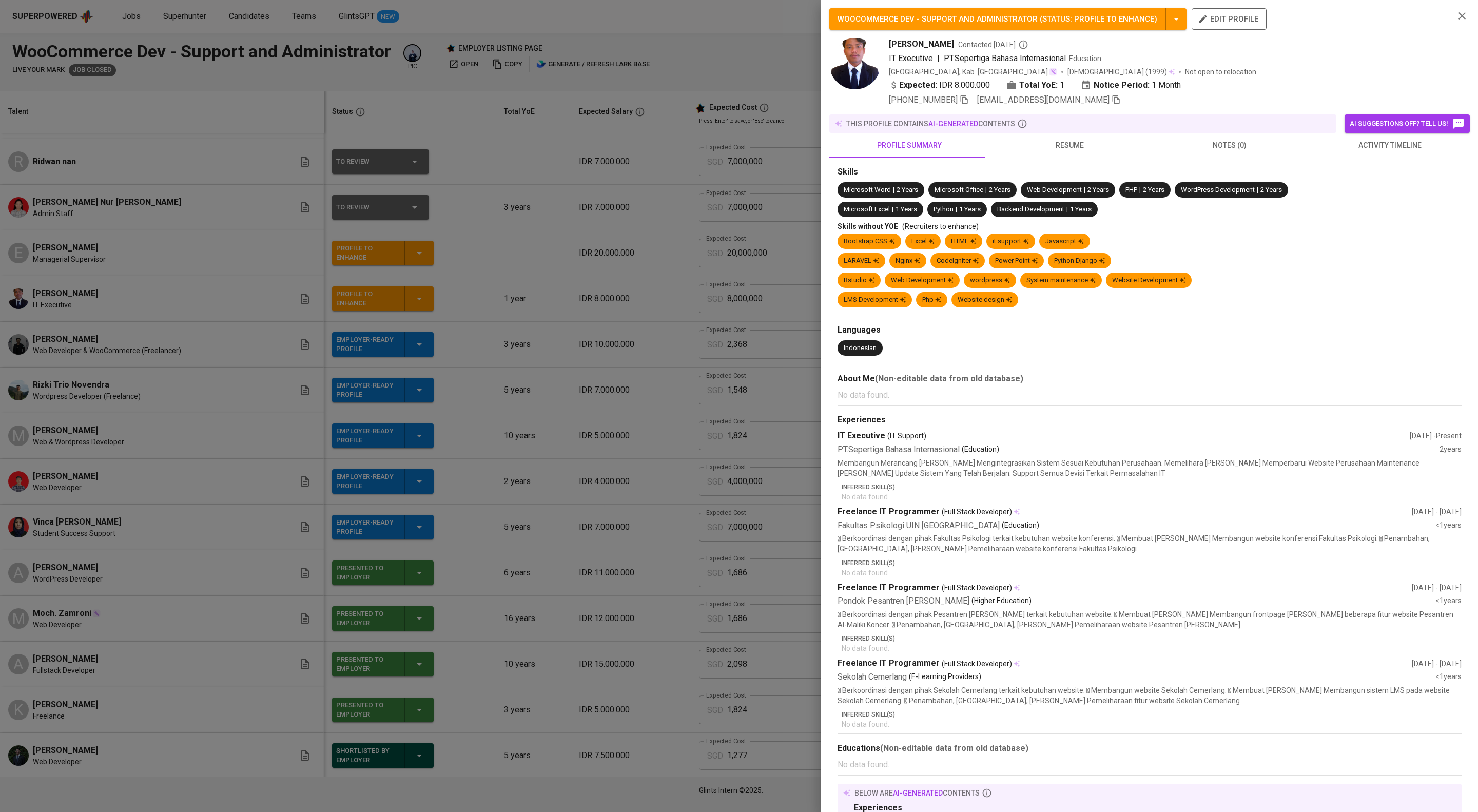
click at [789, 425] on div at bounding box center [739, 406] width 1478 height 812
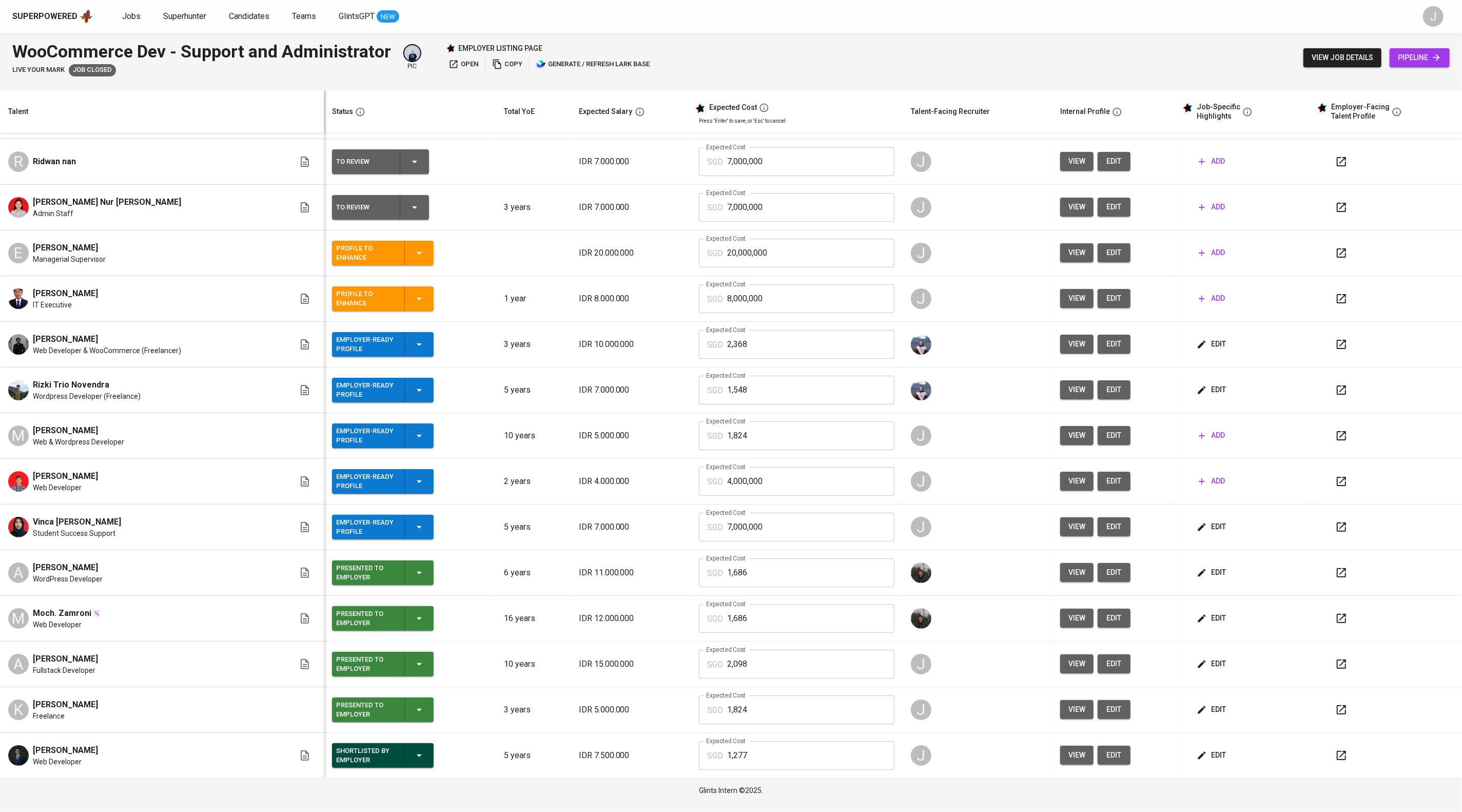
click at [1086, 259] on span "view" at bounding box center [1077, 252] width 17 height 13
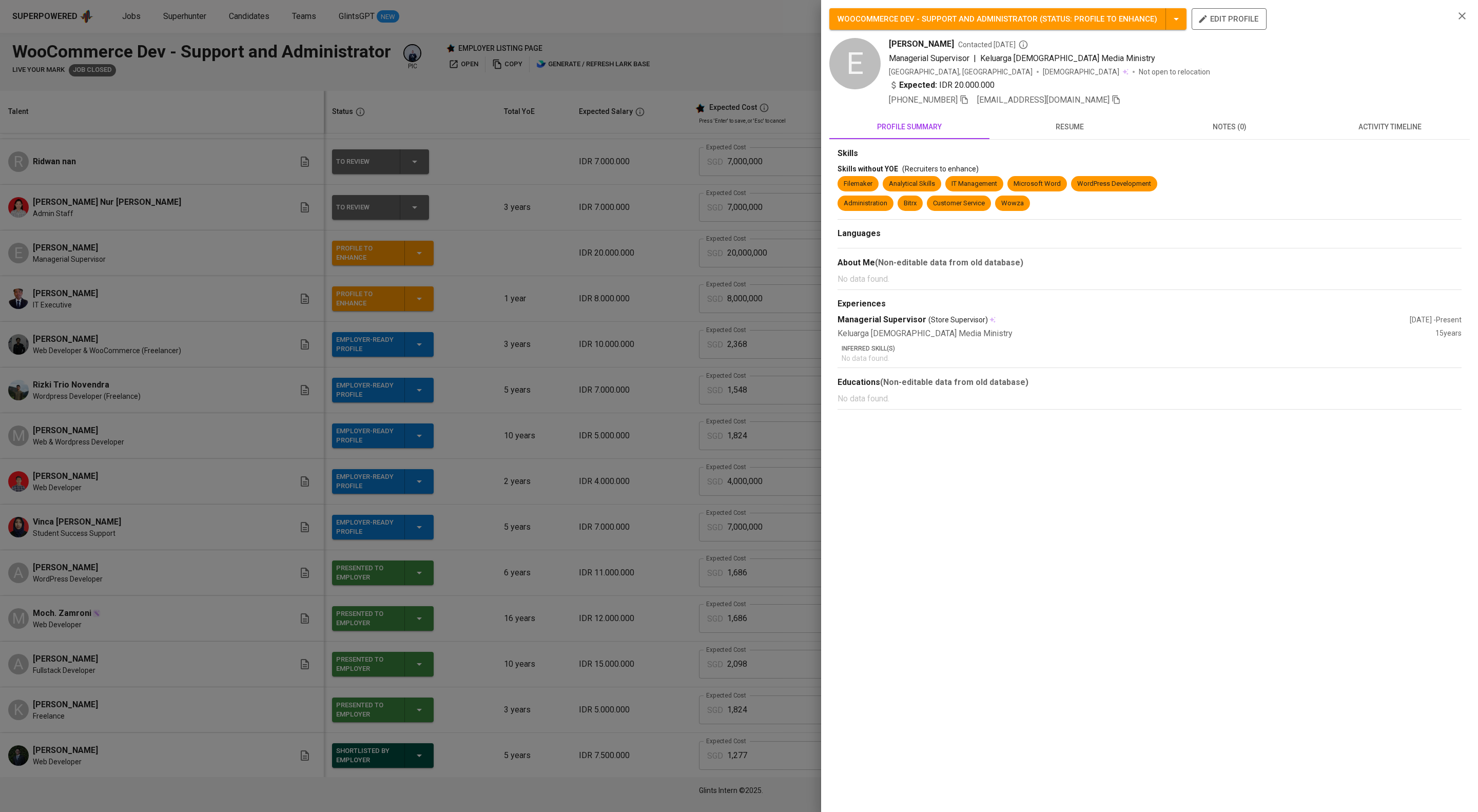
click at [721, 343] on div at bounding box center [739, 406] width 1478 height 812
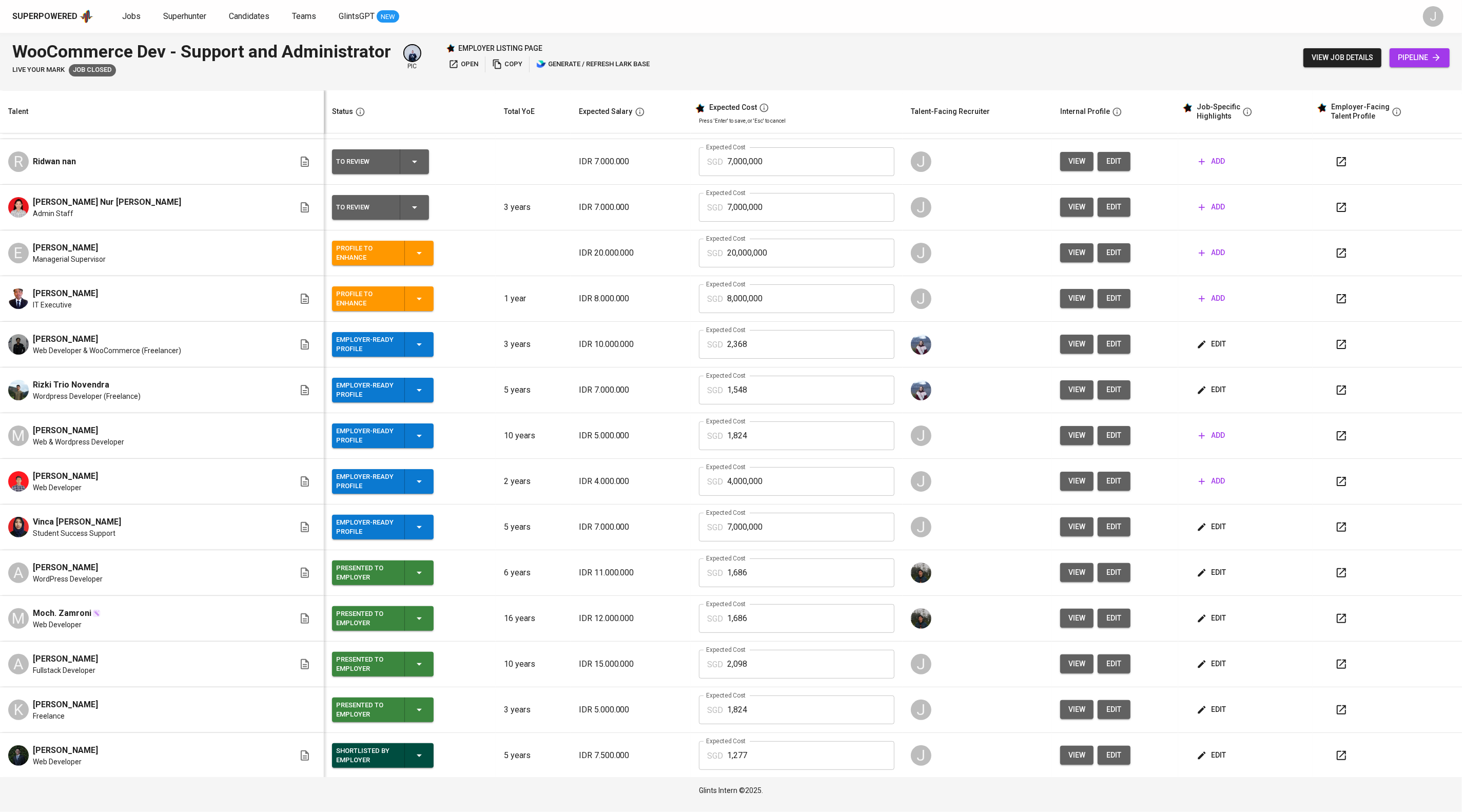
scroll to position [0, 0]
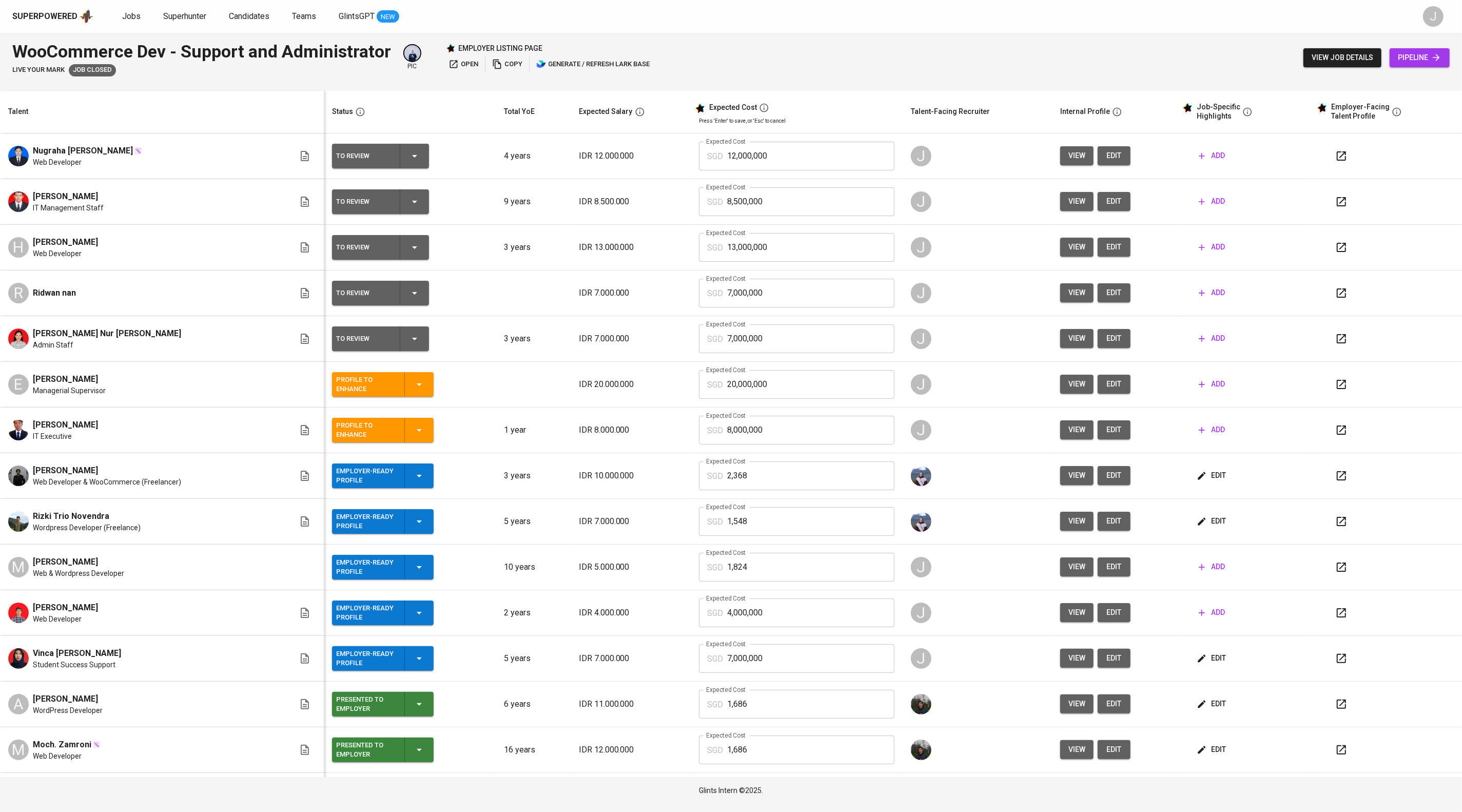
click at [1086, 299] on span "view" at bounding box center [1077, 292] width 17 height 13
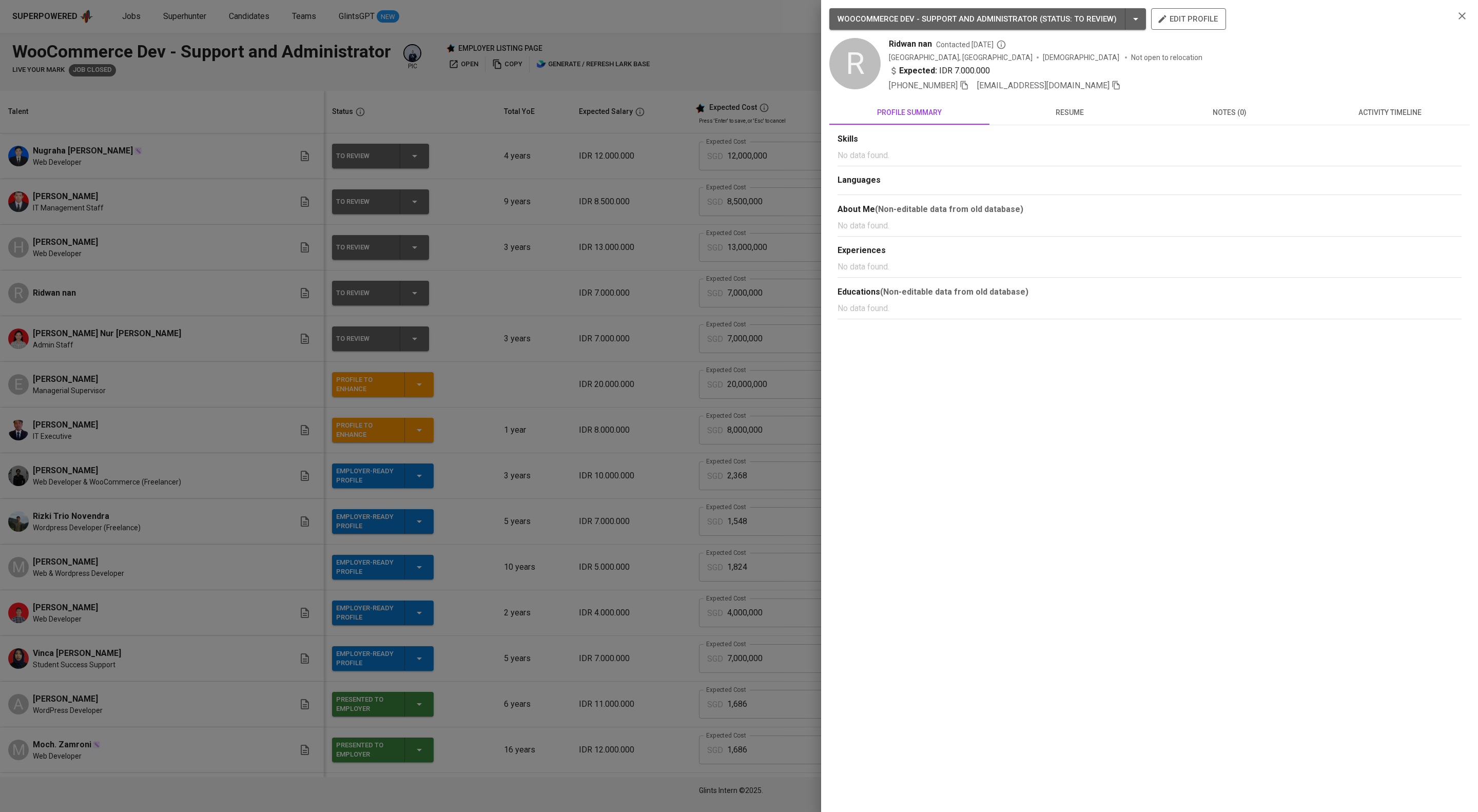
click at [779, 348] on div at bounding box center [739, 406] width 1478 height 812
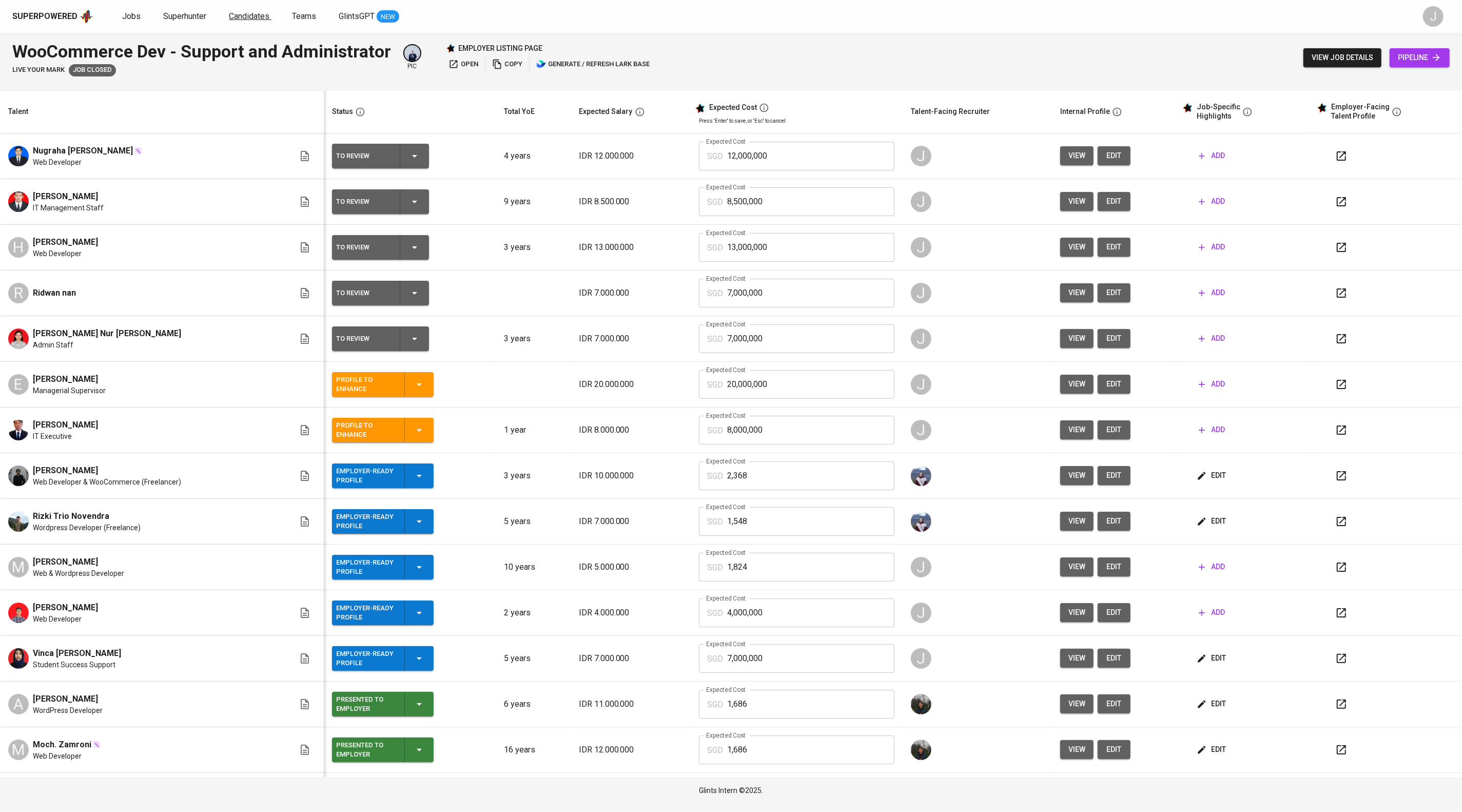
click at [270, 17] on span "Candidates" at bounding box center [249, 16] width 41 height 10
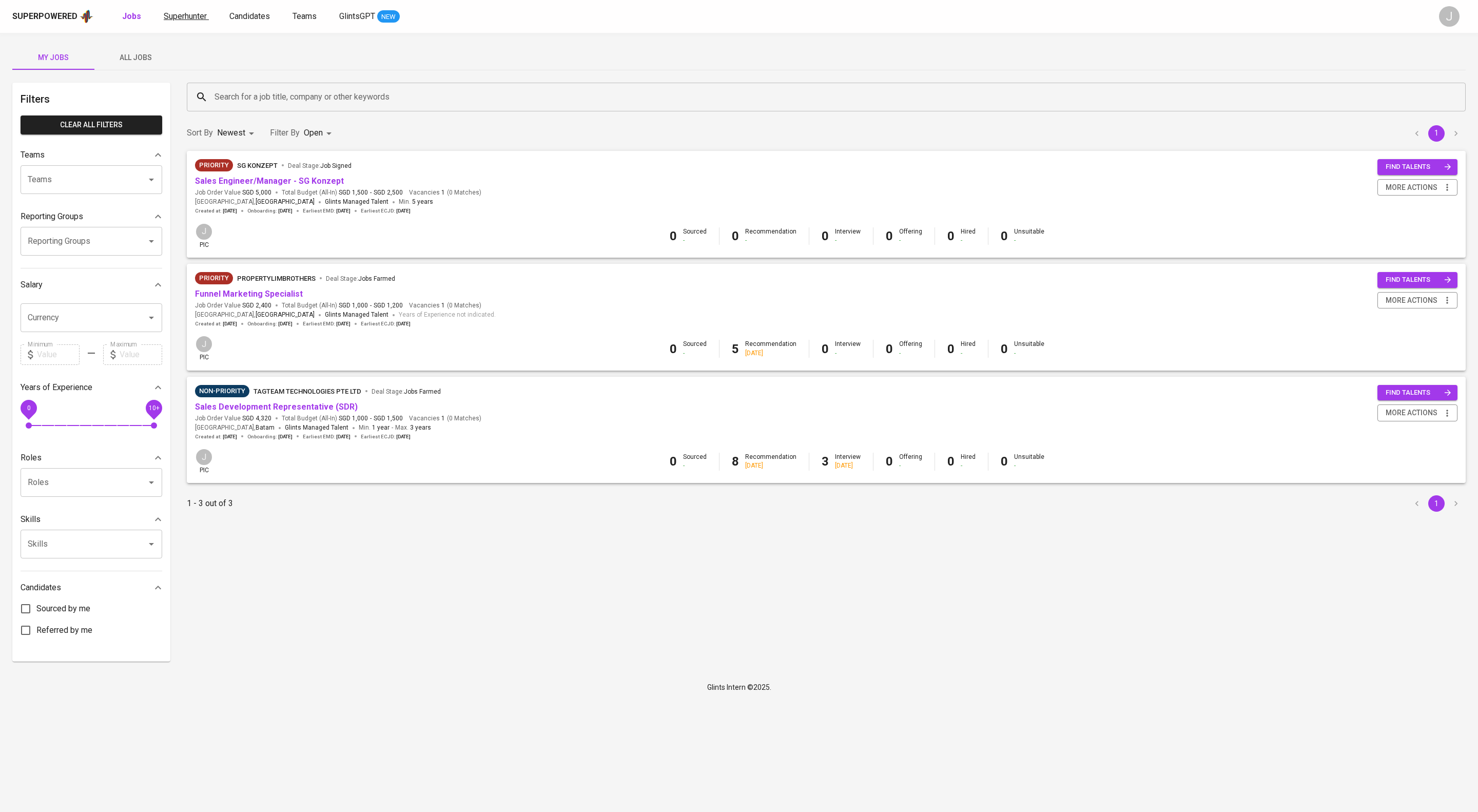
drag, startPoint x: 242, startPoint y: 6, endPoint x: 237, endPoint y: 11, distance: 7.1
click at [241, 8] on div "Superpowered Jobs Superhunter Candidates Teams GlintsGPT NEW J" at bounding box center [739, 17] width 1478 height 33
click at [207, 14] on span "Superhunter" at bounding box center [185, 16] width 43 height 10
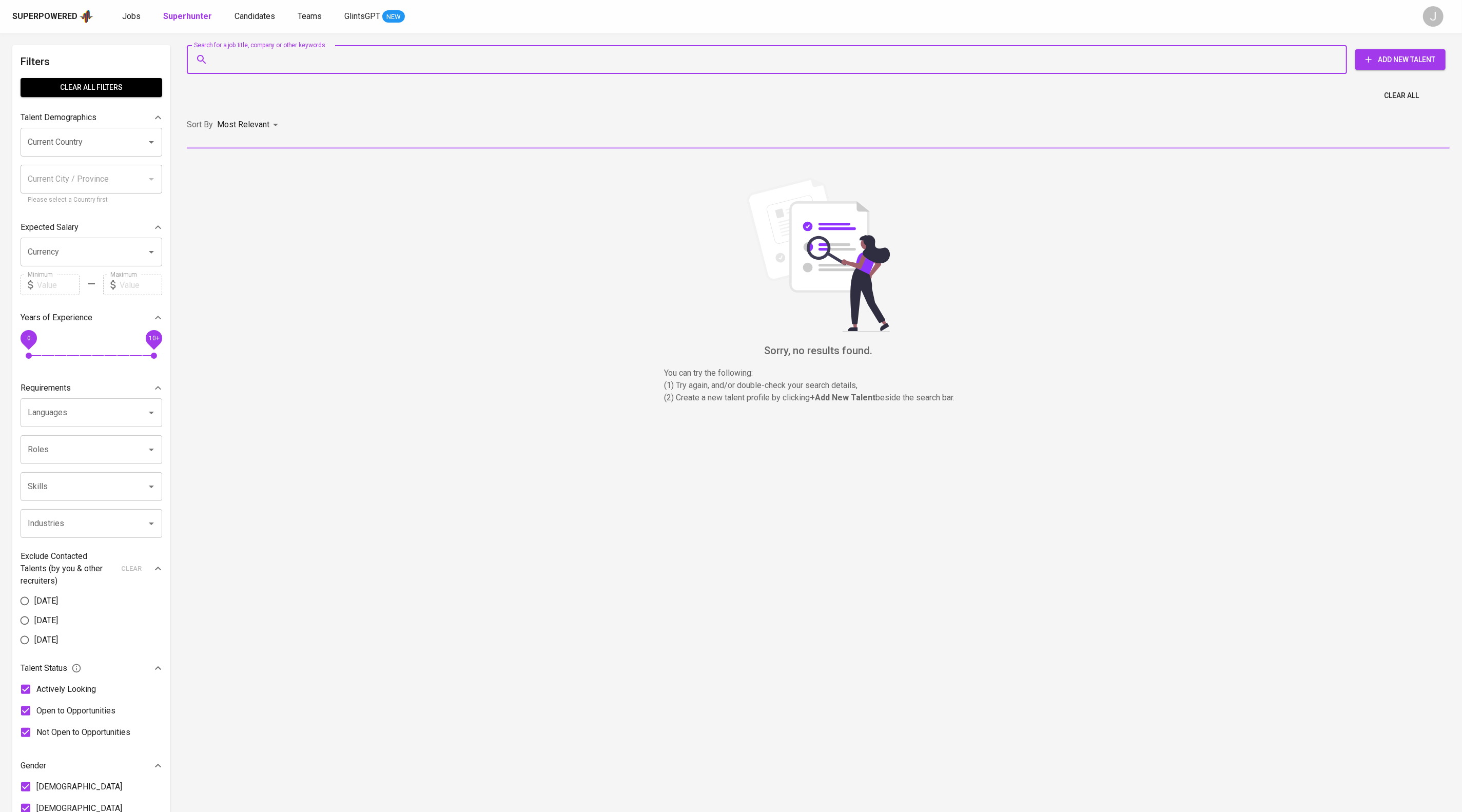
drag, startPoint x: 230, startPoint y: 14, endPoint x: 284, endPoint y: 65, distance: 74.3
click at [284, 65] on input "Search for a job title, company or other keywords" at bounding box center [770, 59] width 1115 height 19
paste input "kemasghani123@gmail.com"
type input "kemasghani123@gmail.com"
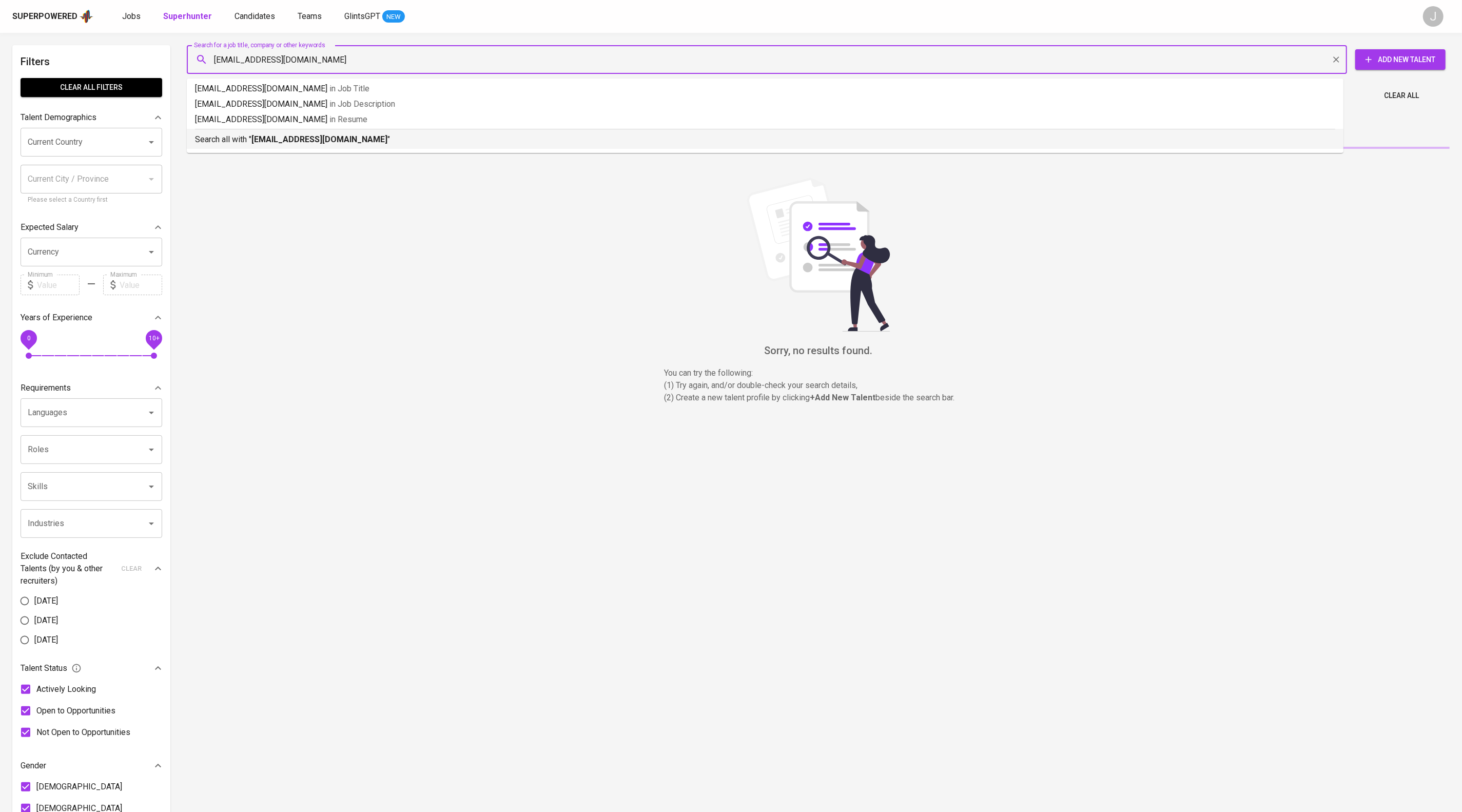
click at [377, 144] on b "kemasghani123@gmail.com" at bounding box center [320, 140] width 136 height 10
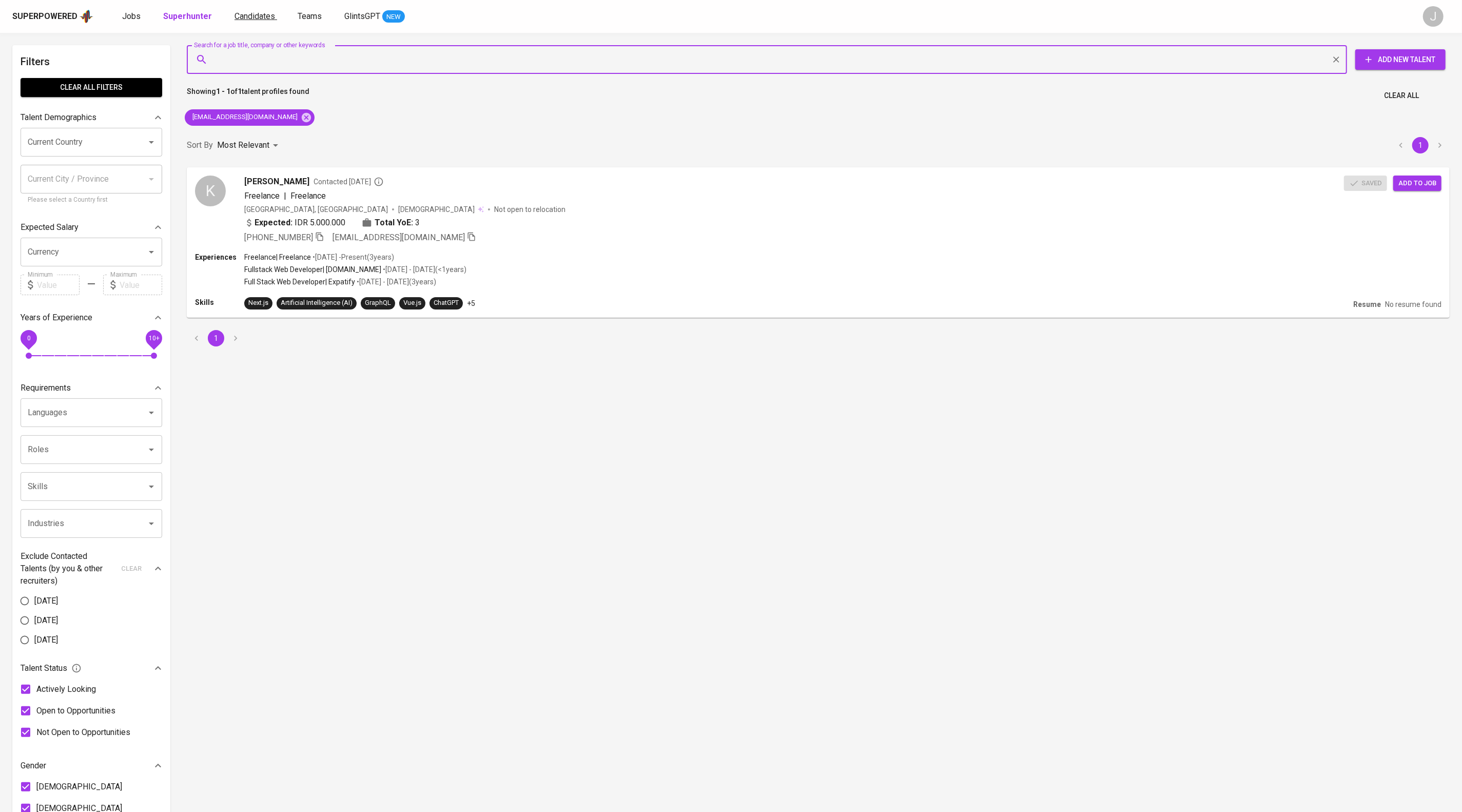
click at [275, 15] on span "Candidates" at bounding box center [254, 16] width 41 height 10
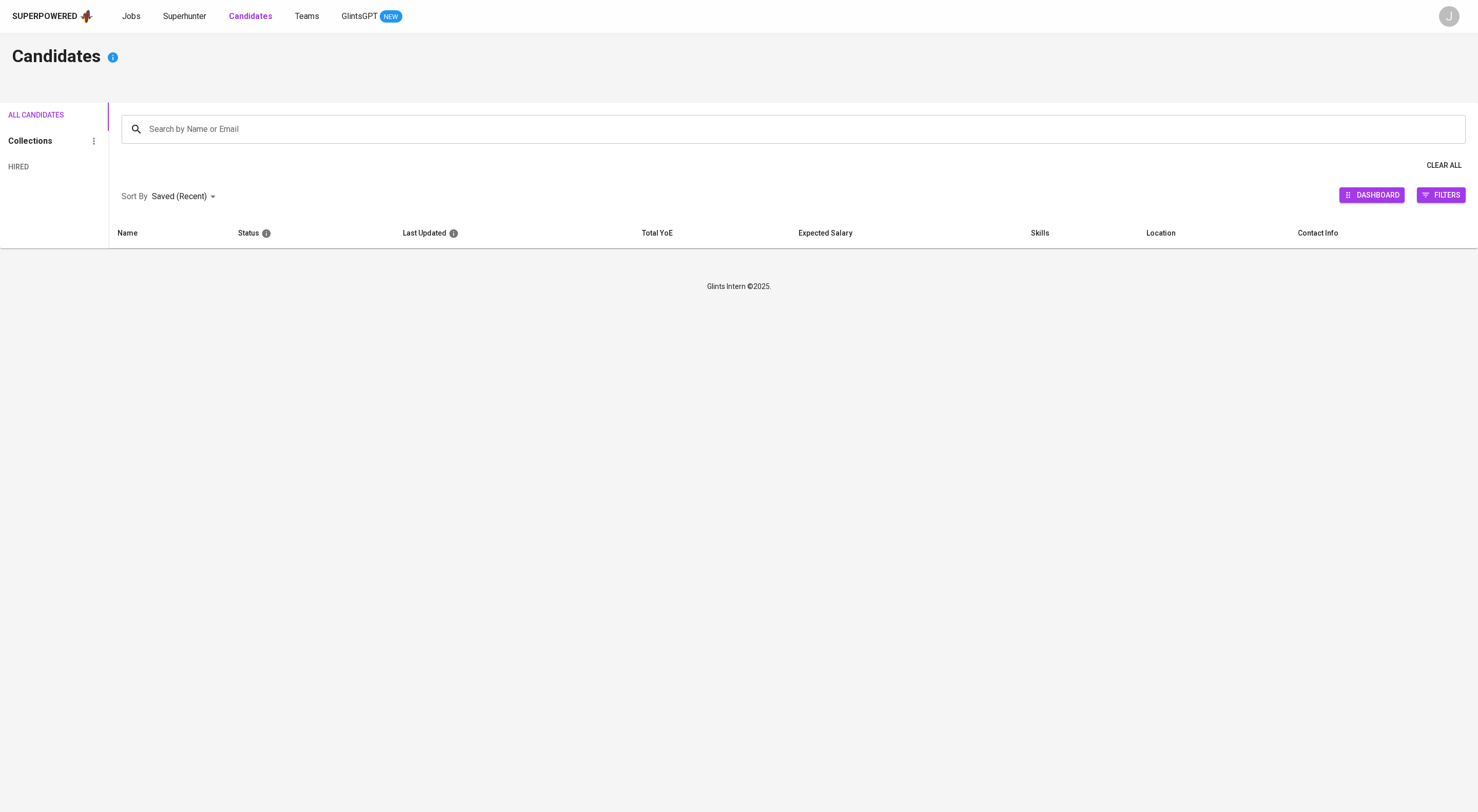
click at [323, 139] on input "Search by Name or Email" at bounding box center [796, 129] width 1299 height 19
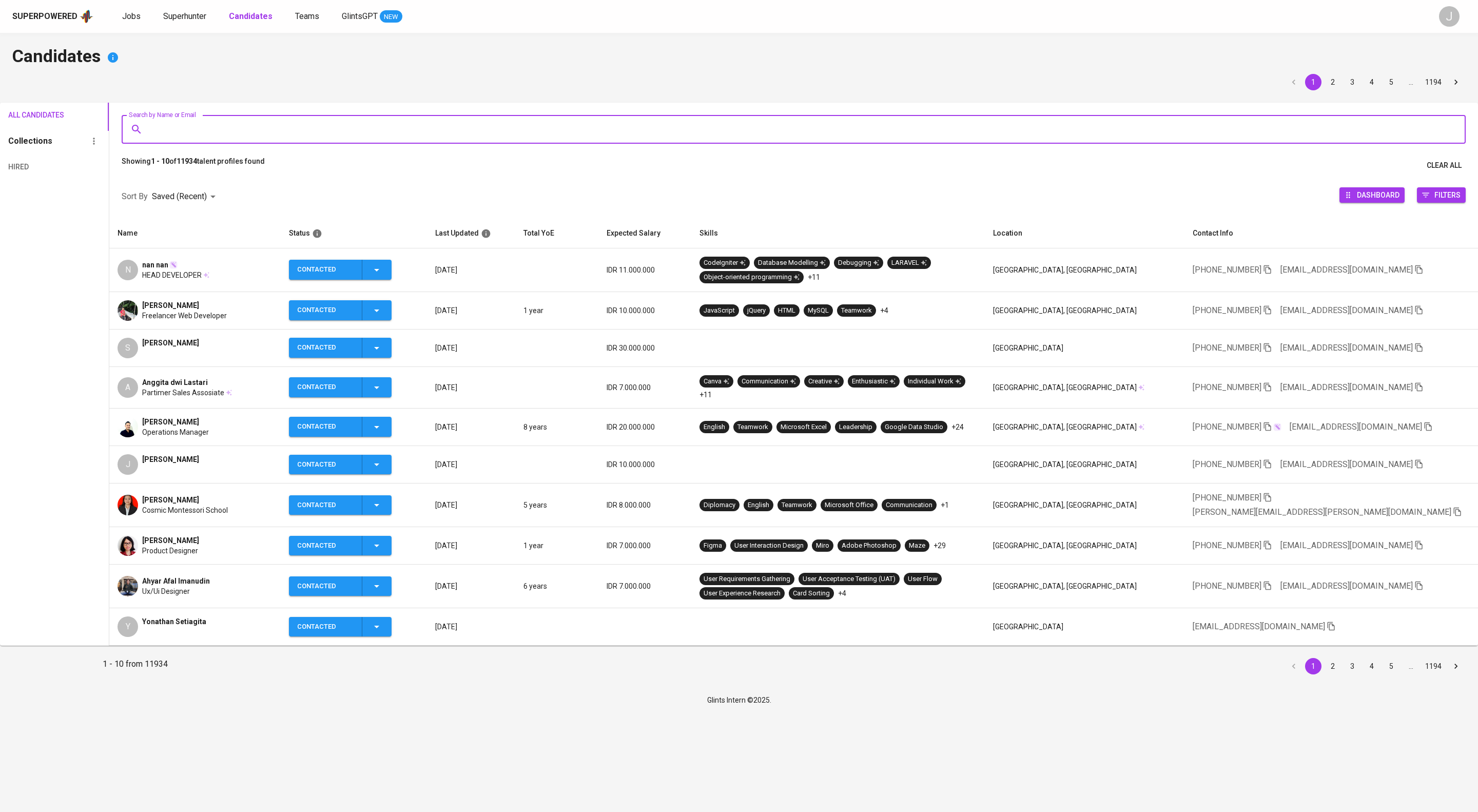
paste input "kemasghani123@gmail.com"
type input "kemasghani123@gmail.com"
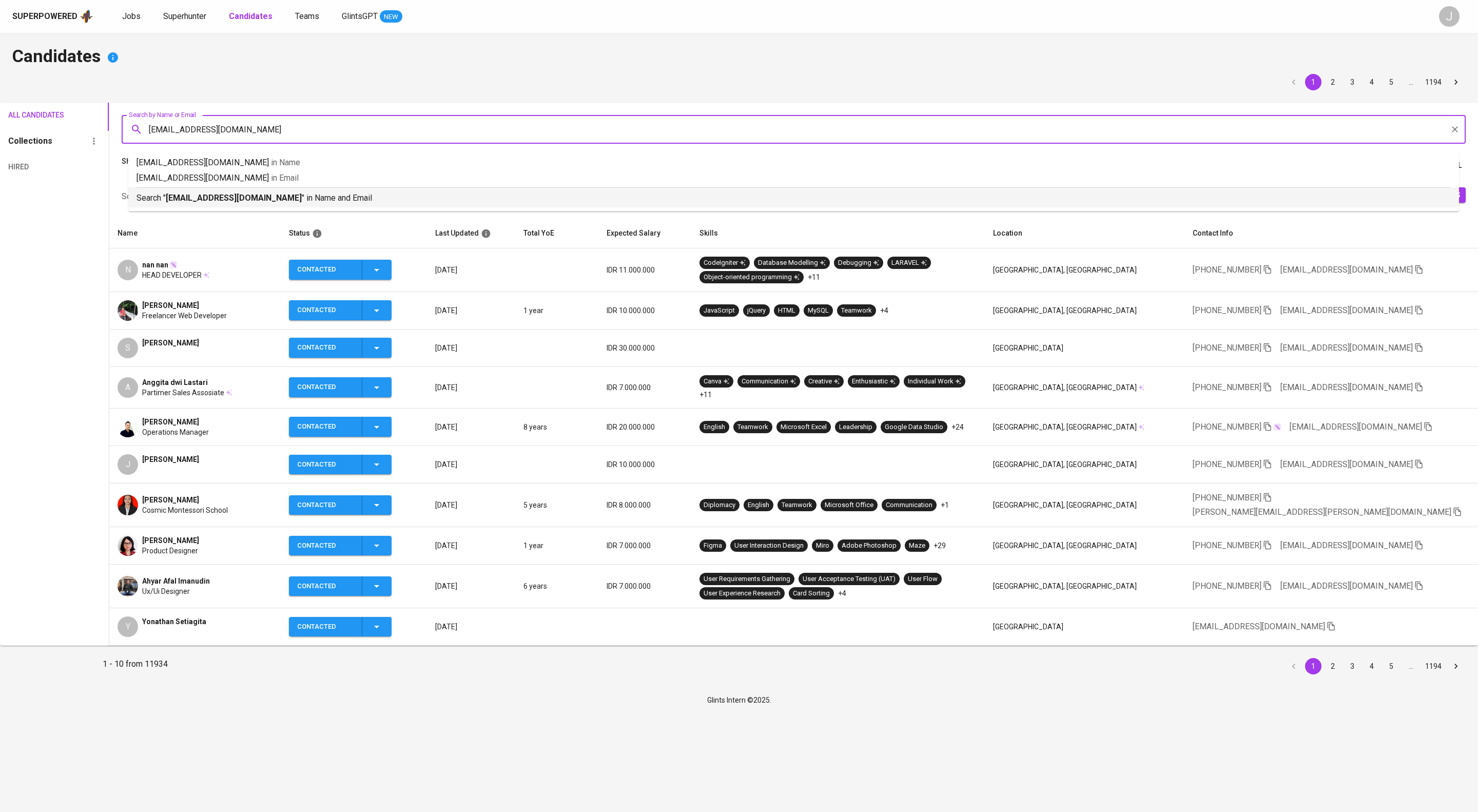
click at [401, 204] on p "Search " kemasghani123@gmail.com " in Name and Email" at bounding box center [794, 198] width 1314 height 12
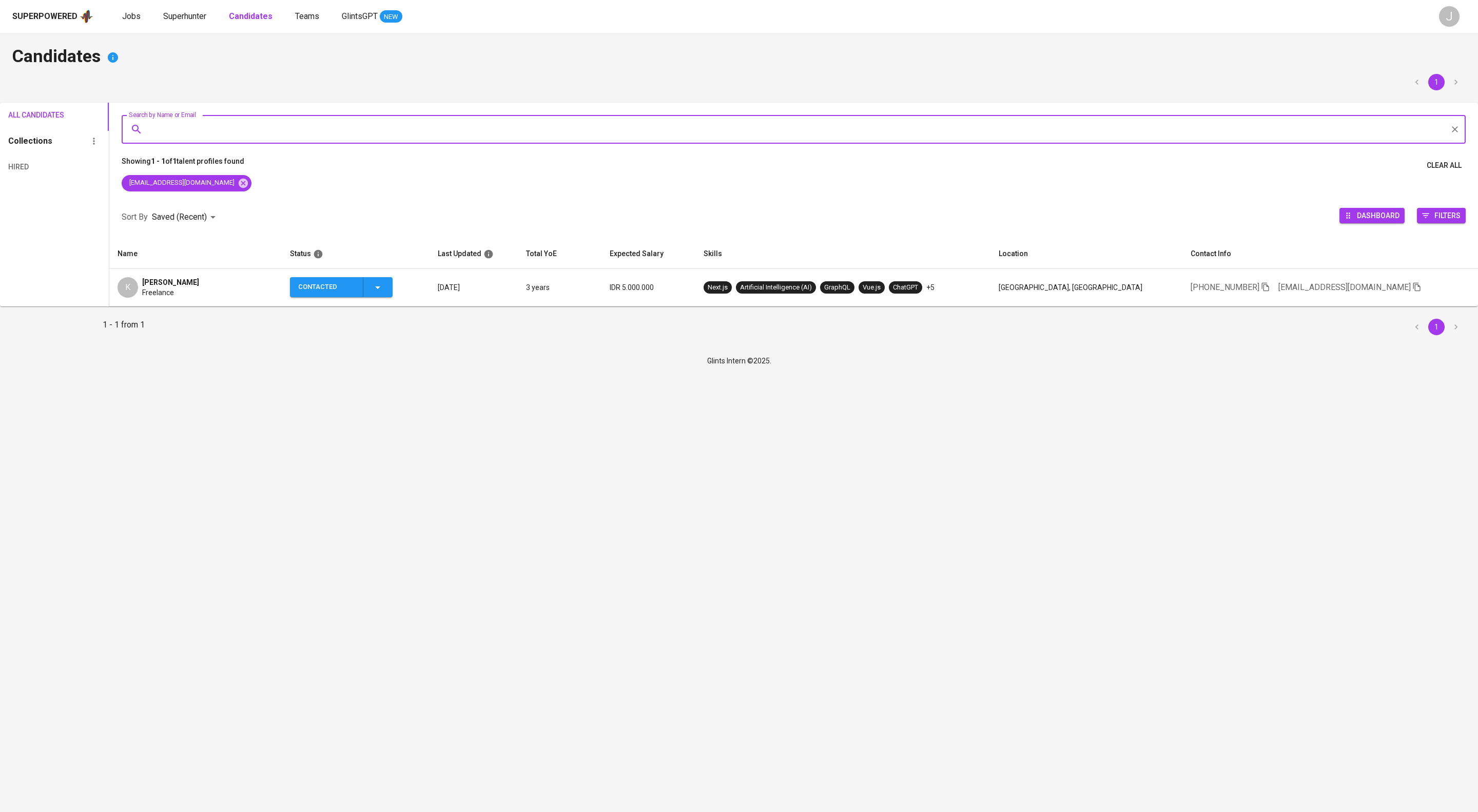
click at [384, 294] on icon "button" at bounding box center [378, 287] width 12 height 12
click at [362, 395] on li "Contacted for another job" at bounding box center [364, 386] width 115 height 19
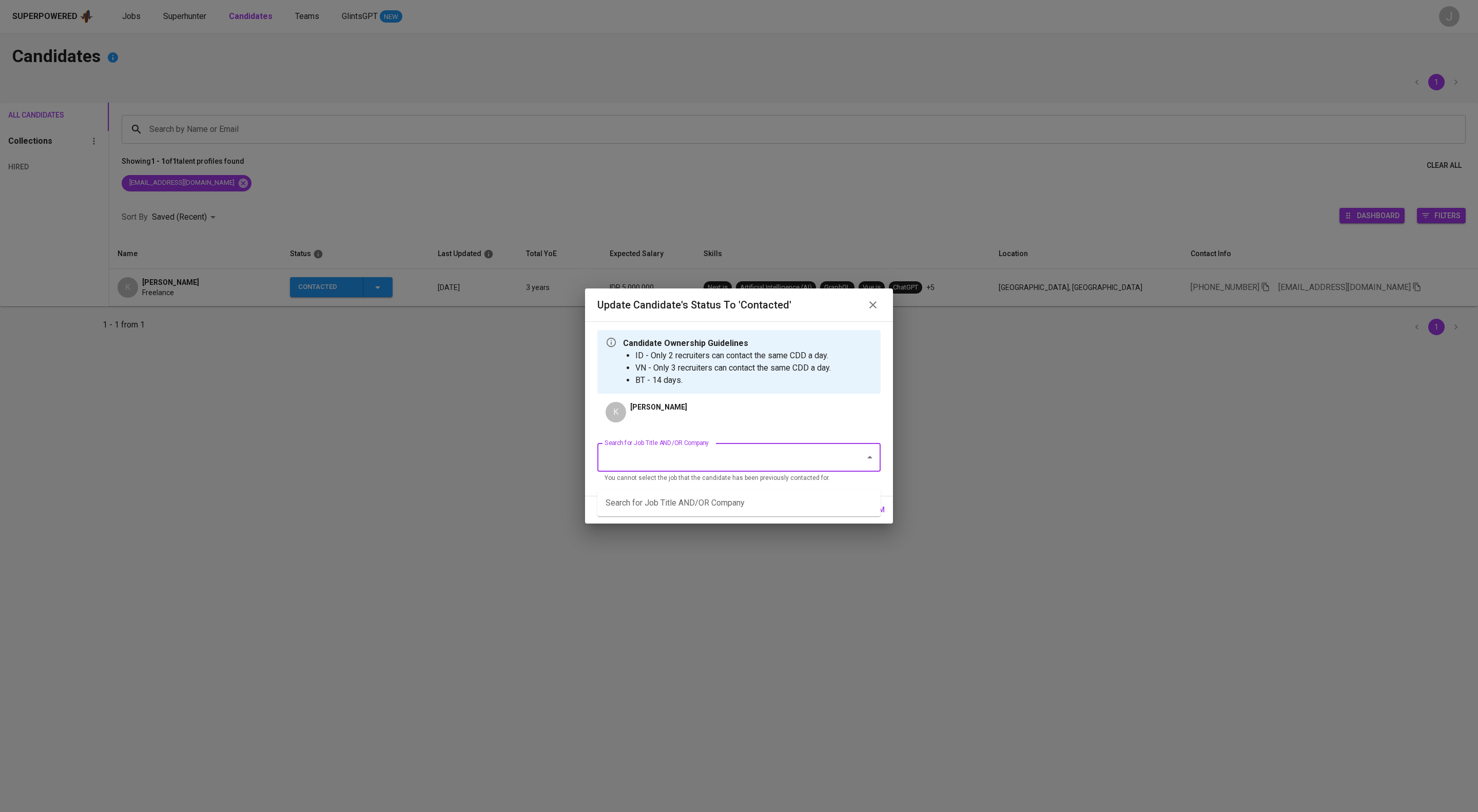
click at [706, 462] on input "Search for Job Title AND/OR Company" at bounding box center [724, 457] width 246 height 19
type input "e"
type input "aia"
click at [796, 422] on div "K Kemas Ghani Sampurna" at bounding box center [743, 412] width 275 height 21
click at [765, 463] on input "Search for Job Title AND/OR Company" at bounding box center [724, 457] width 246 height 19
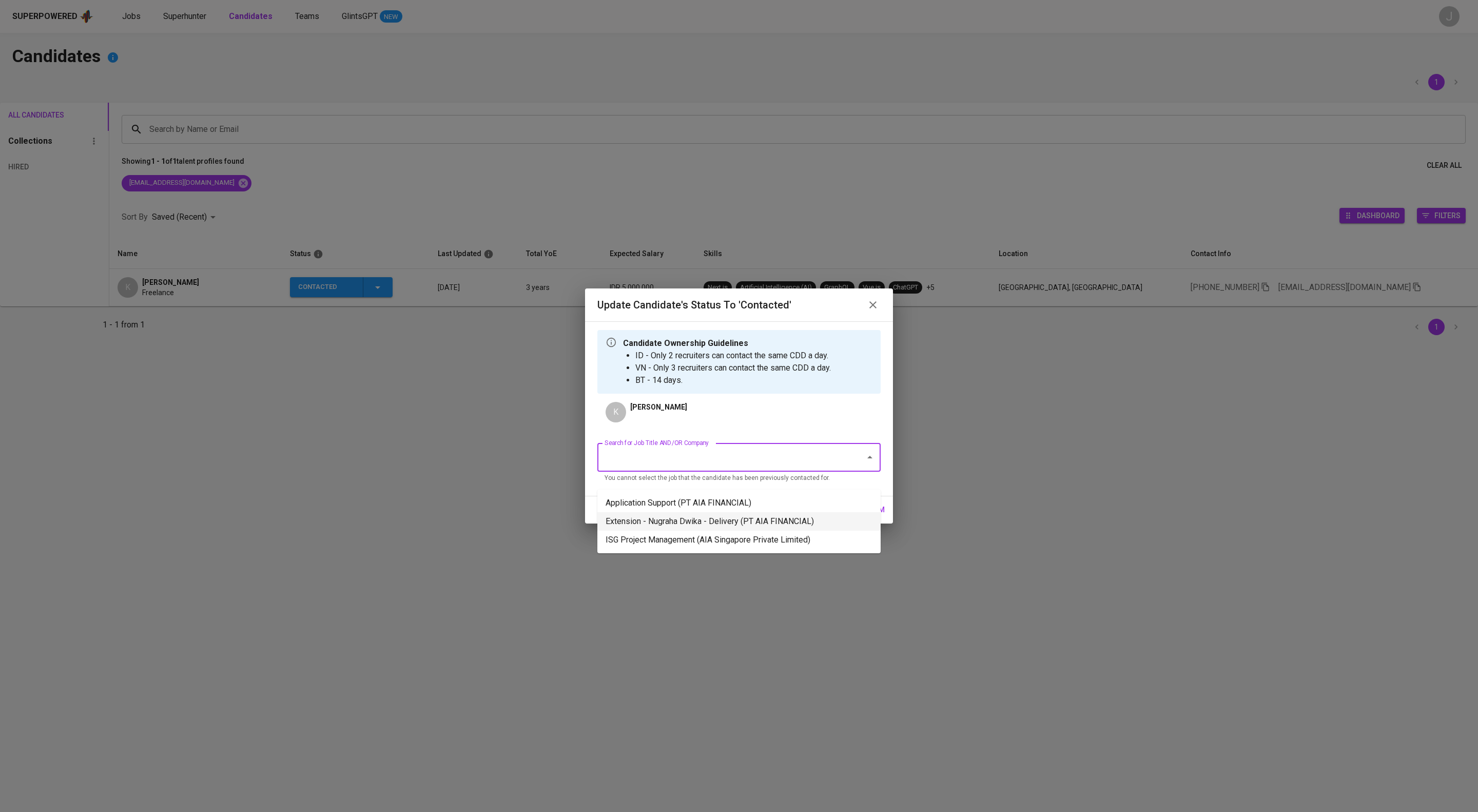
click at [681, 531] on li "Extension - Nugraha Dwika - Delivery (PT AIA FINANCIAL)" at bounding box center [739, 521] width 283 height 19
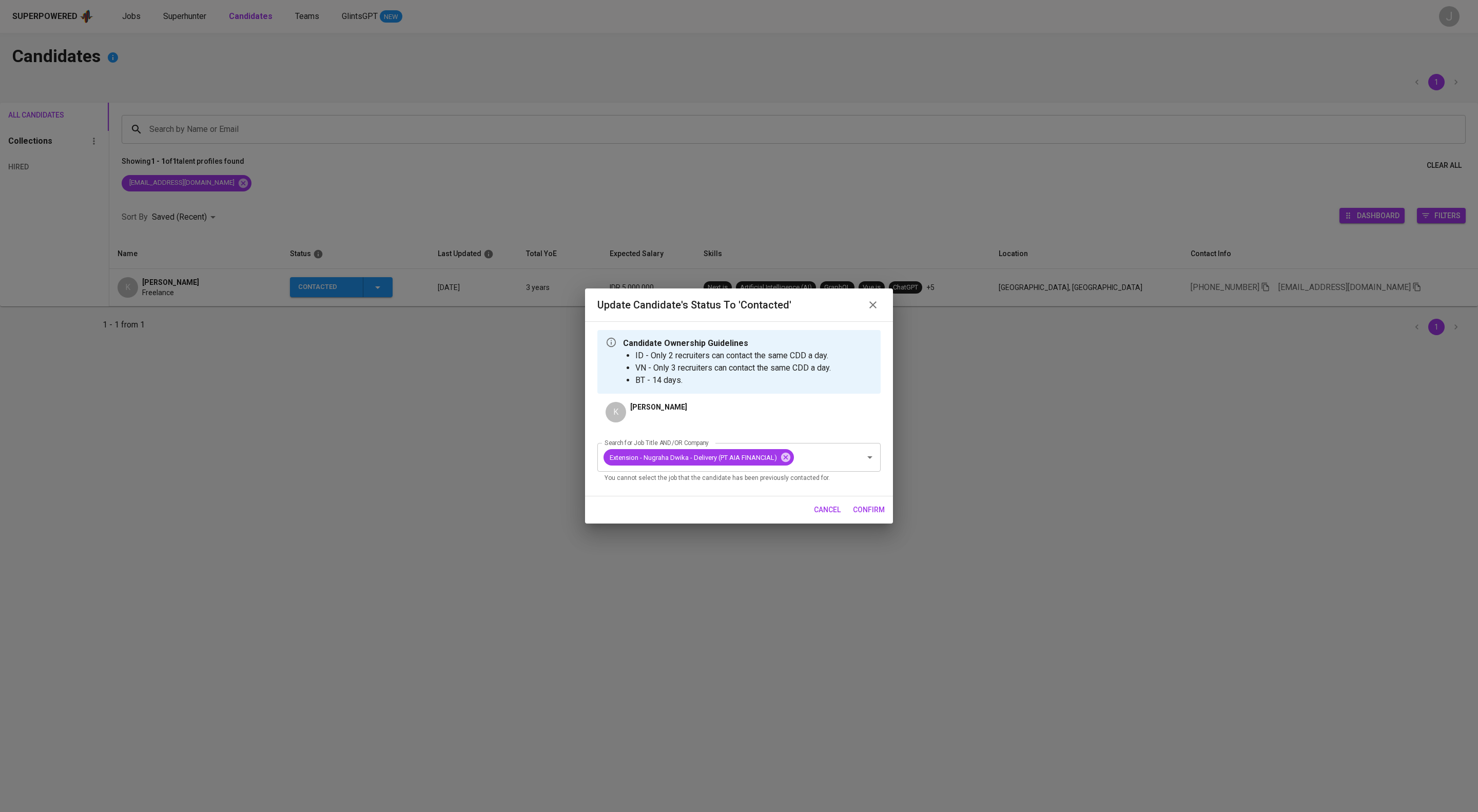
click at [871, 519] on button "confirm" at bounding box center [869, 510] width 40 height 19
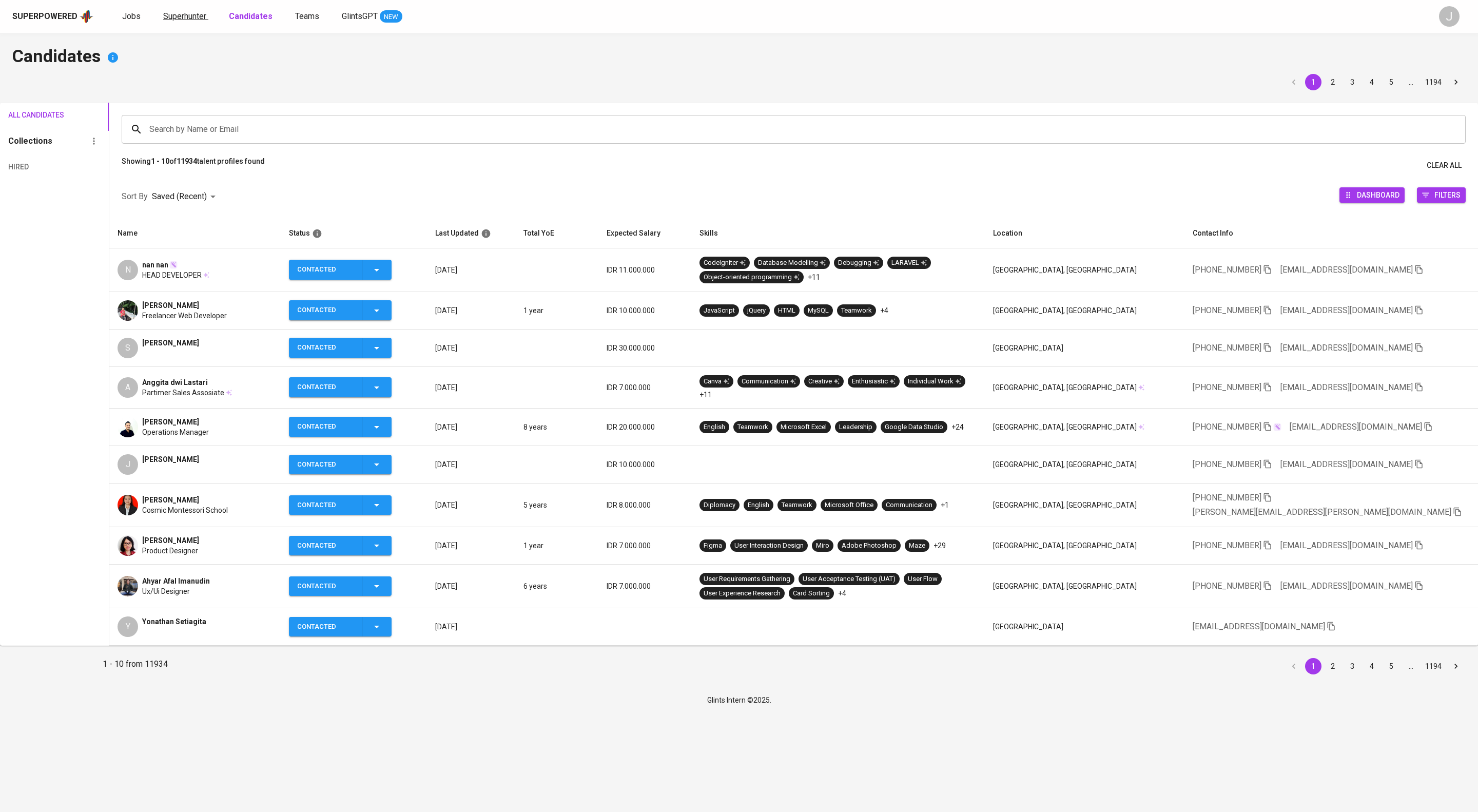
click at [206, 14] on span "Superhunter" at bounding box center [184, 16] width 43 height 10
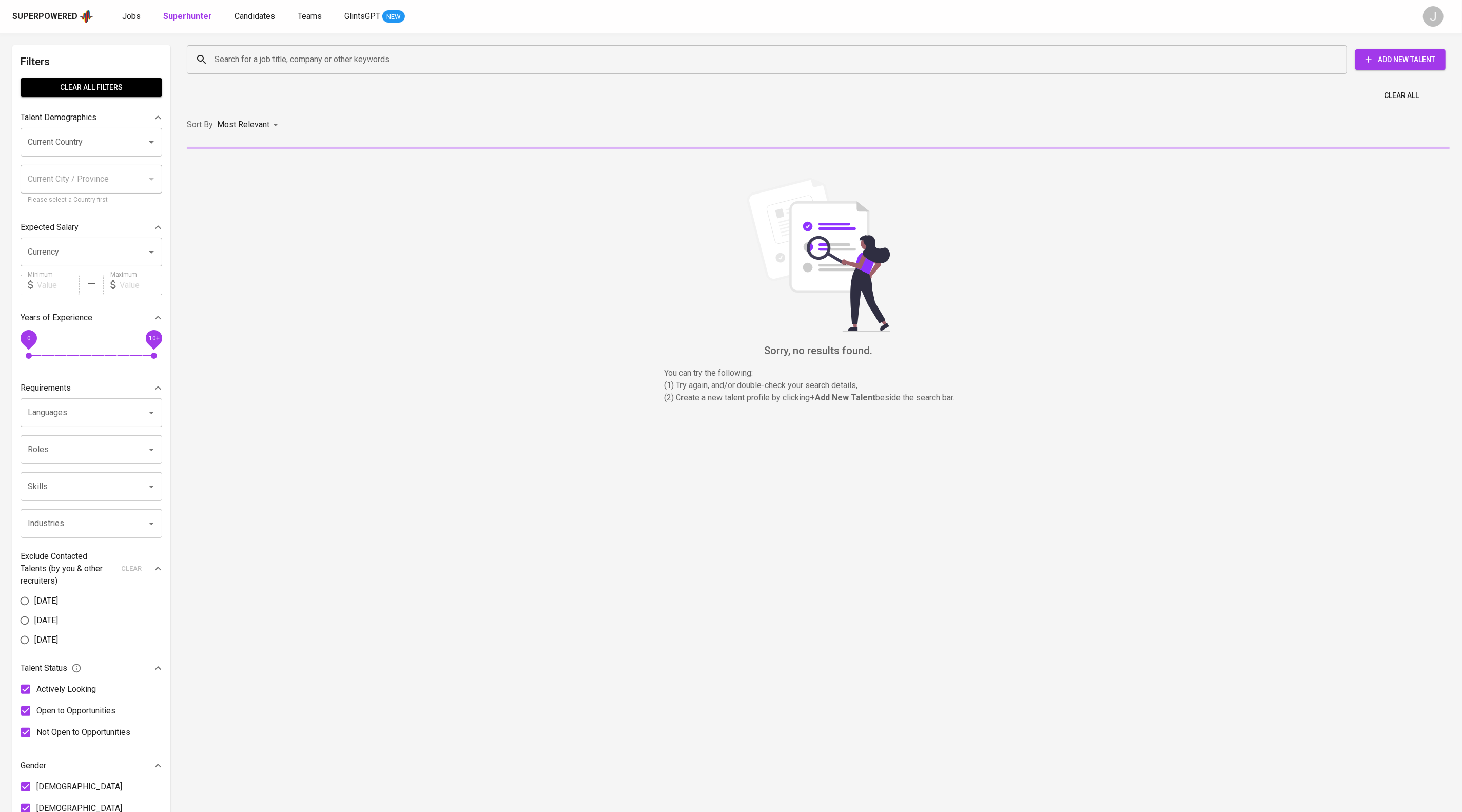
click at [140, 15] on span "Jobs" at bounding box center [131, 16] width 19 height 10
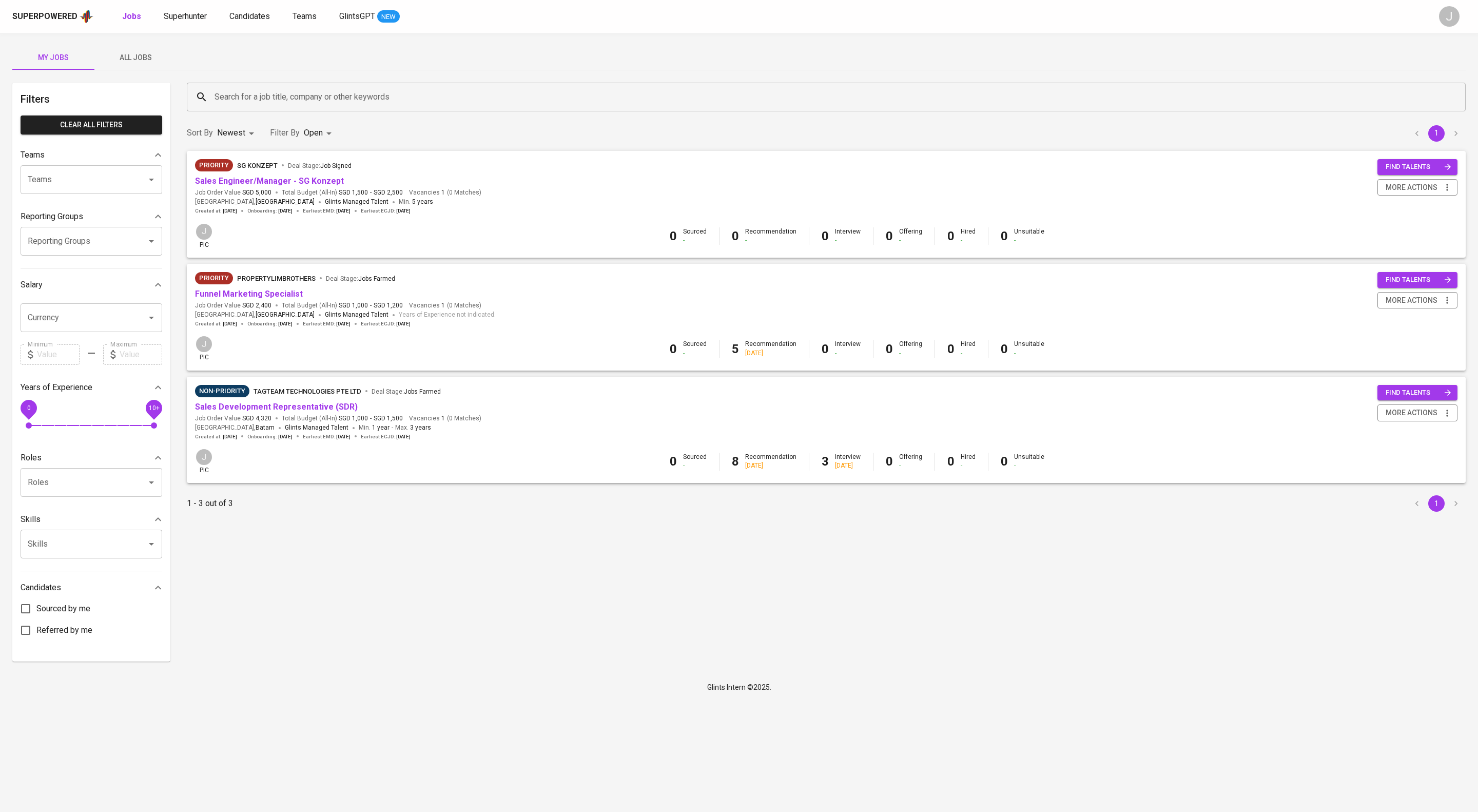
click at [139, 58] on span "All Jobs" at bounding box center [135, 58] width 70 height 13
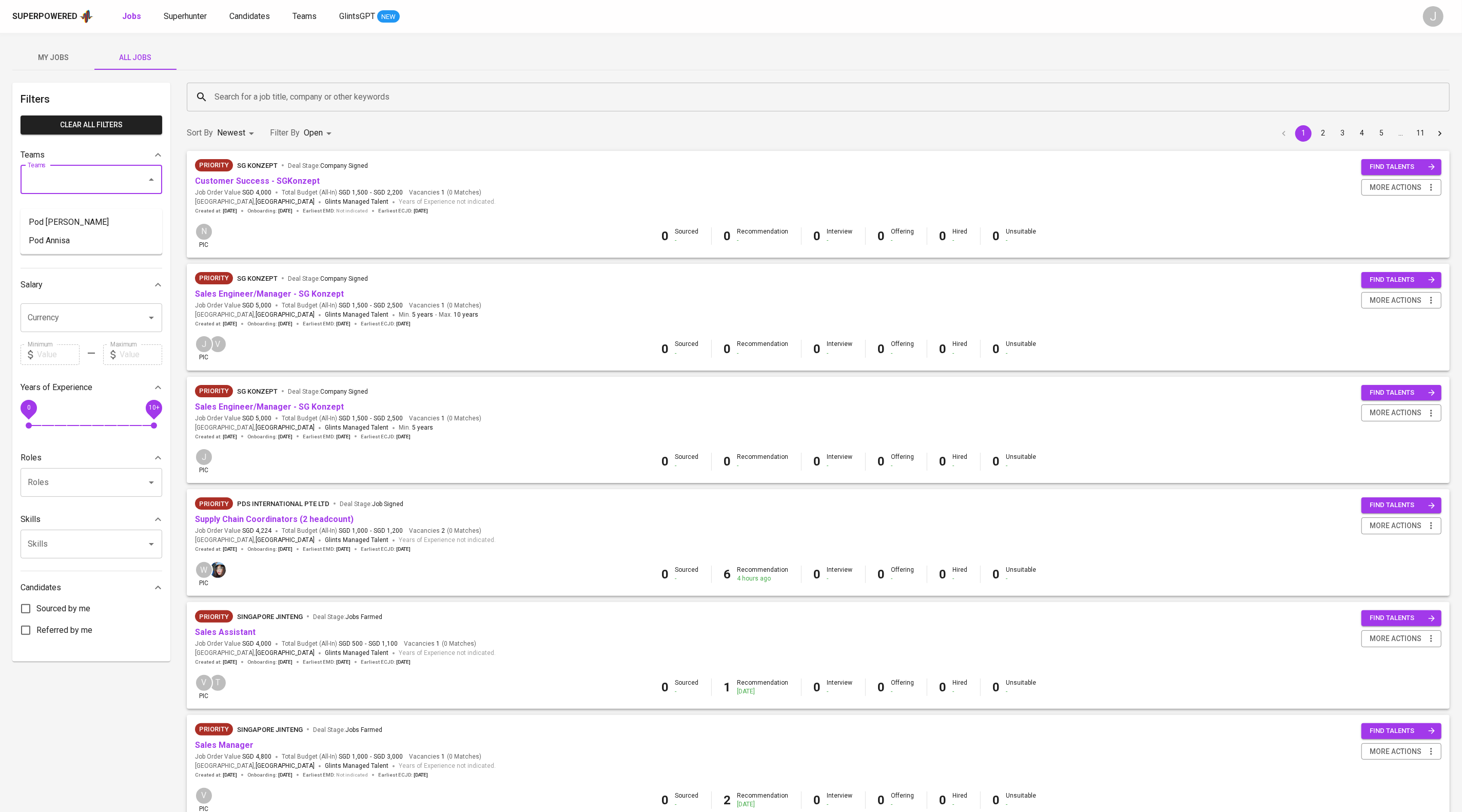
click at [103, 189] on input "Teams" at bounding box center [77, 179] width 104 height 19
click at [114, 229] on li "Pod Annisa" at bounding box center [91, 222] width 142 height 19
type input "annisa"
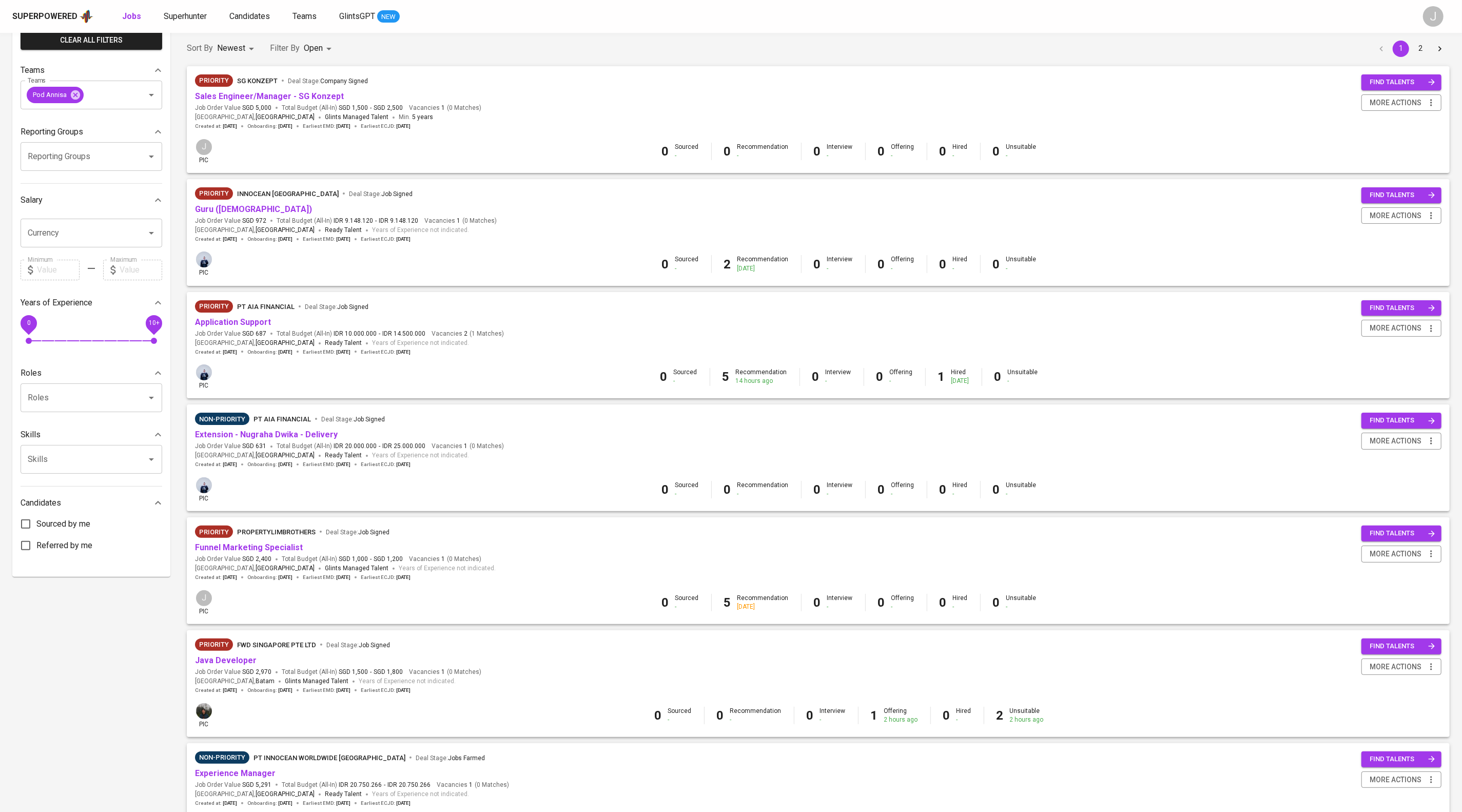
scroll to position [308, 0]
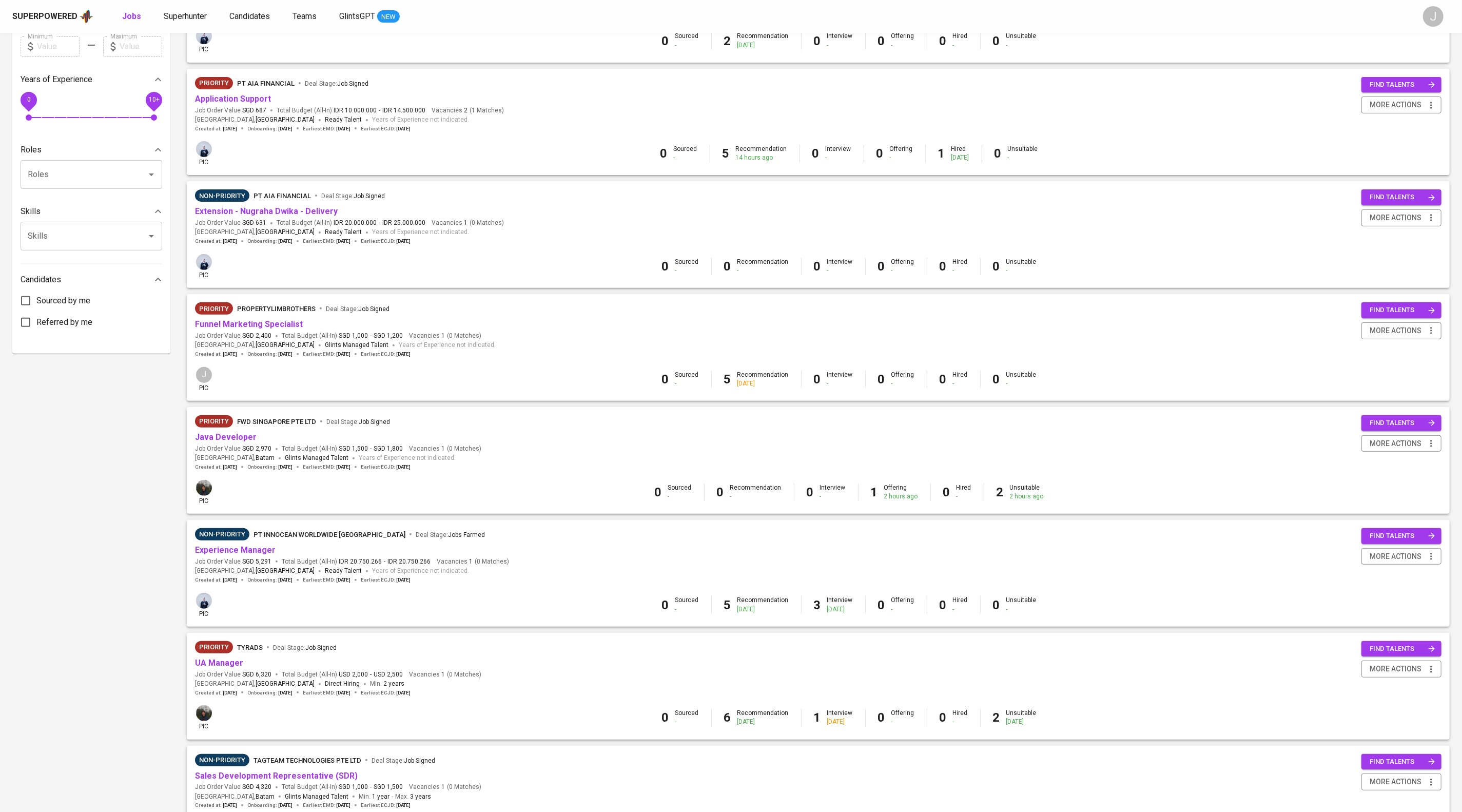
click at [223, 89] on span "Priority PT AIA FINANCIAL Deal Stage : Job Signed" at bounding box center [349, 83] width 309 height 12
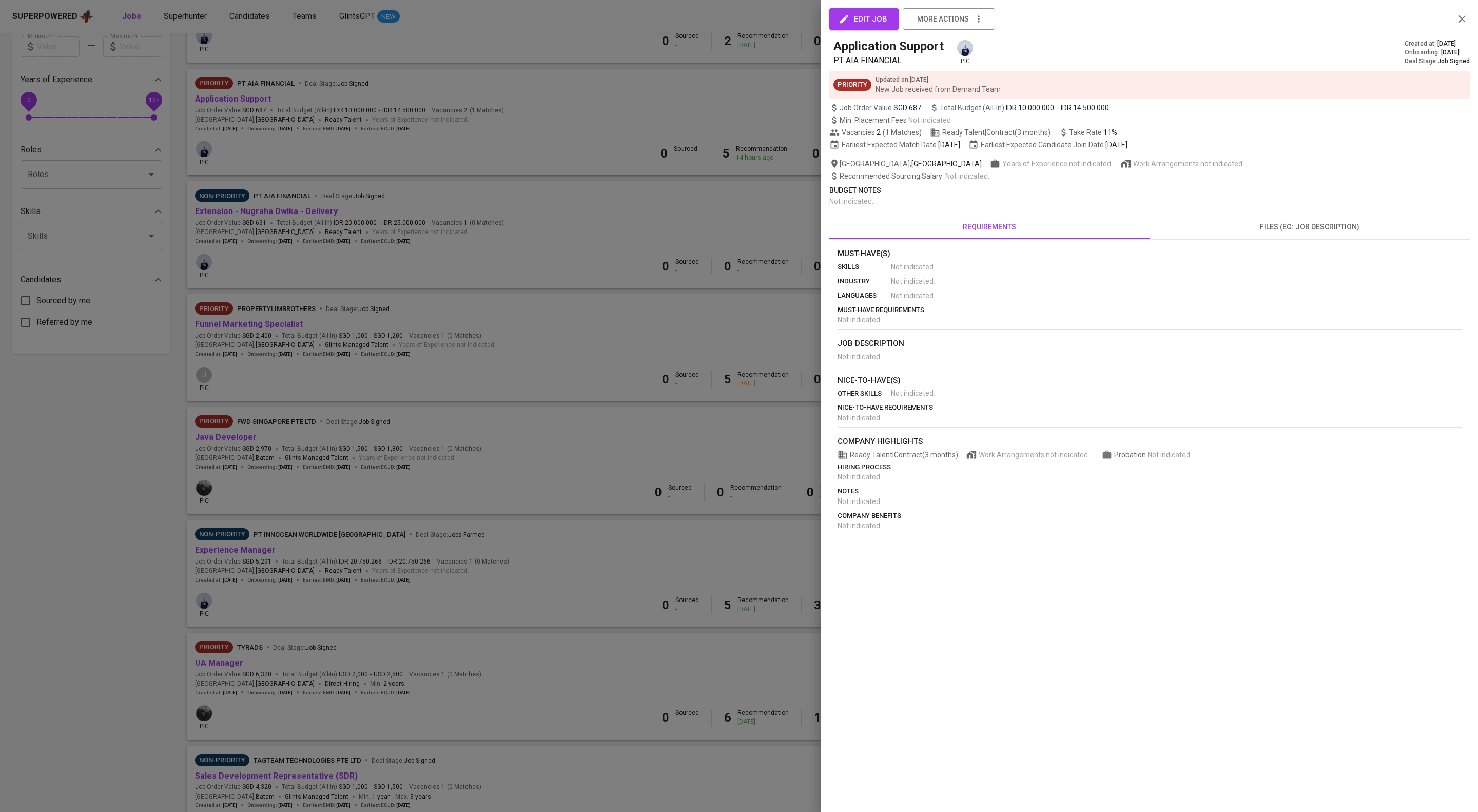
click at [230, 137] on div at bounding box center [739, 406] width 1478 height 812
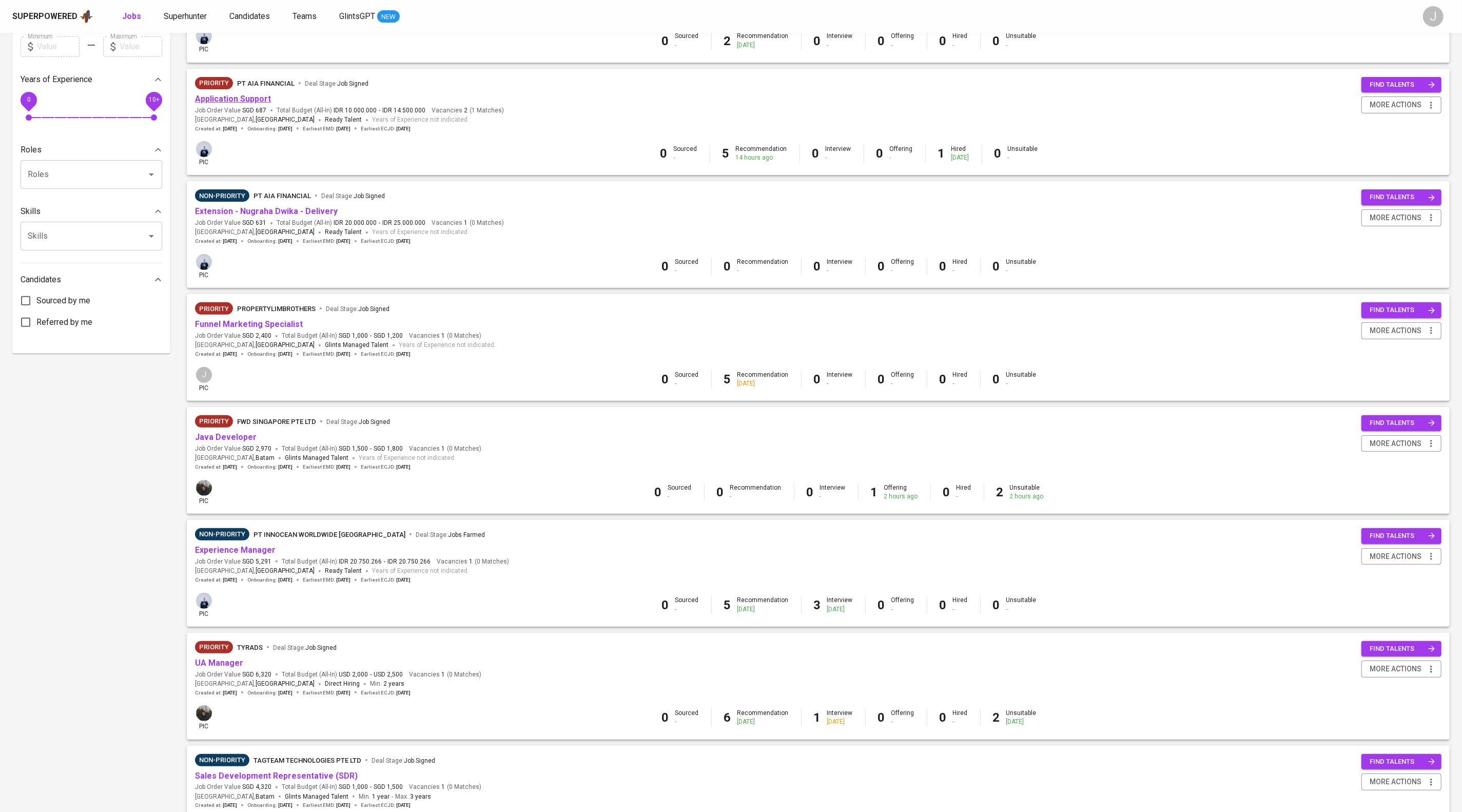
click at [234, 104] on link "Application Support" at bounding box center [233, 99] width 76 height 10
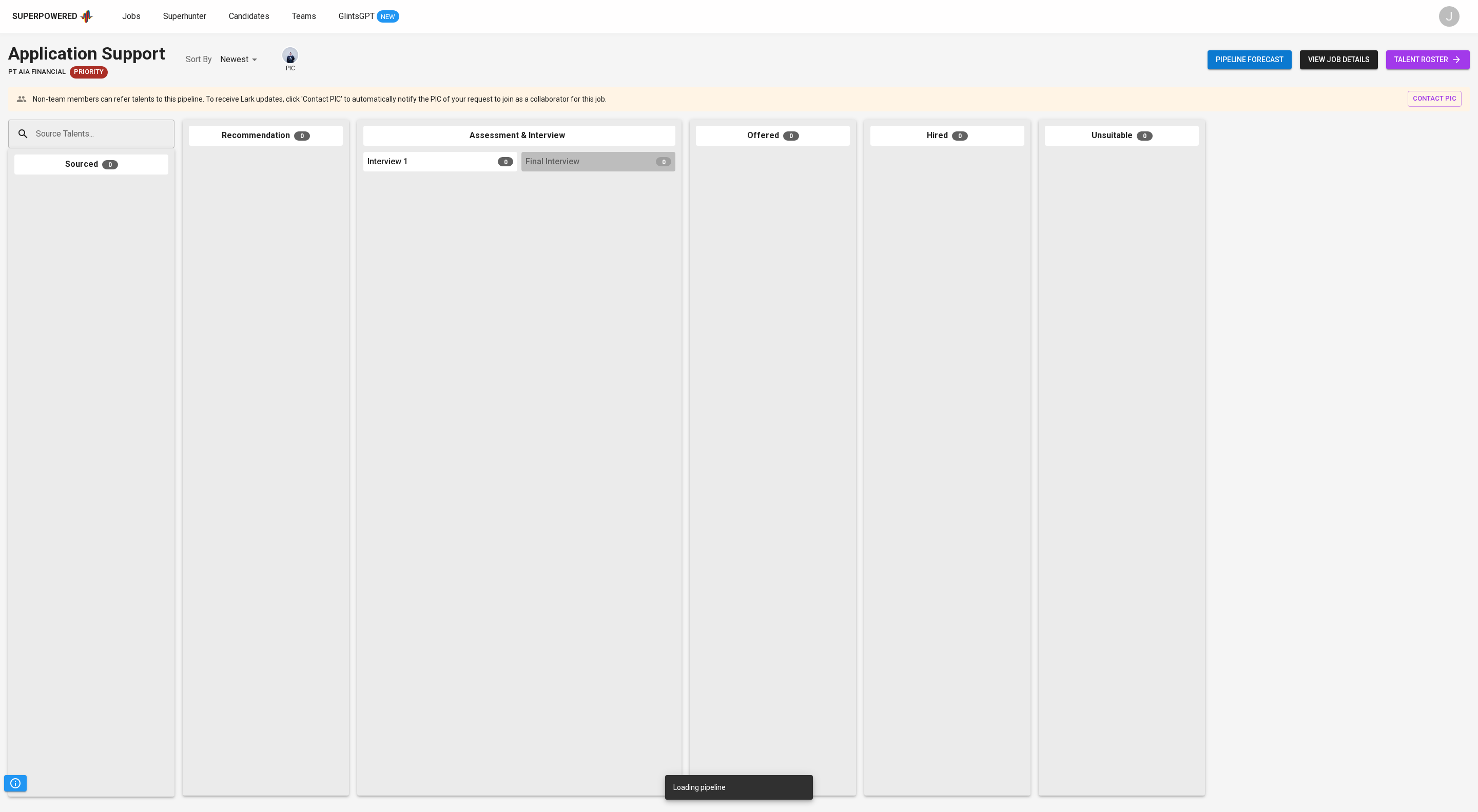
click at [83, 144] on input "Source Talents..." at bounding box center [87, 134] width 108 height 19
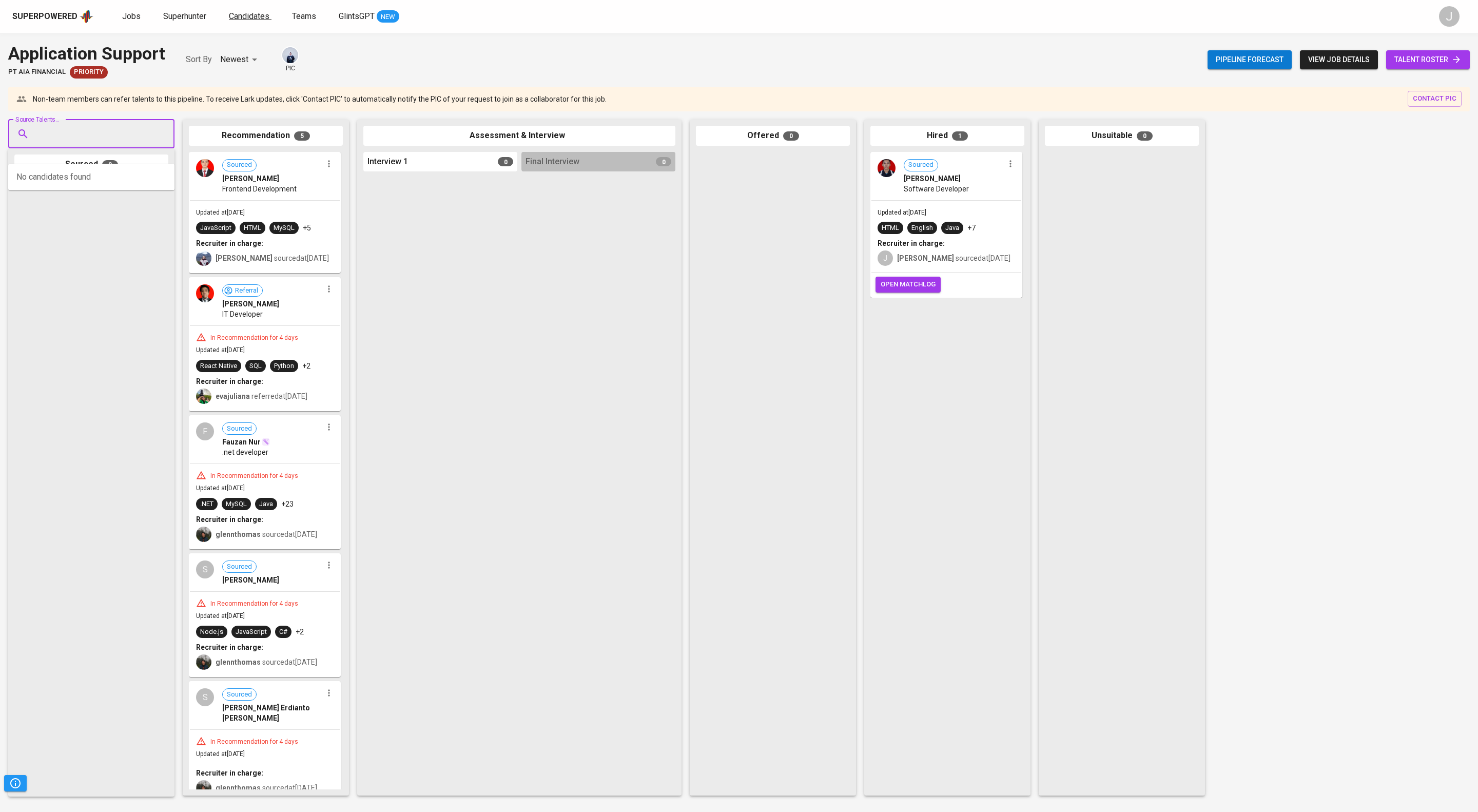
click at [270, 21] on span "Candidates" at bounding box center [249, 16] width 41 height 10
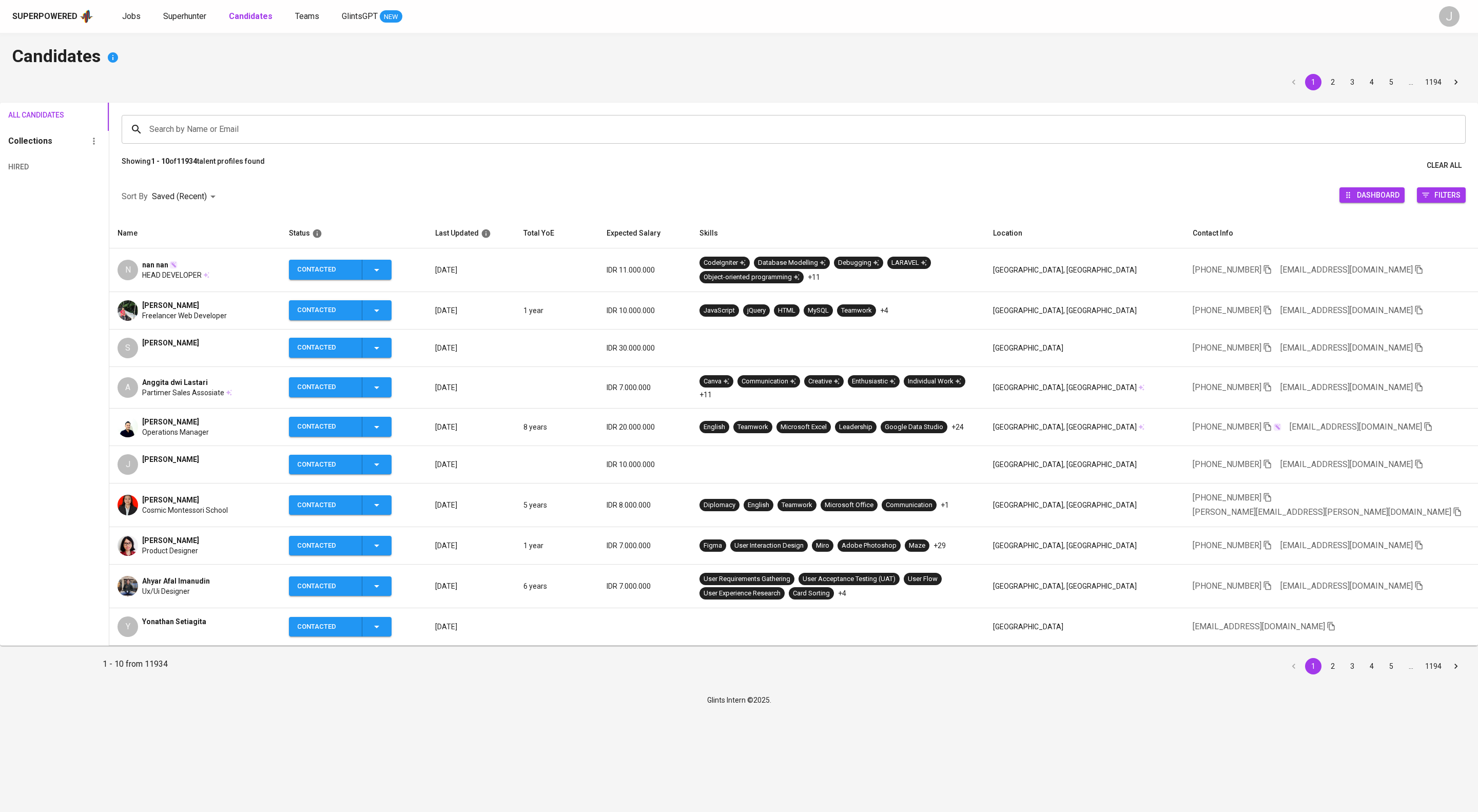
click at [389, 133] on input "Search by Name or Email" at bounding box center [796, 129] width 1299 height 19
type input "rahadian"
click at [596, 202] on p "Search " rahadian " in Name and Email" at bounding box center [794, 198] width 1314 height 12
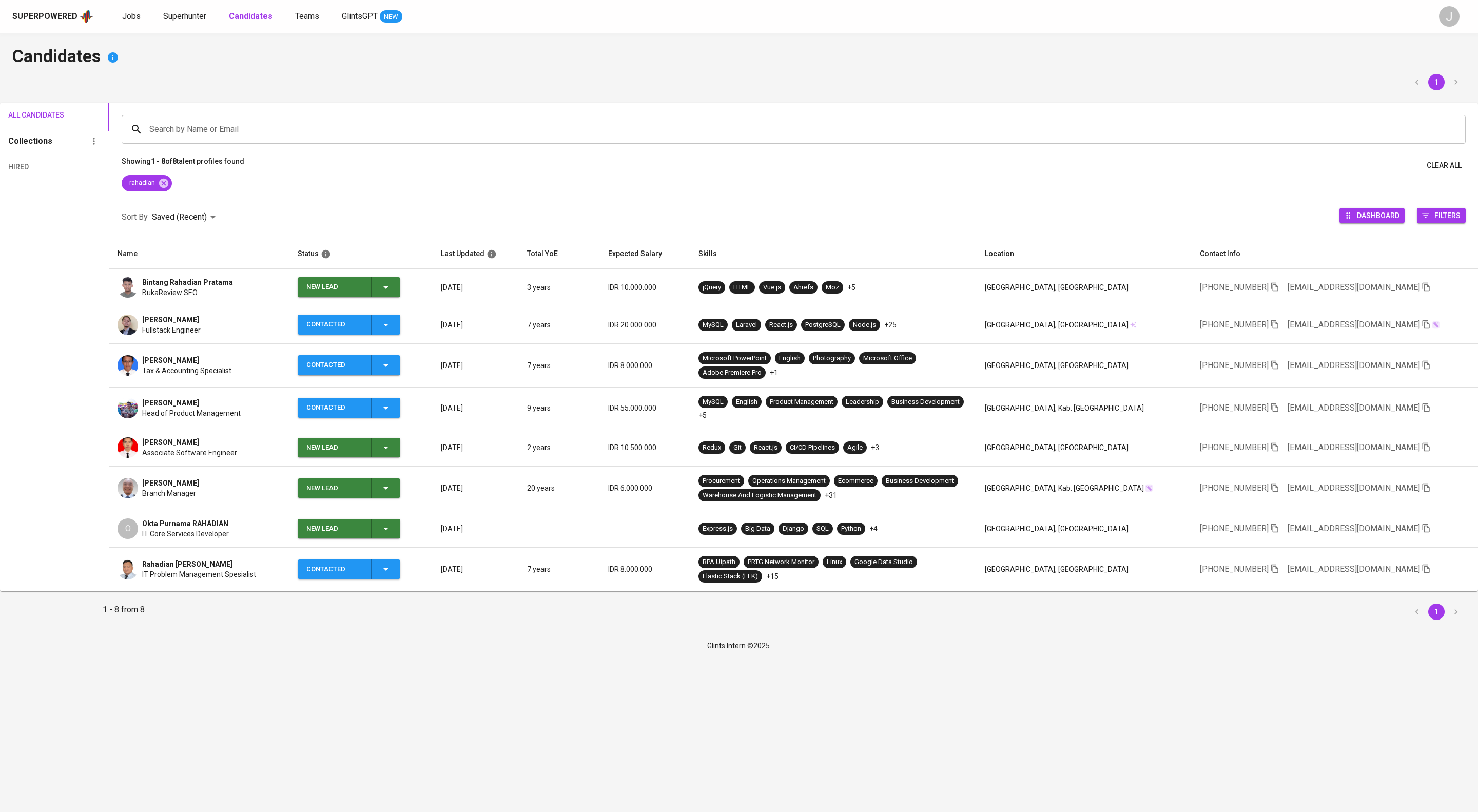
click at [206, 11] on span "Superhunter" at bounding box center [184, 16] width 43 height 10
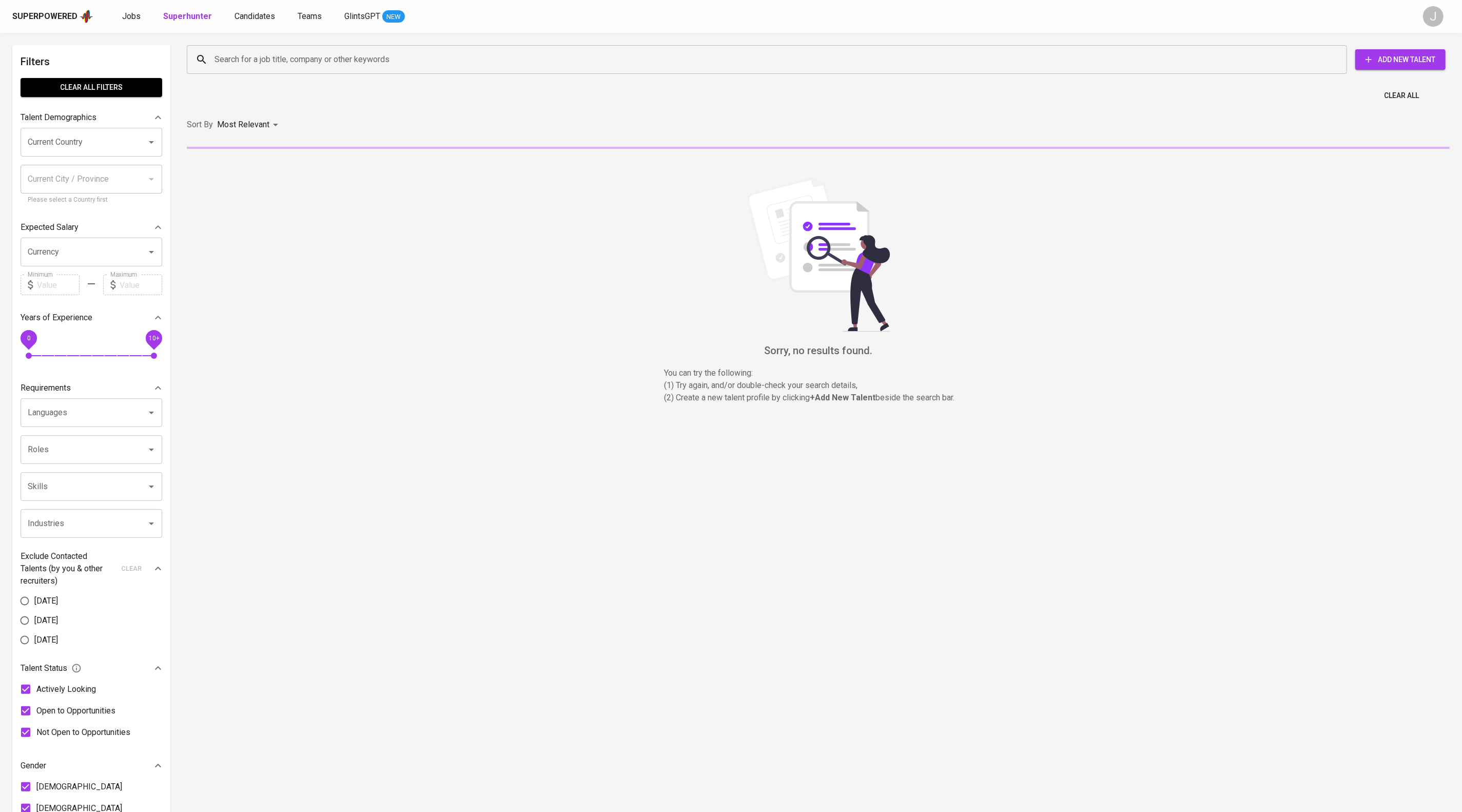
click at [308, 65] on input "Search for a job title, company or other keywords" at bounding box center [770, 59] width 1115 height 19
paste input "rahadianharfaa@gmail.com"
type input "rahadianharfaa@gmail.com"
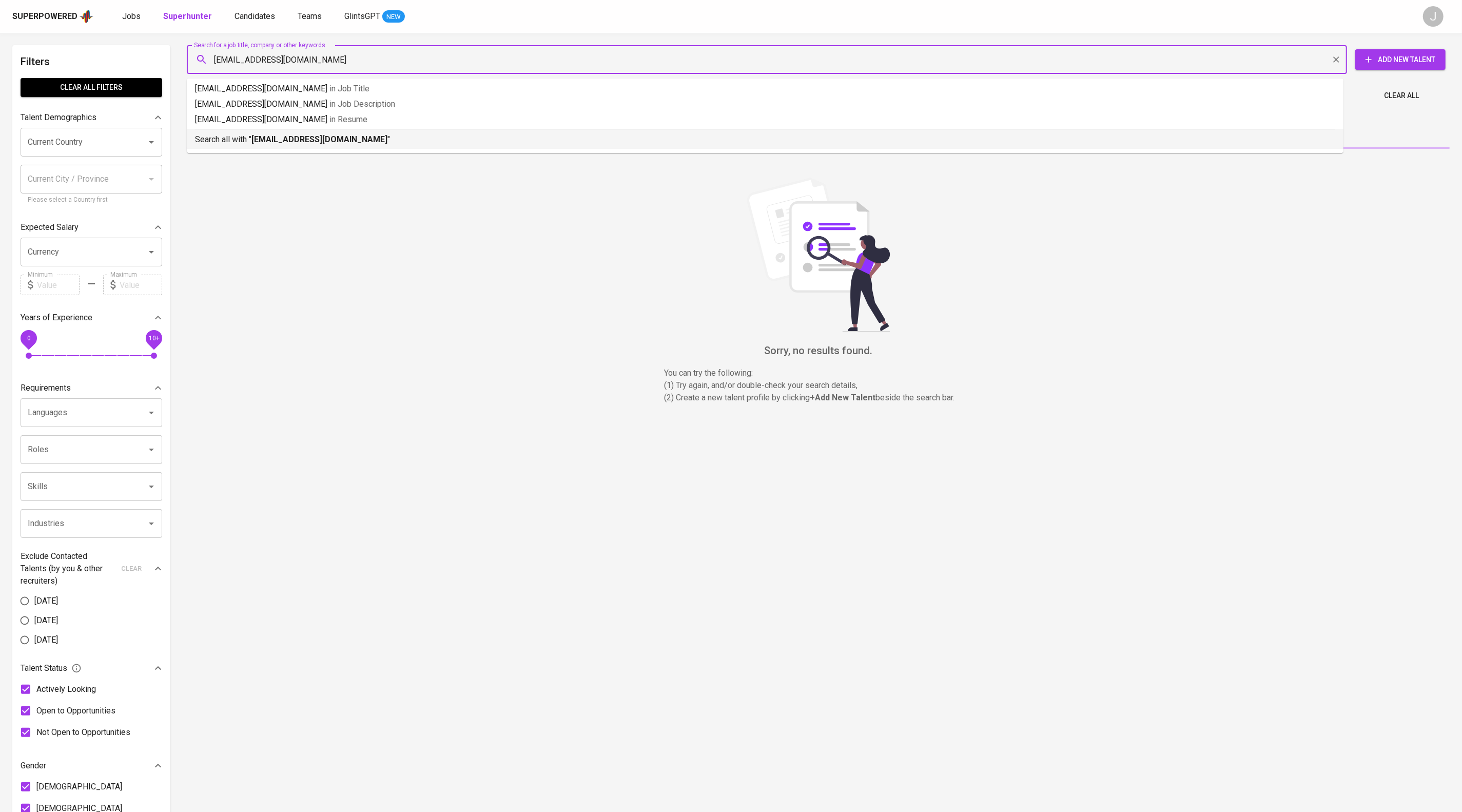
click at [400, 149] on li "Search all with " rahadianharfaa@gmail.com "" at bounding box center [765, 138] width 1157 height 20
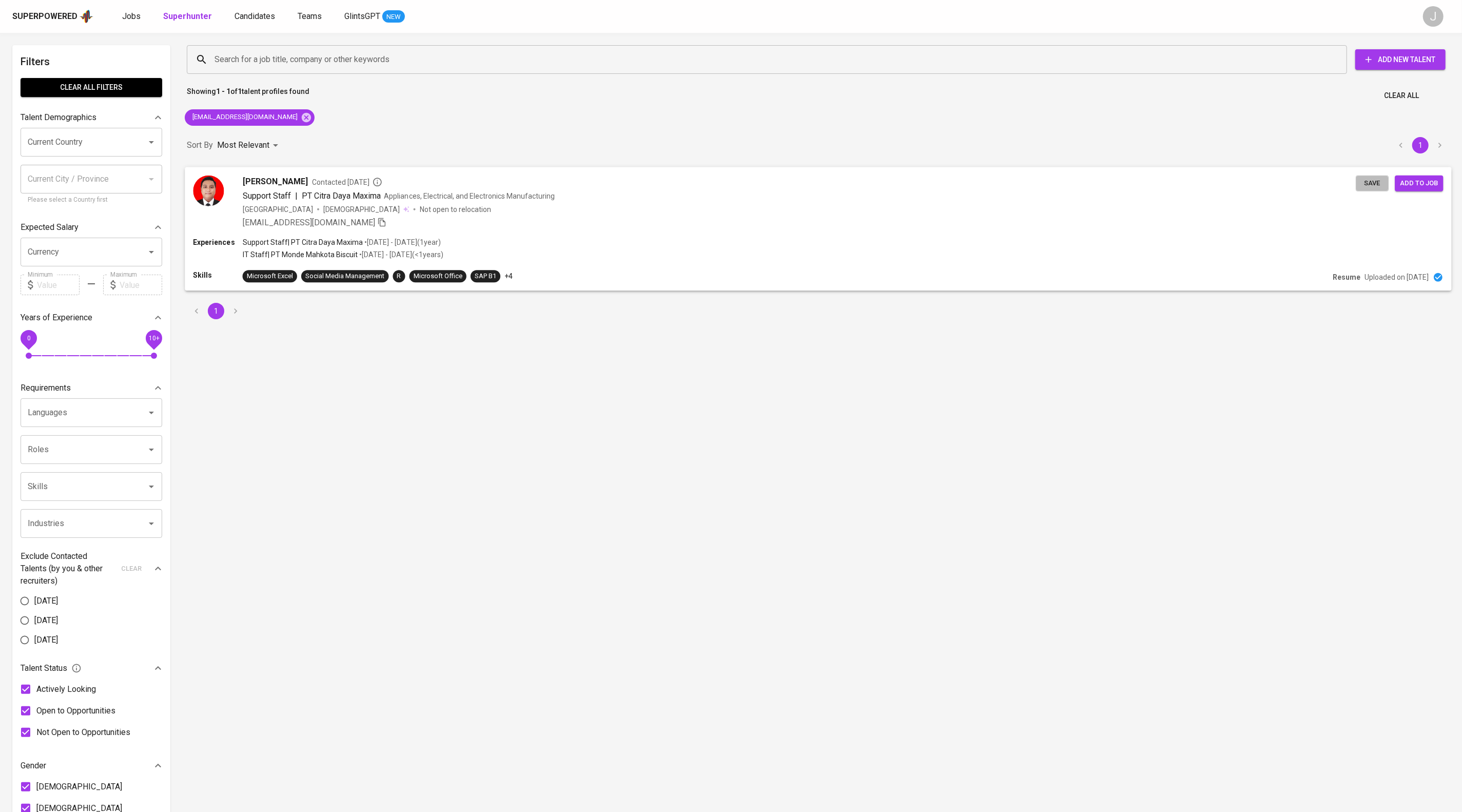
click at [1371, 189] on span "Save" at bounding box center [1372, 182] width 23 height 12
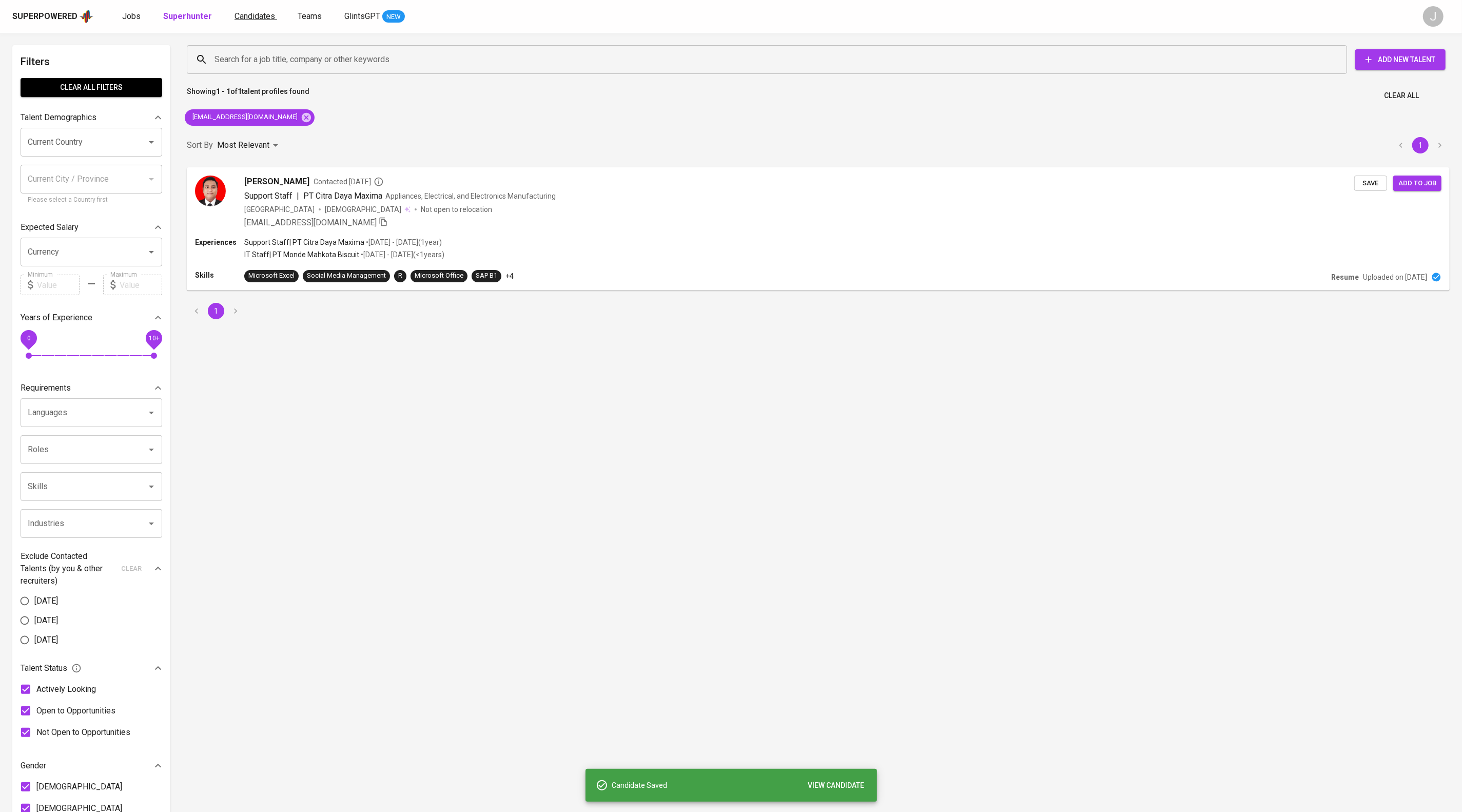
click at [275, 11] on span "Candidates" at bounding box center [254, 16] width 41 height 10
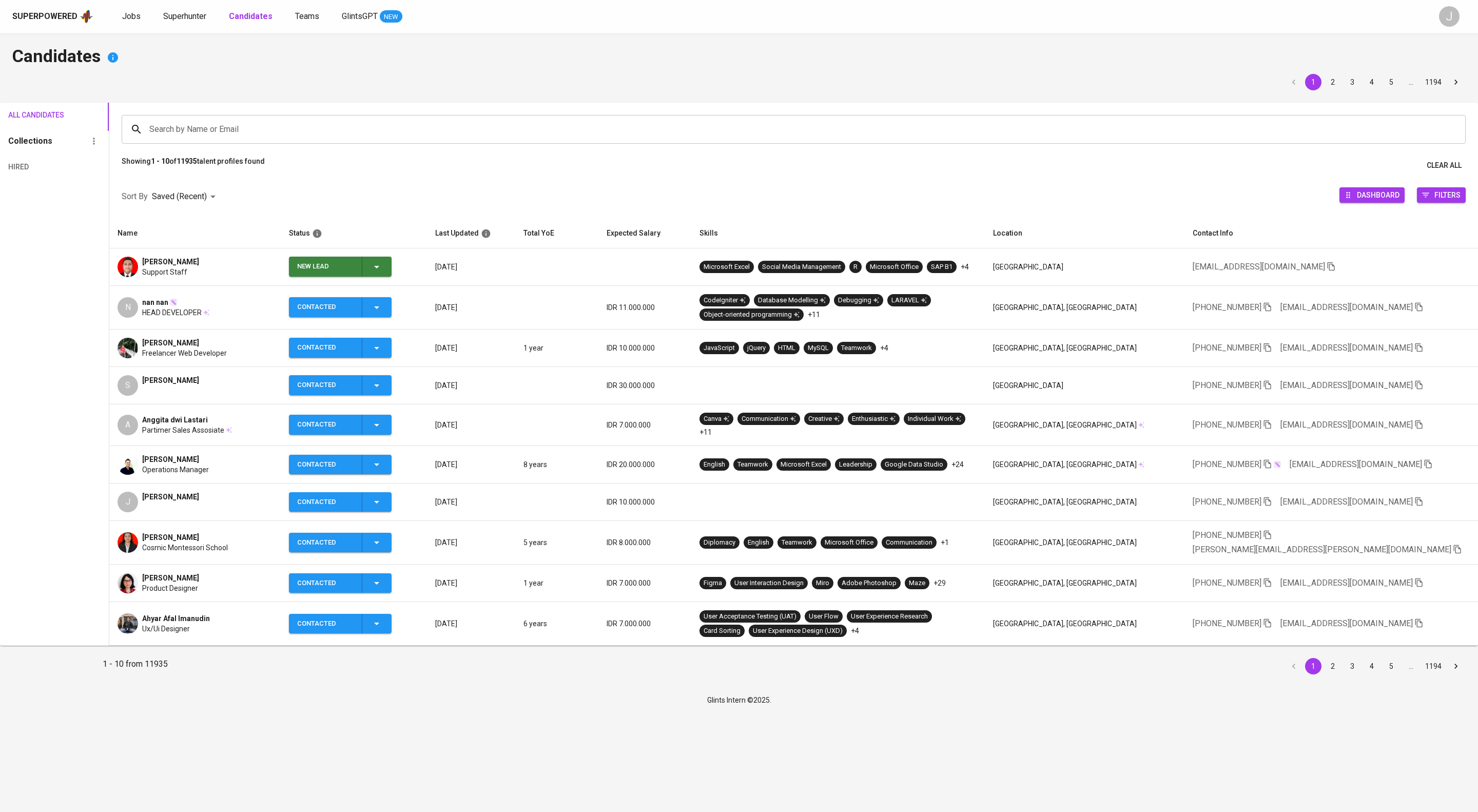
click at [383, 273] on icon "button" at bounding box center [377, 267] width 12 height 12
click at [396, 327] on li "Contacted" at bounding box center [362, 329] width 102 height 19
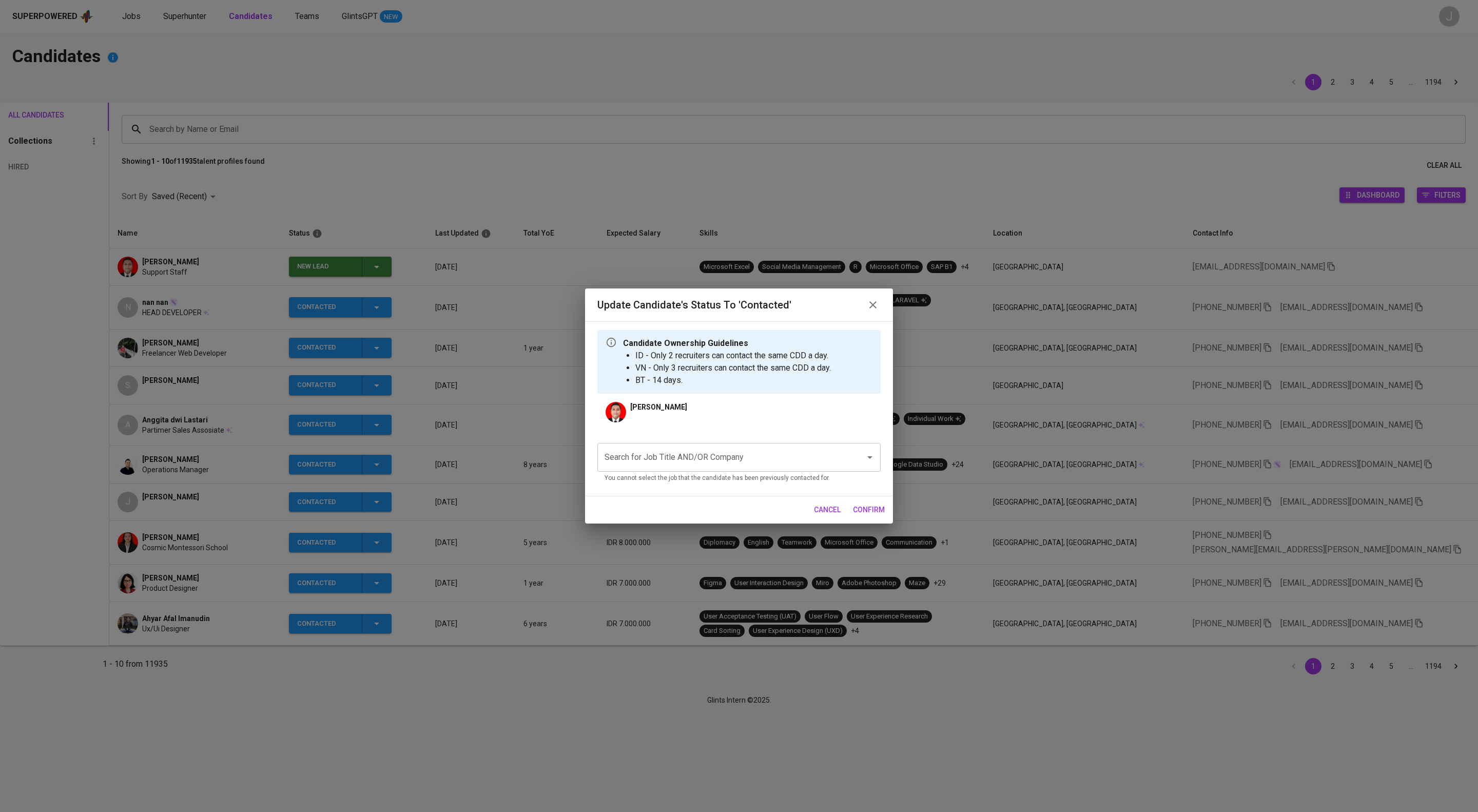
click at [688, 467] on input "Search for Job Title AND/OR Company" at bounding box center [724, 457] width 246 height 19
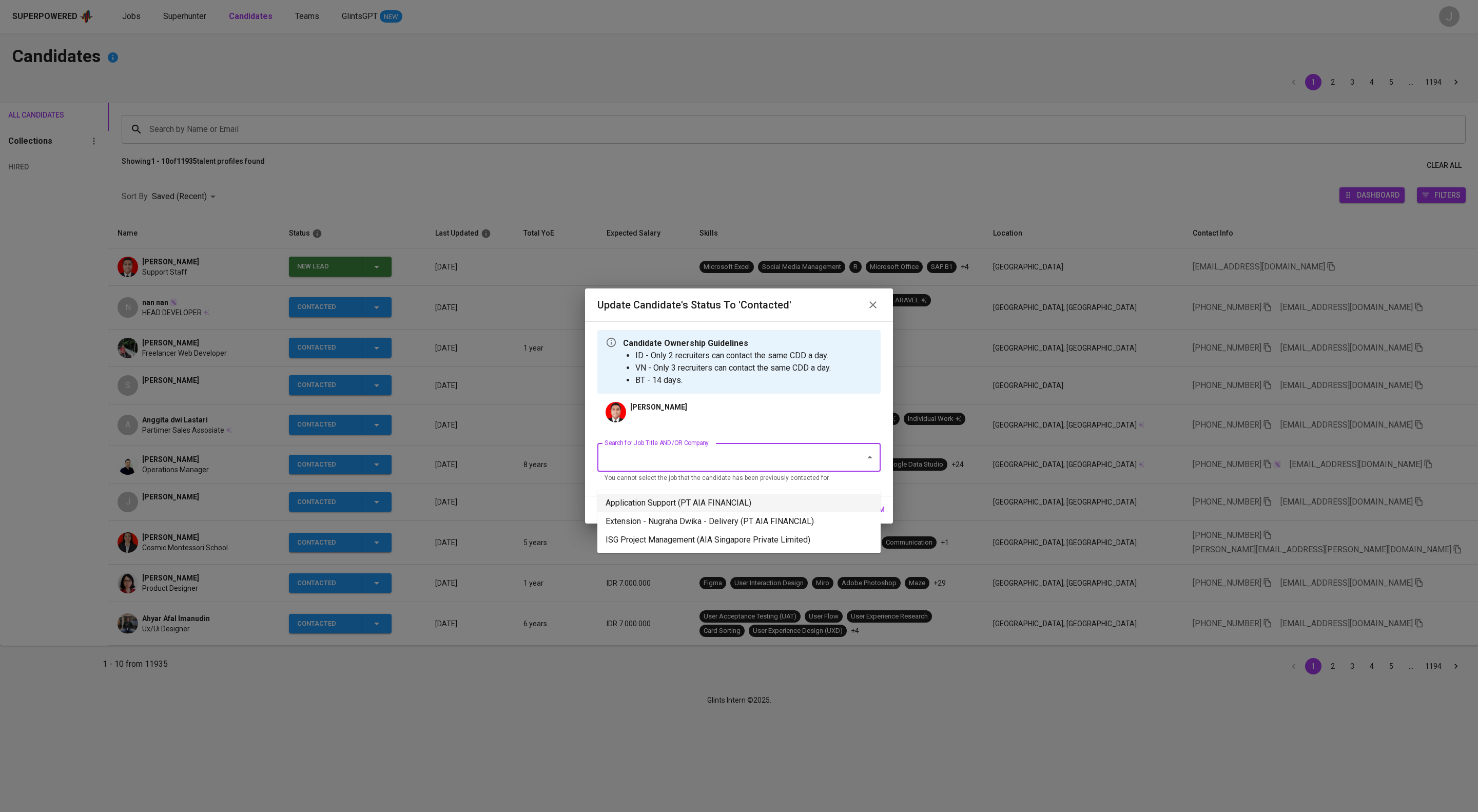
click at [689, 507] on li "Application Support (PT AIA FINANCIAL)" at bounding box center [739, 503] width 283 height 19
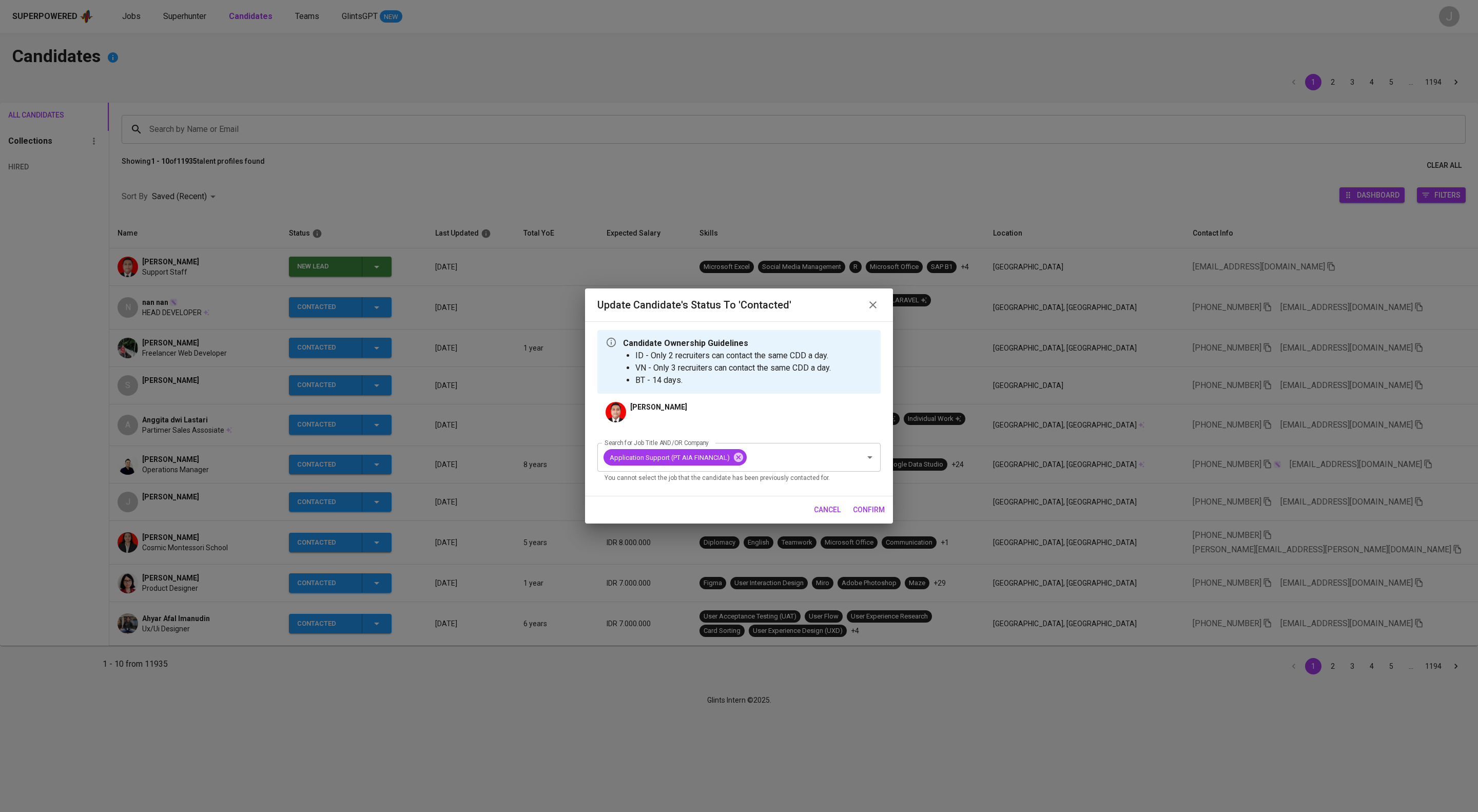
click at [875, 516] on span "confirm" at bounding box center [869, 509] width 32 height 13
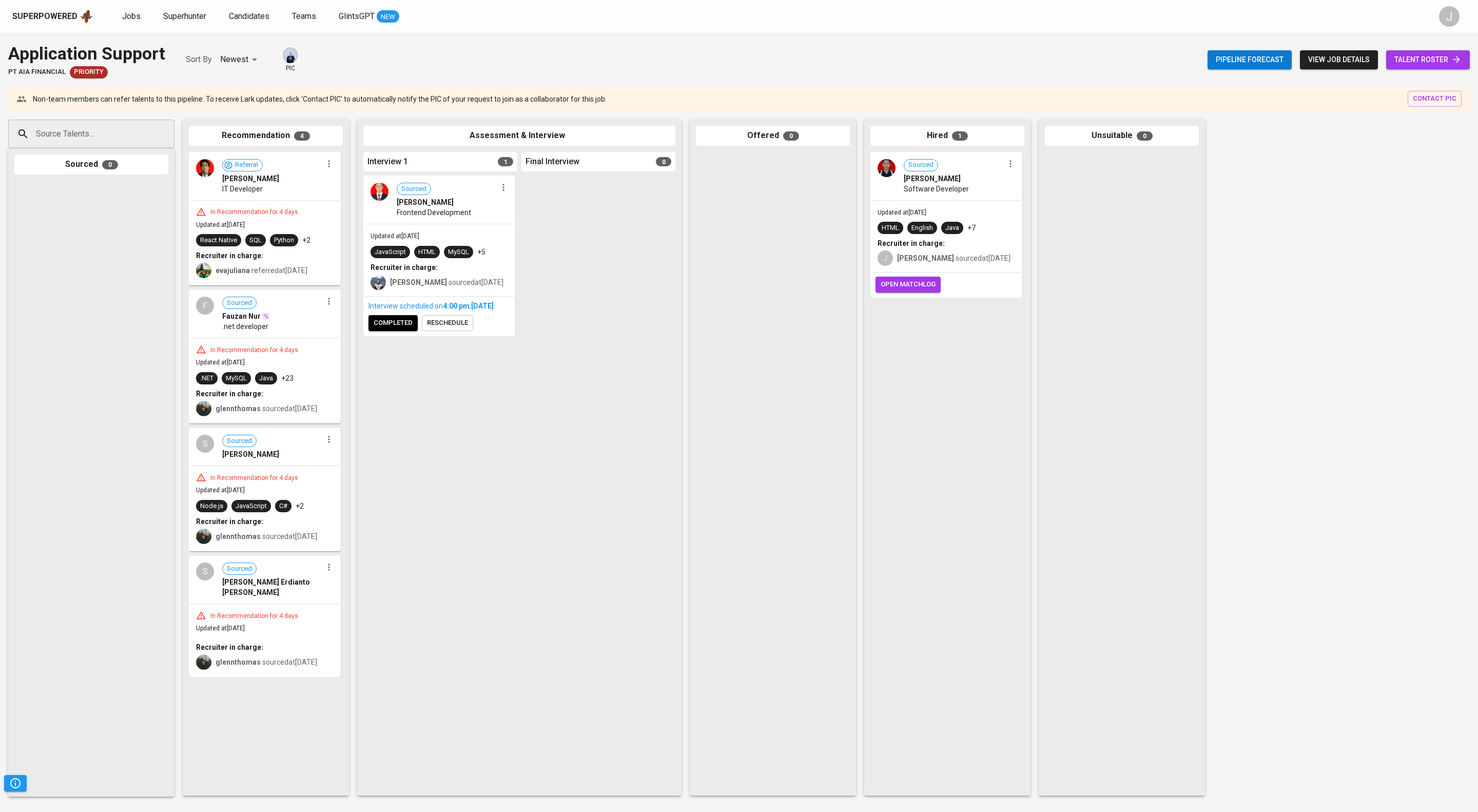
click at [138, 139] on input "Source Talents..." at bounding box center [87, 134] width 108 height 19
paste input "rahadianharfaa@gmail.com"
type input "rahadianharfaa@gmail.com"
click at [131, 205] on li "Rahadian Harfa Support Staff rahadianharfaa@gmail.com" at bounding box center [91, 186] width 166 height 37
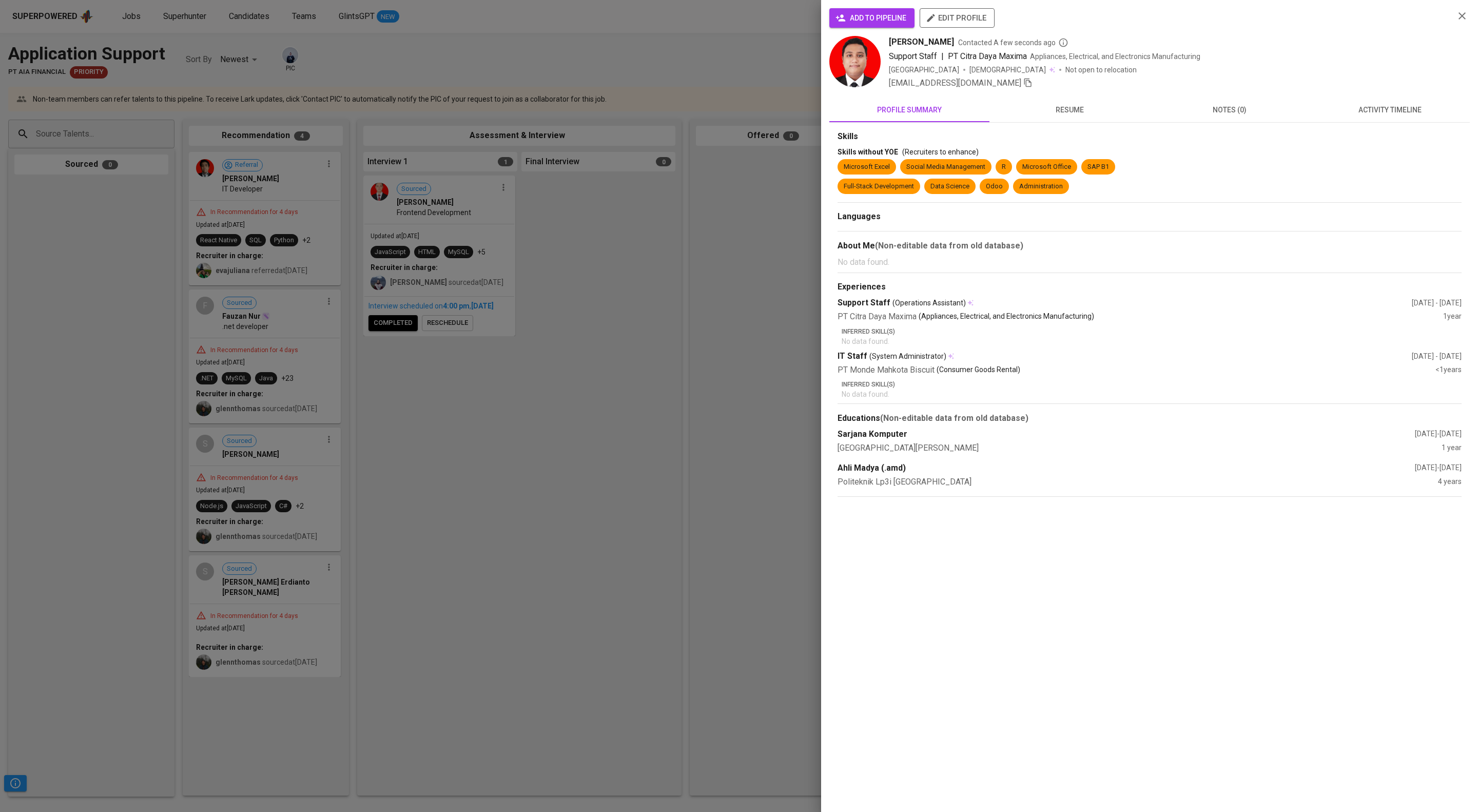
scroll to position [0, 0]
click at [904, 25] on span "add to pipeline" at bounding box center [872, 18] width 69 height 13
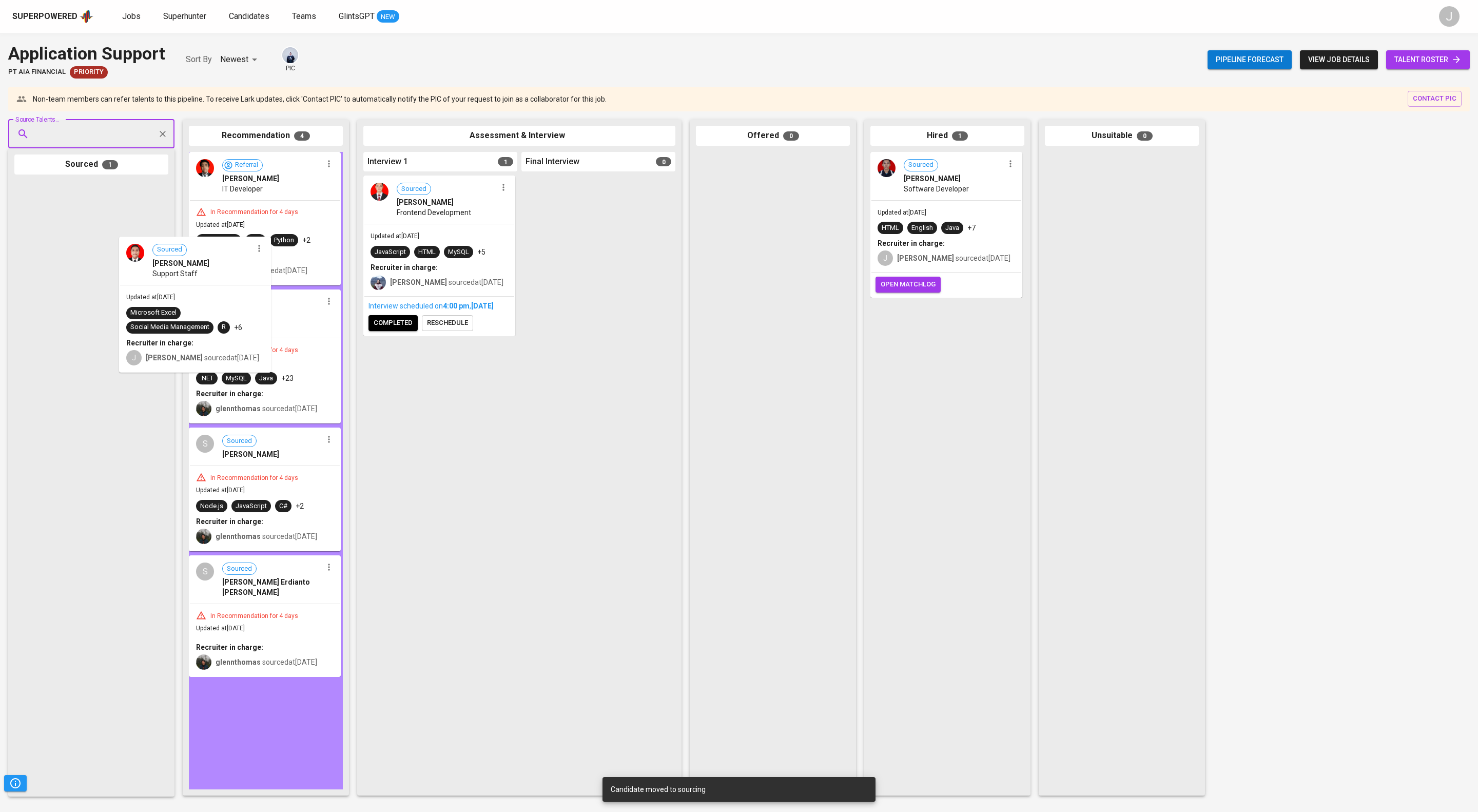
drag, startPoint x: 131, startPoint y: 228, endPoint x: 259, endPoint y: 279, distance: 137.8
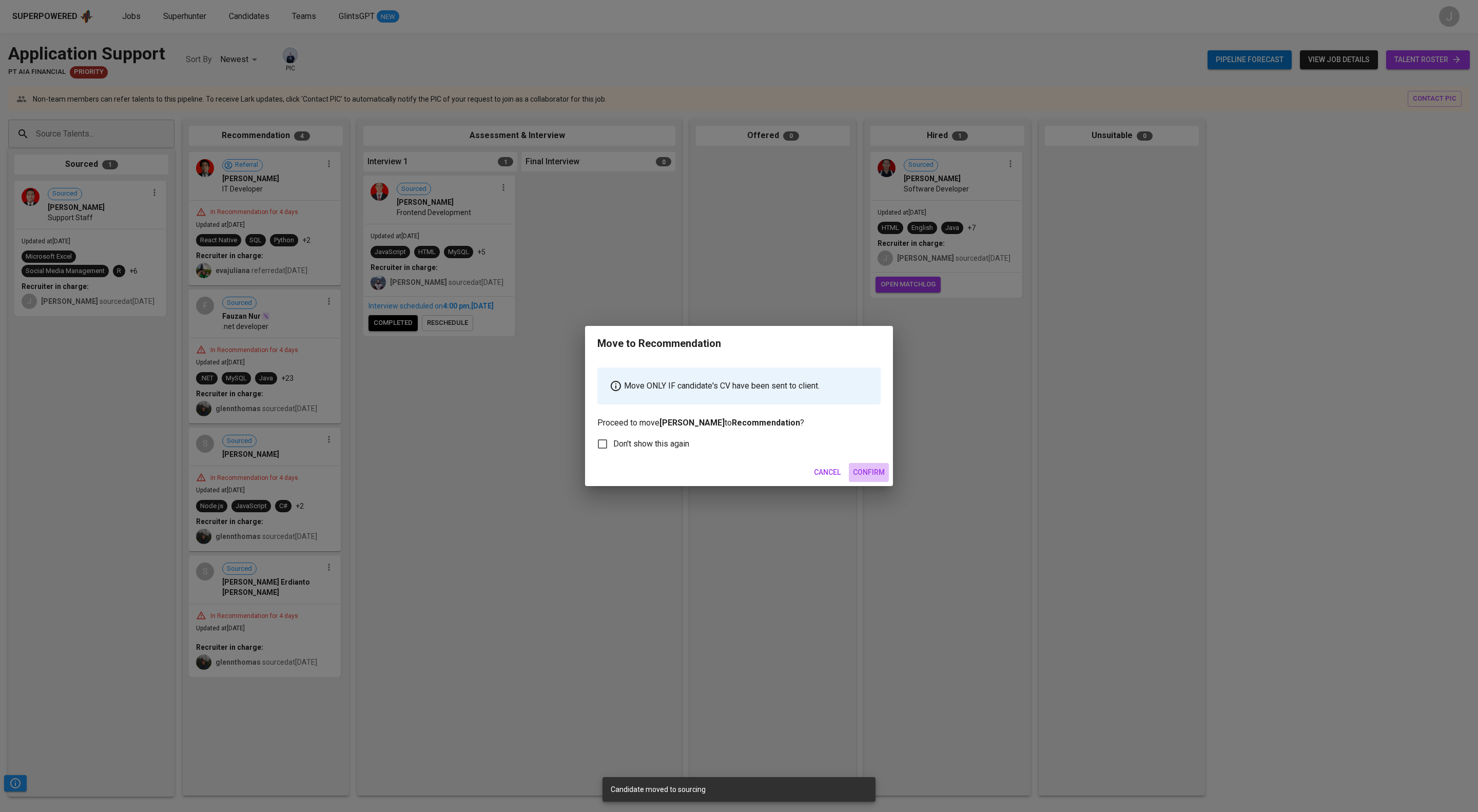
click at [878, 479] on span "Confirm" at bounding box center [869, 472] width 32 height 13
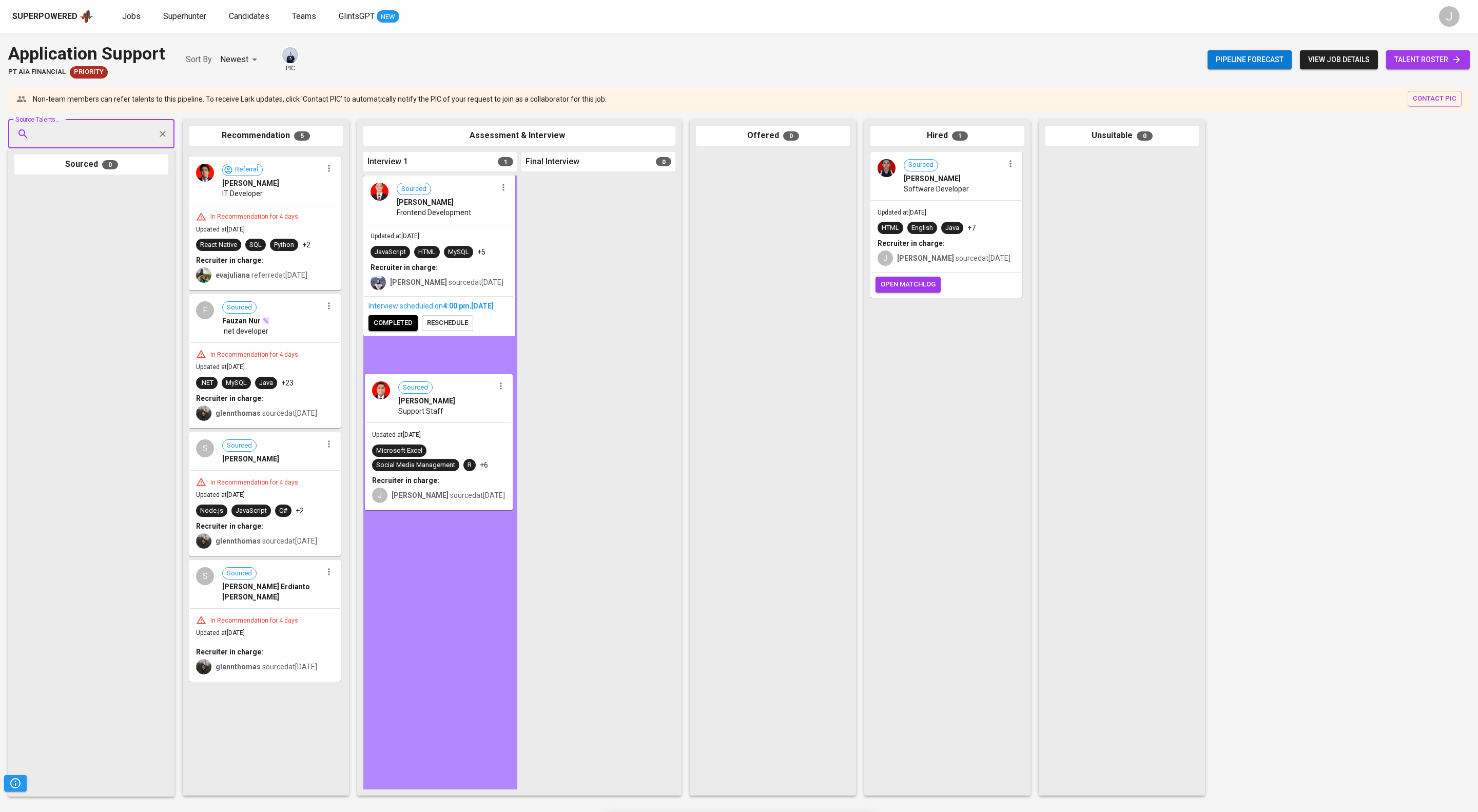
drag, startPoint x: 251, startPoint y: 197, endPoint x: 444, endPoint y: 420, distance: 294.9
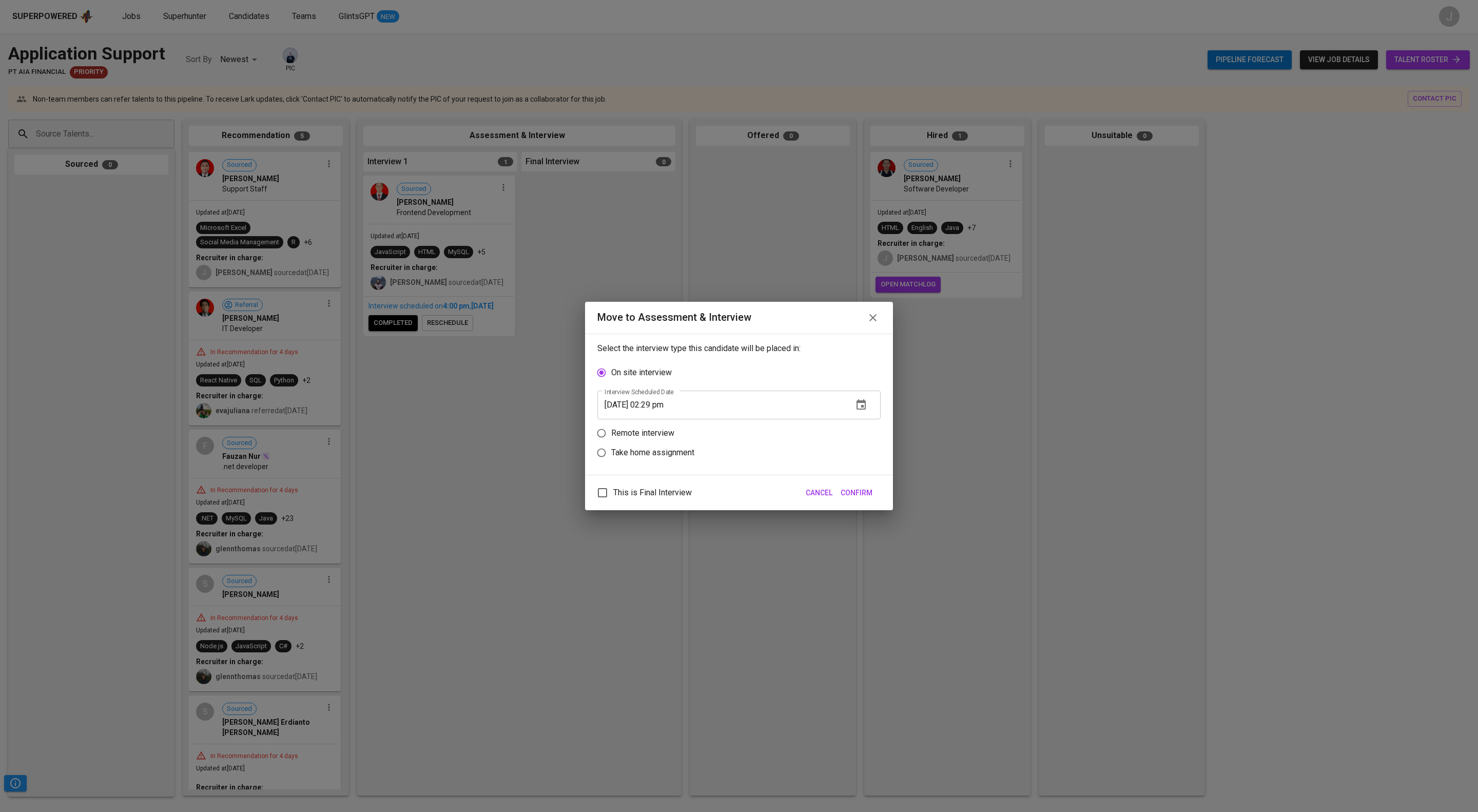
click at [600, 433] on input "Remote interview" at bounding box center [602, 433] width 19 height 19
radio input "true"
click at [855, 420] on icon "button" at bounding box center [861, 424] width 12 height 12
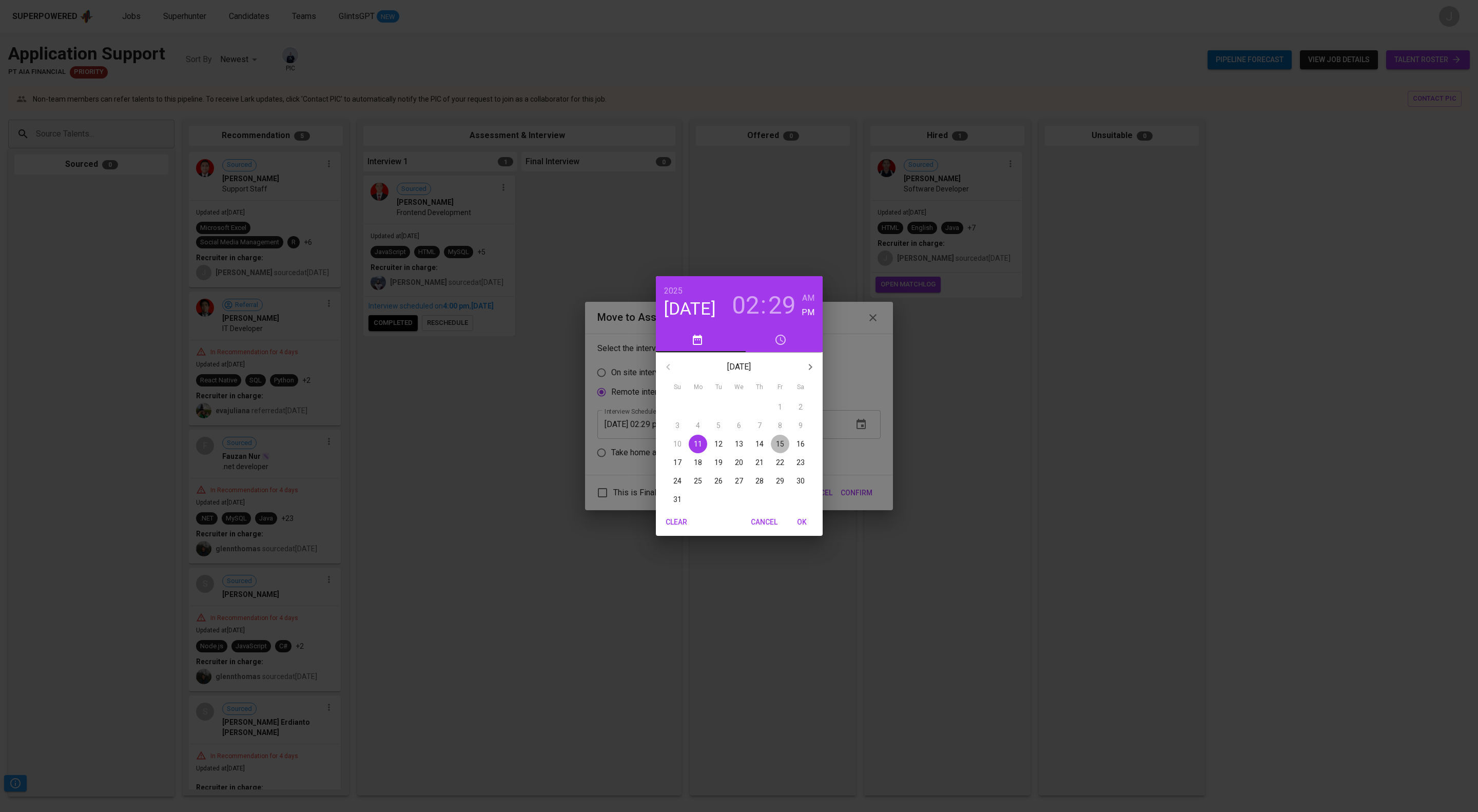
click at [776, 445] on p "15" at bounding box center [780, 443] width 8 height 10
drag, startPoint x: 780, startPoint y: 406, endPoint x: 674, endPoint y: 443, distance: 112.3
click at [674, 443] on div at bounding box center [739, 432] width 133 height 133
drag, startPoint x: 738, startPoint y: 490, endPoint x: 732, endPoint y: 399, distance: 91.2
click at [732, 399] on div at bounding box center [739, 432] width 133 height 133
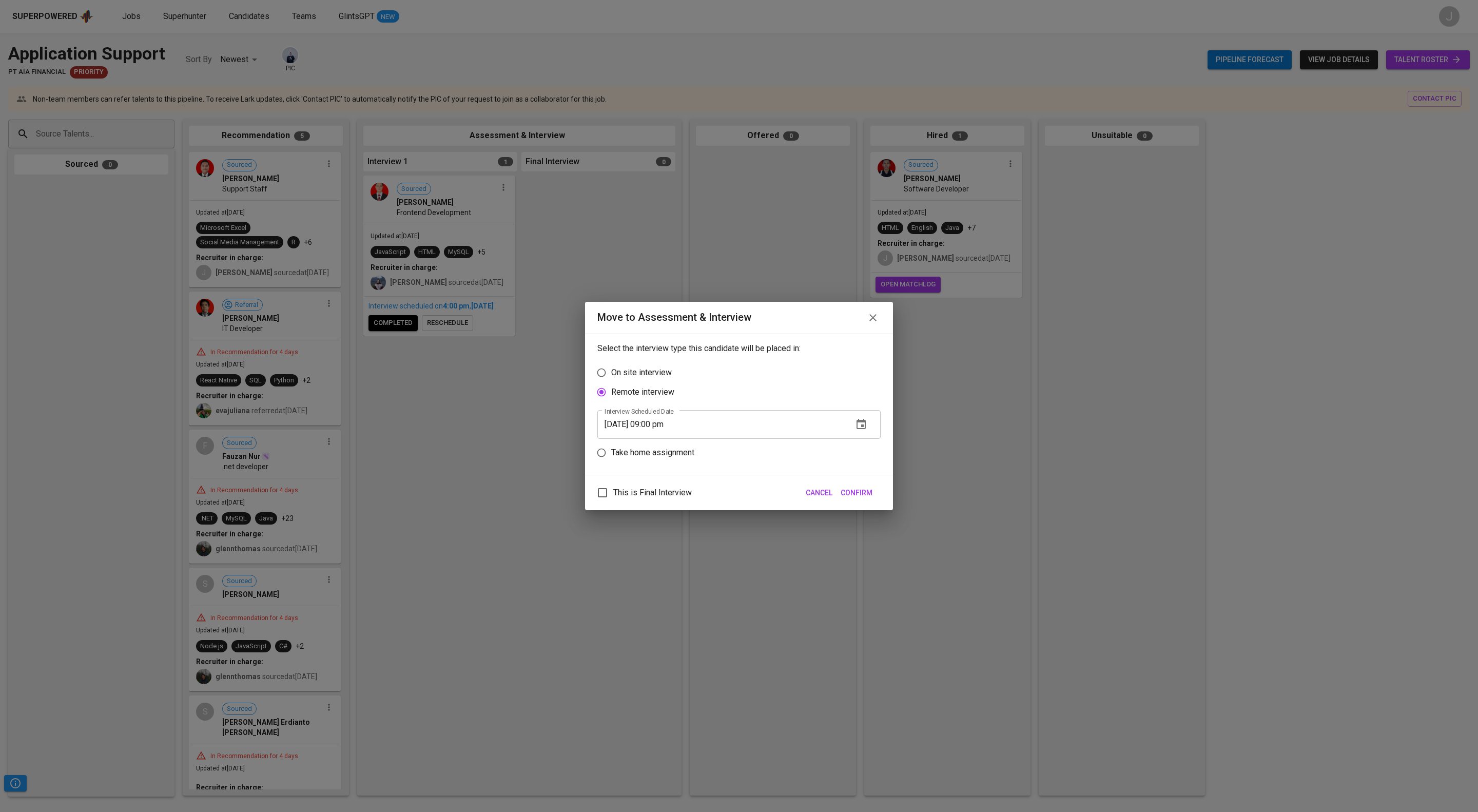
click at [696, 422] on input "08/15/2025 09:00 pm" at bounding box center [721, 424] width 248 height 29
type input "08/15/2025 09:00 am"
click at [847, 498] on span "Confirm" at bounding box center [857, 493] width 32 height 13
